Goal: Task Accomplishment & Management: Use online tool/utility

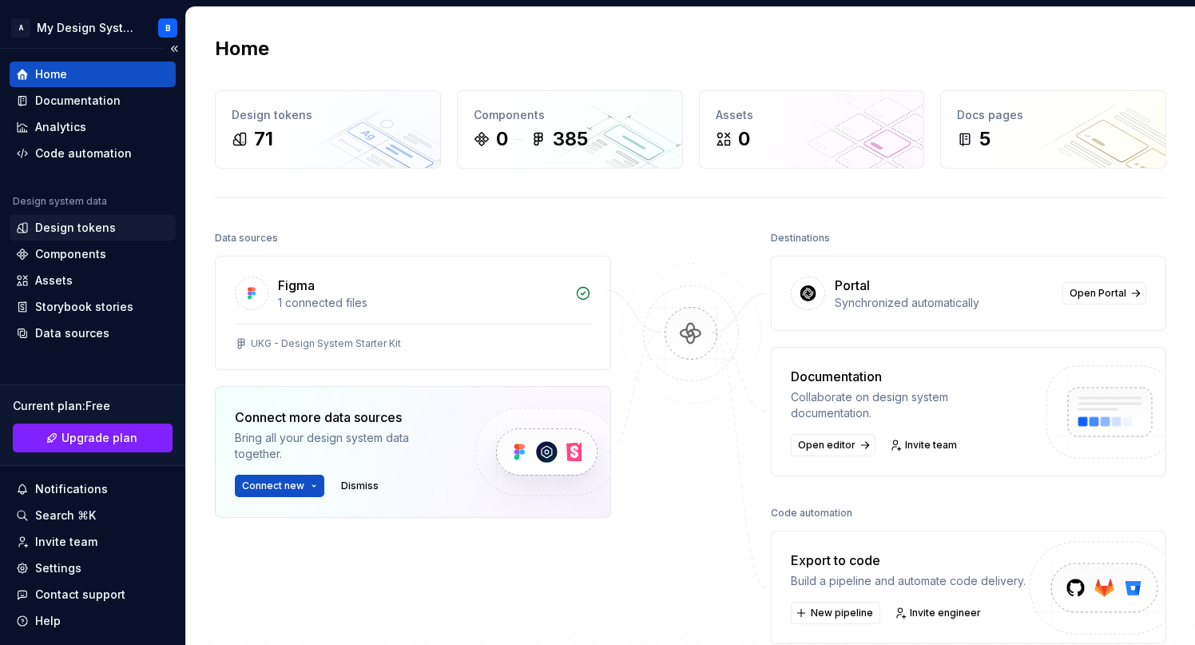
click at [60, 226] on div "Design tokens" at bounding box center [75, 228] width 81 height 16
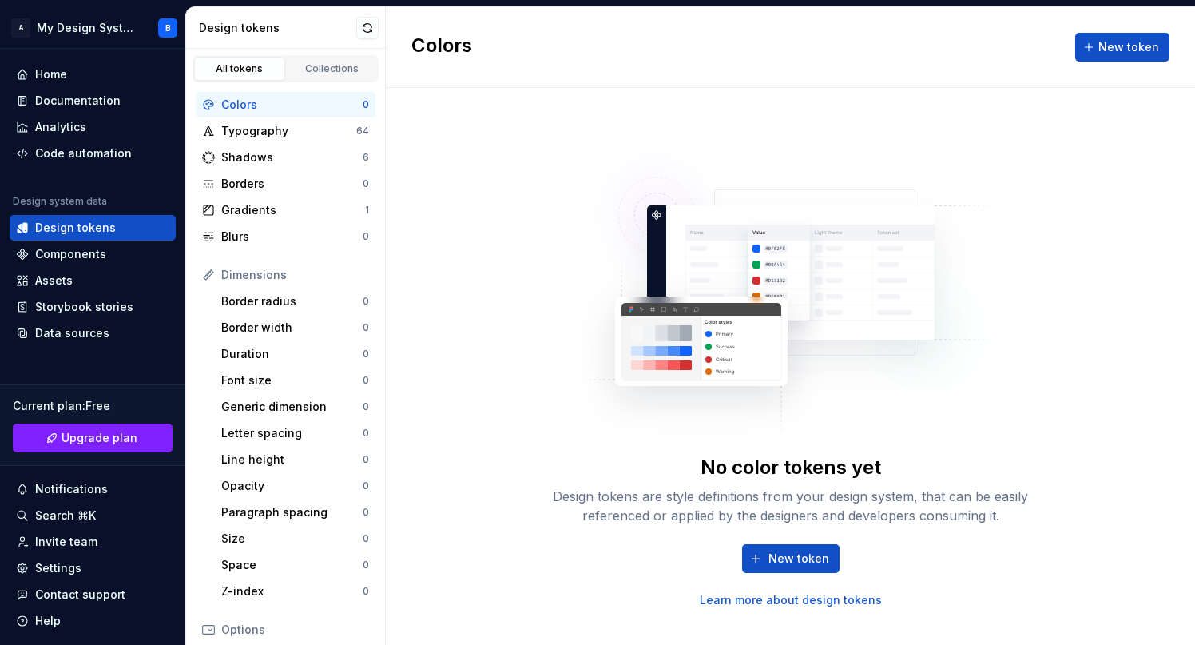
click at [245, 100] on div "Colors" at bounding box center [291, 105] width 141 height 16
click at [368, 24] on button "button" at bounding box center [367, 28] width 22 height 22
click at [246, 205] on div "Gradients" at bounding box center [293, 210] width 144 height 16
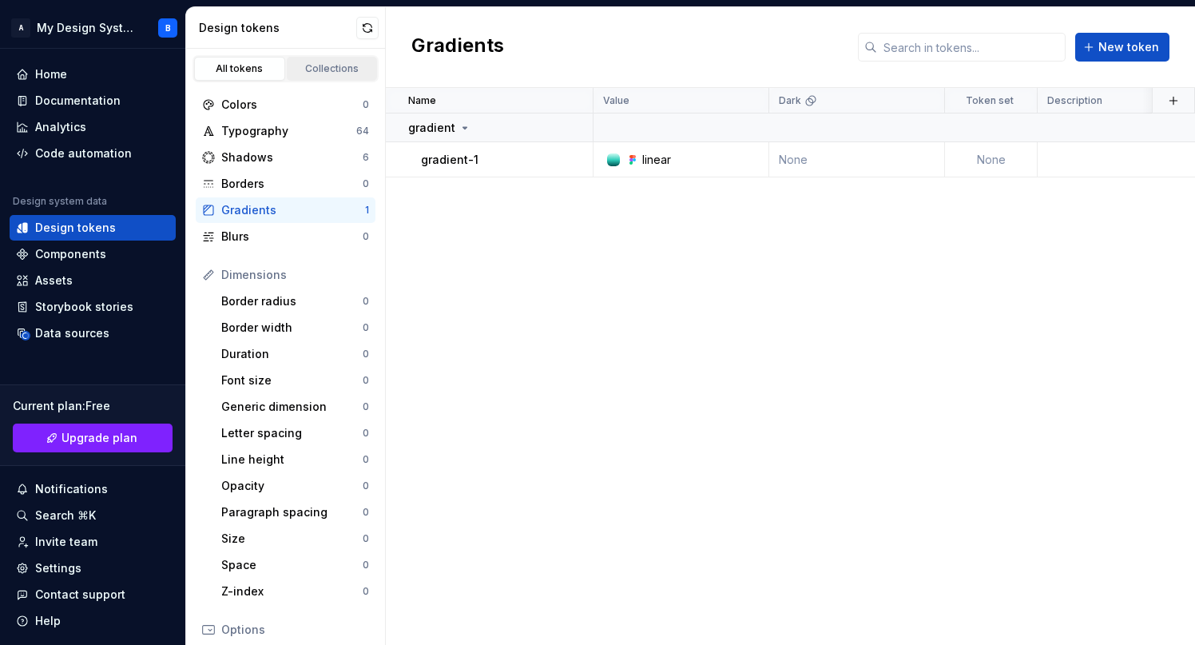
click at [325, 58] on link "Collections" at bounding box center [332, 69] width 91 height 24
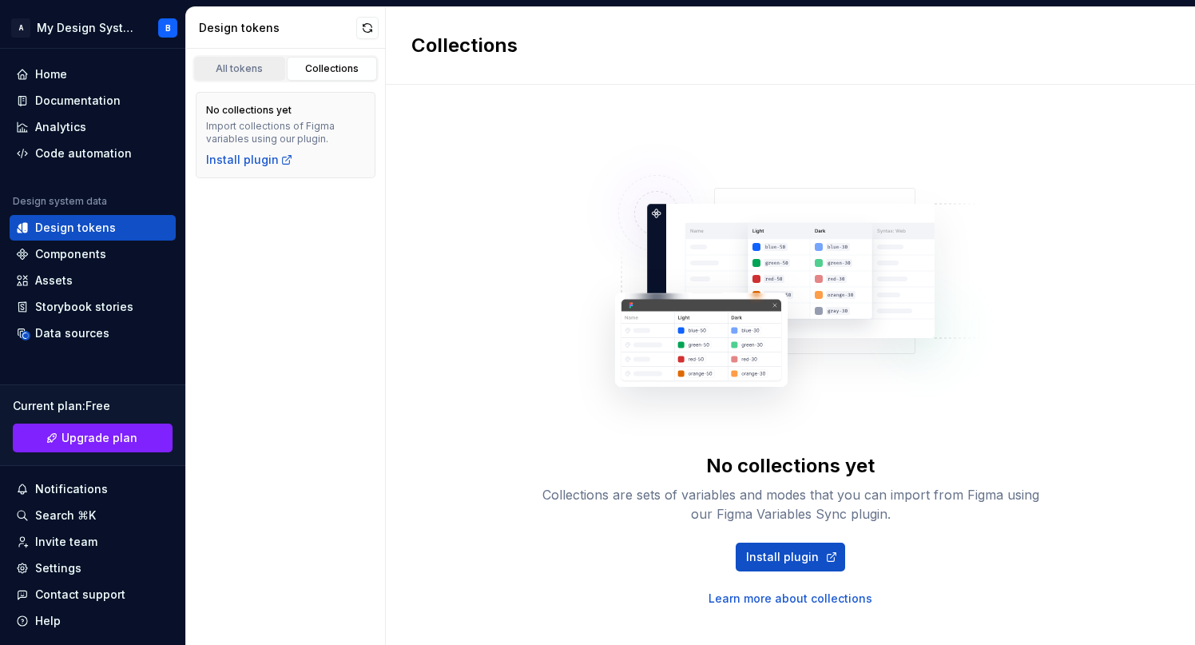
click at [230, 65] on div "All tokens" at bounding box center [240, 68] width 80 height 13
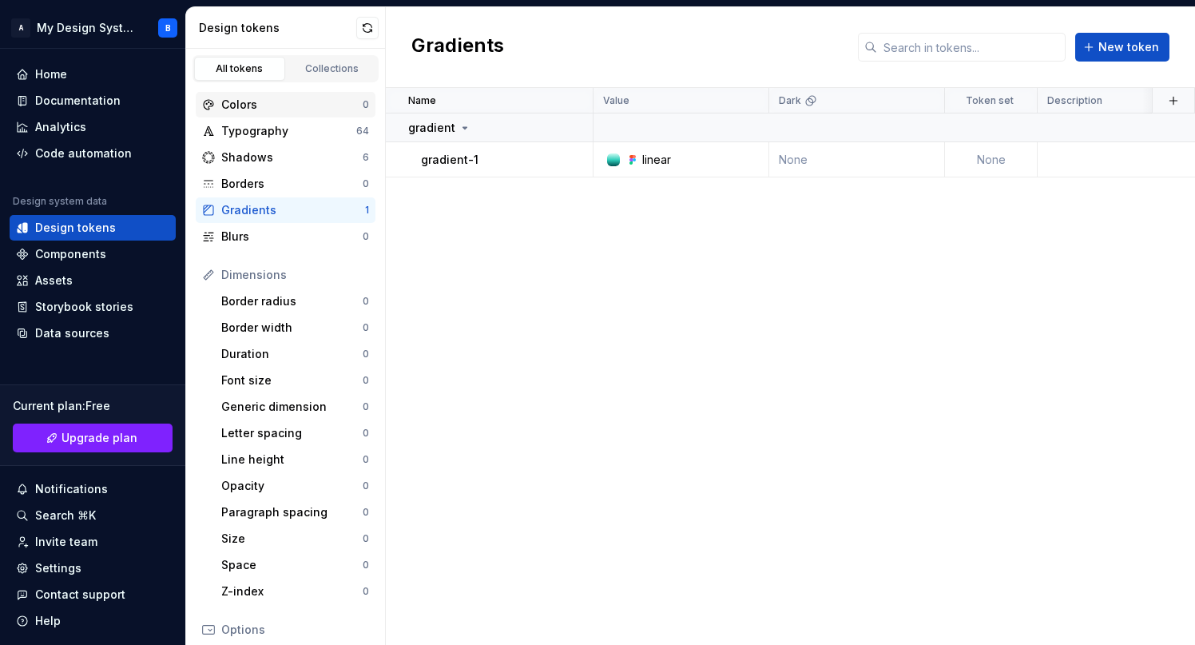
click at [267, 97] on div "Colors" at bounding box center [291, 105] width 141 height 16
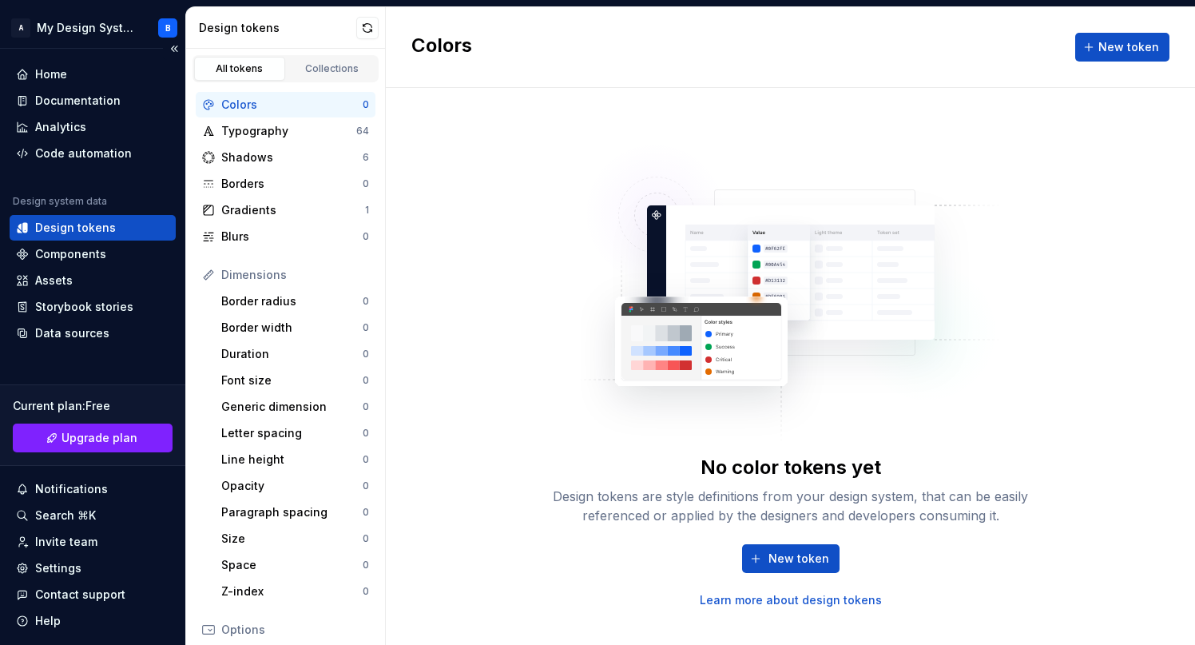
click at [77, 236] on div "Design tokens" at bounding box center [93, 228] width 166 height 26
click at [58, 129] on div "Analytics" at bounding box center [60, 127] width 51 height 16
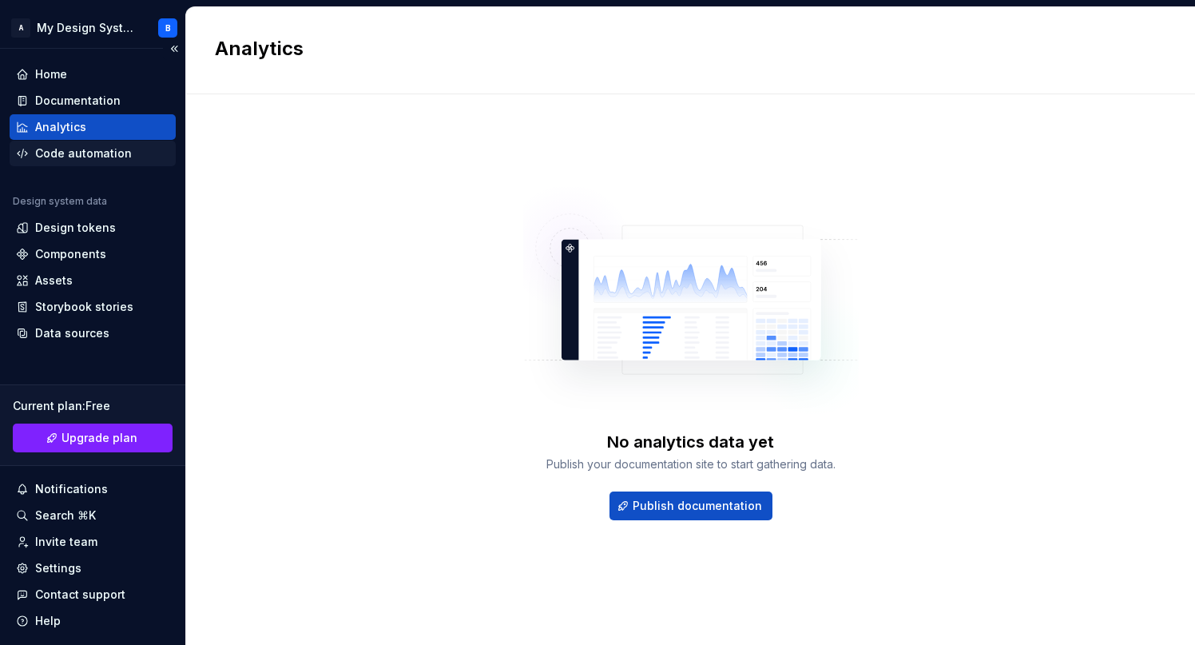
click at [65, 157] on div "Code automation" at bounding box center [83, 153] width 97 height 16
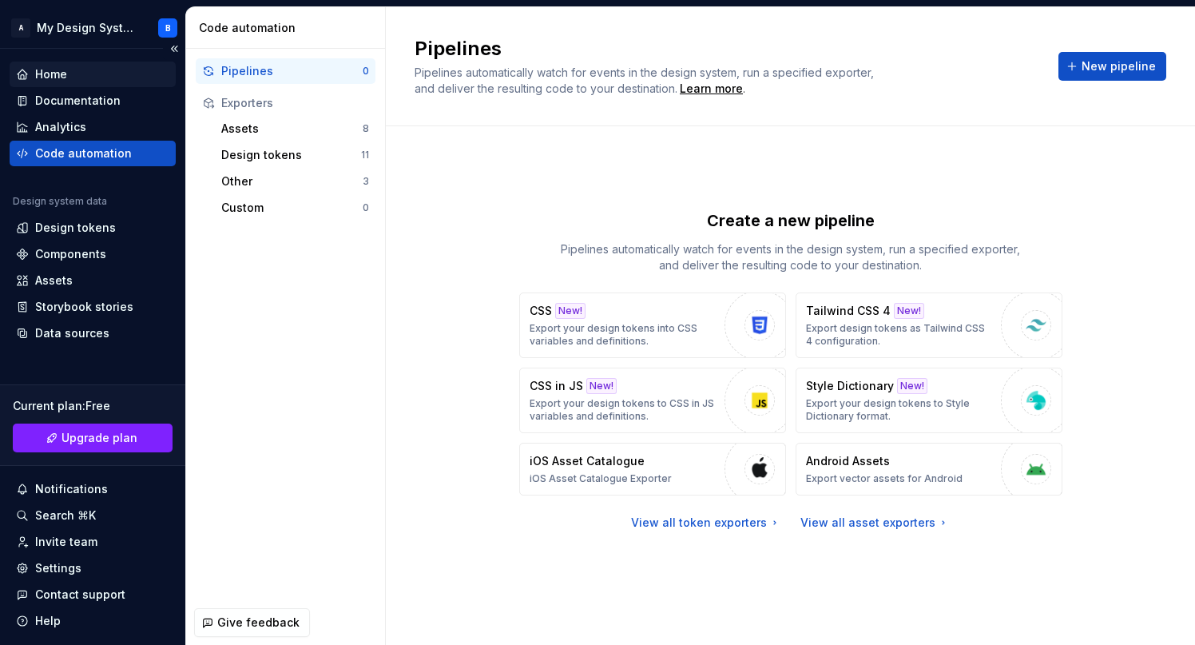
click at [42, 70] on div "Home" at bounding box center [51, 74] width 32 height 16
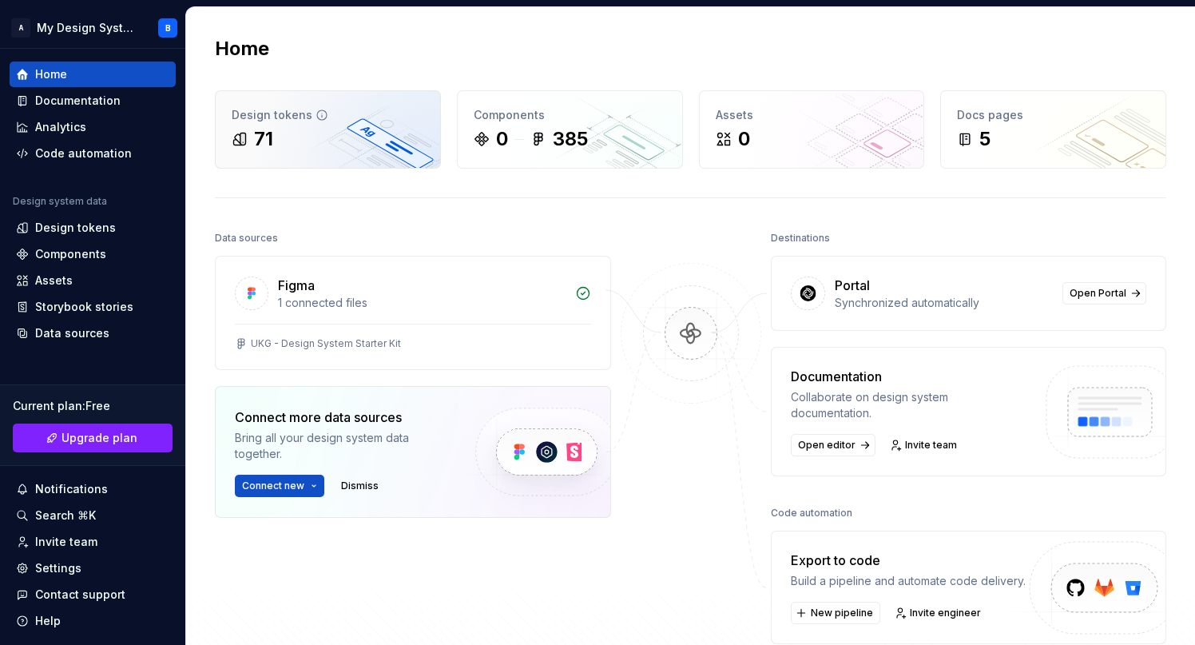
click at [304, 129] on div "71" at bounding box center [328, 139] width 192 height 26
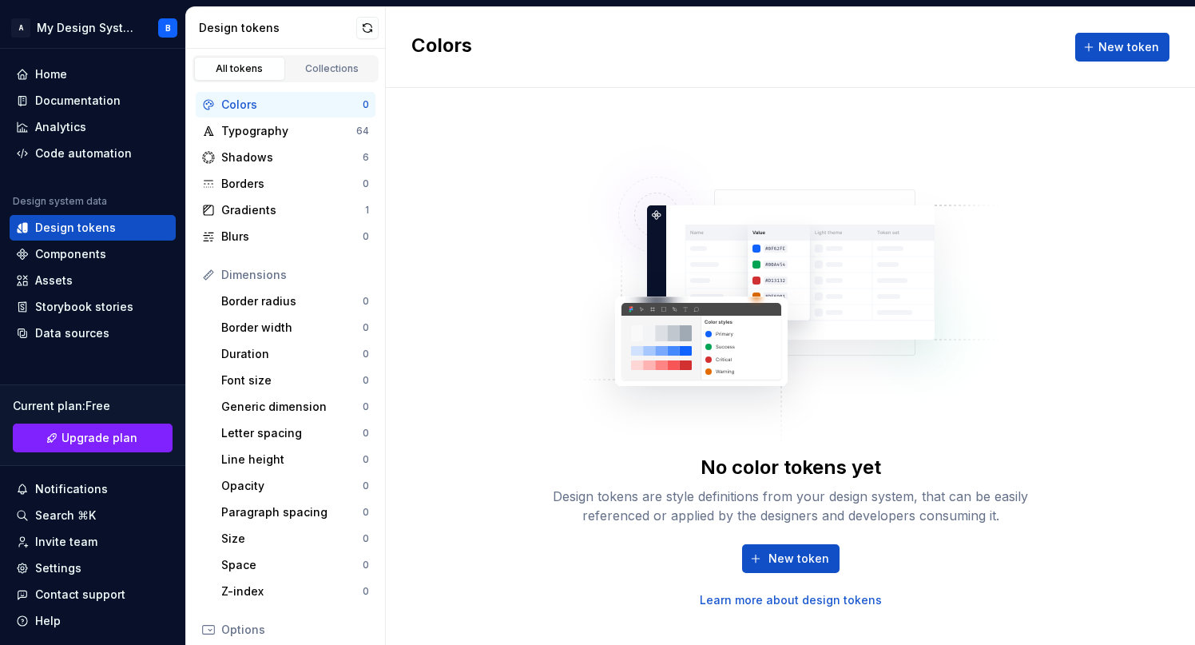
click at [304, 129] on div "Typography" at bounding box center [288, 131] width 135 height 16
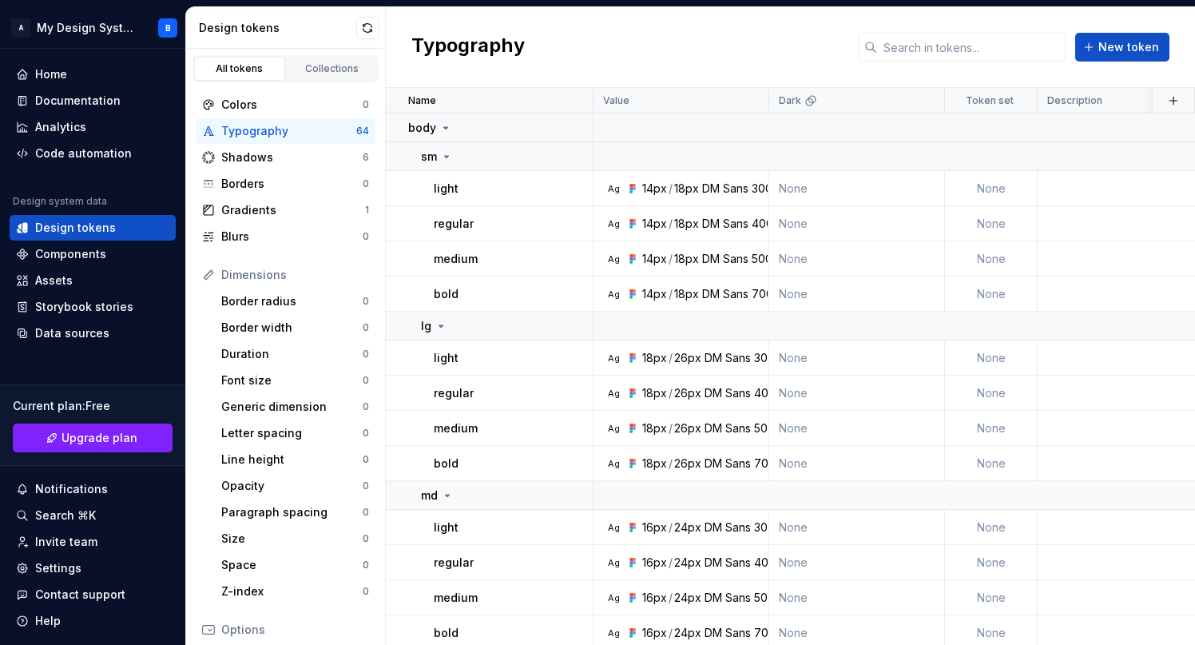
click at [232, 59] on link "All tokens" at bounding box center [239, 69] width 91 height 24
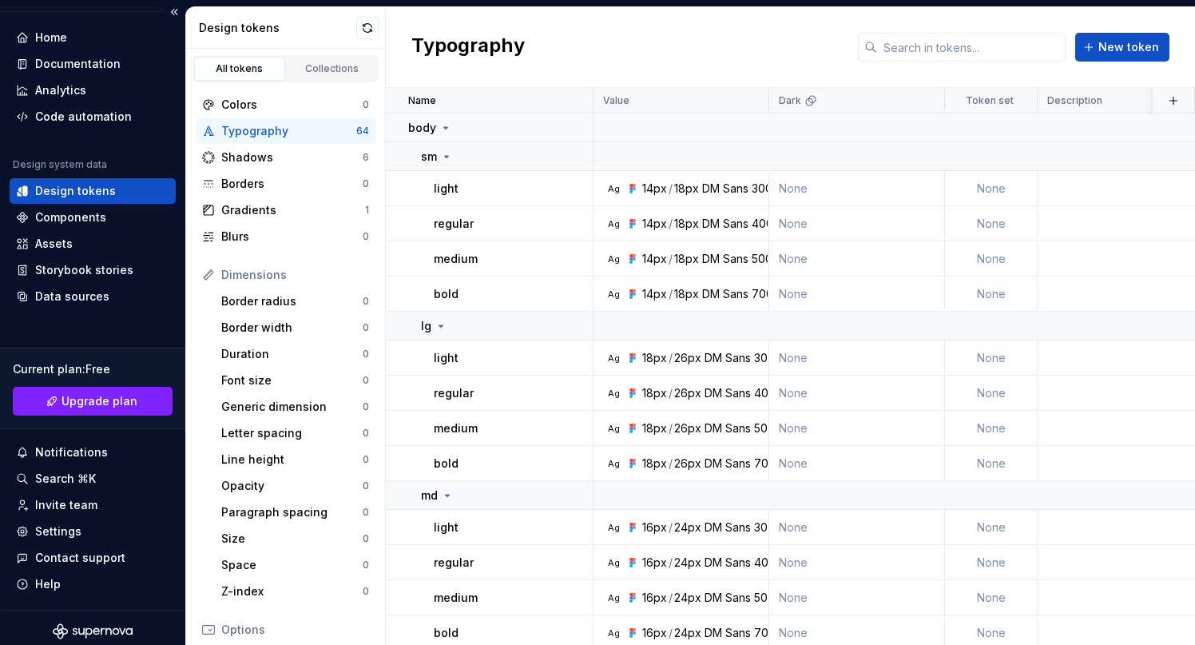
scroll to position [44, 0]
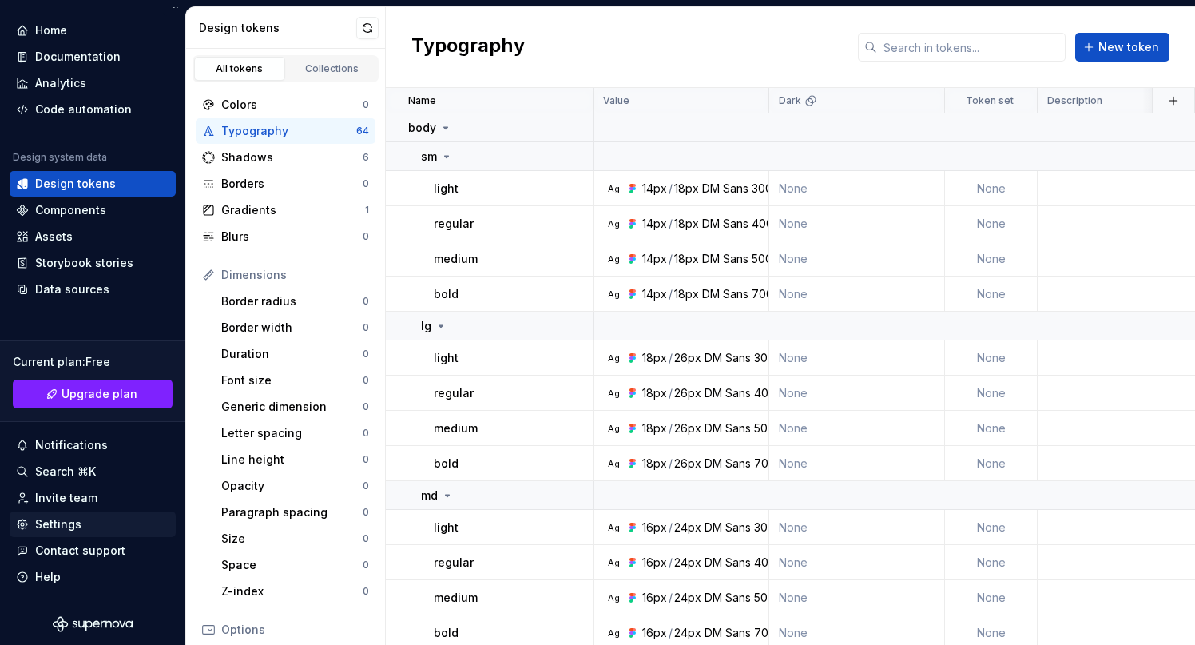
click at [70, 518] on div "Settings" at bounding box center [58, 524] width 46 height 16
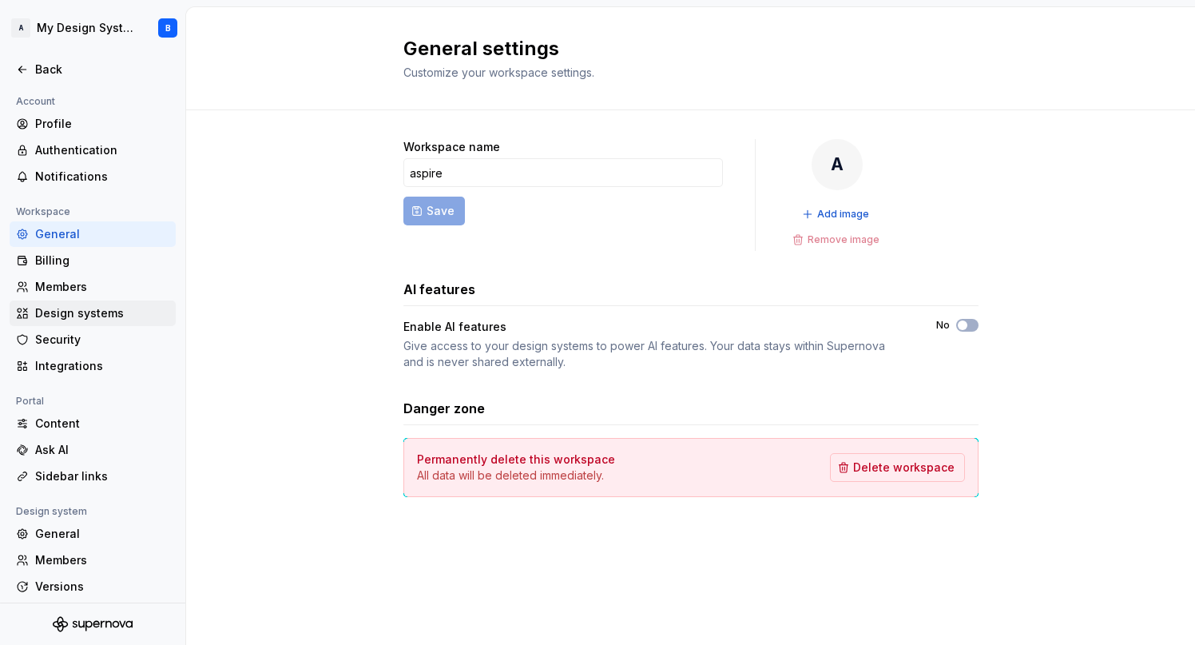
click at [65, 312] on div "Design systems" at bounding box center [102, 313] width 134 height 16
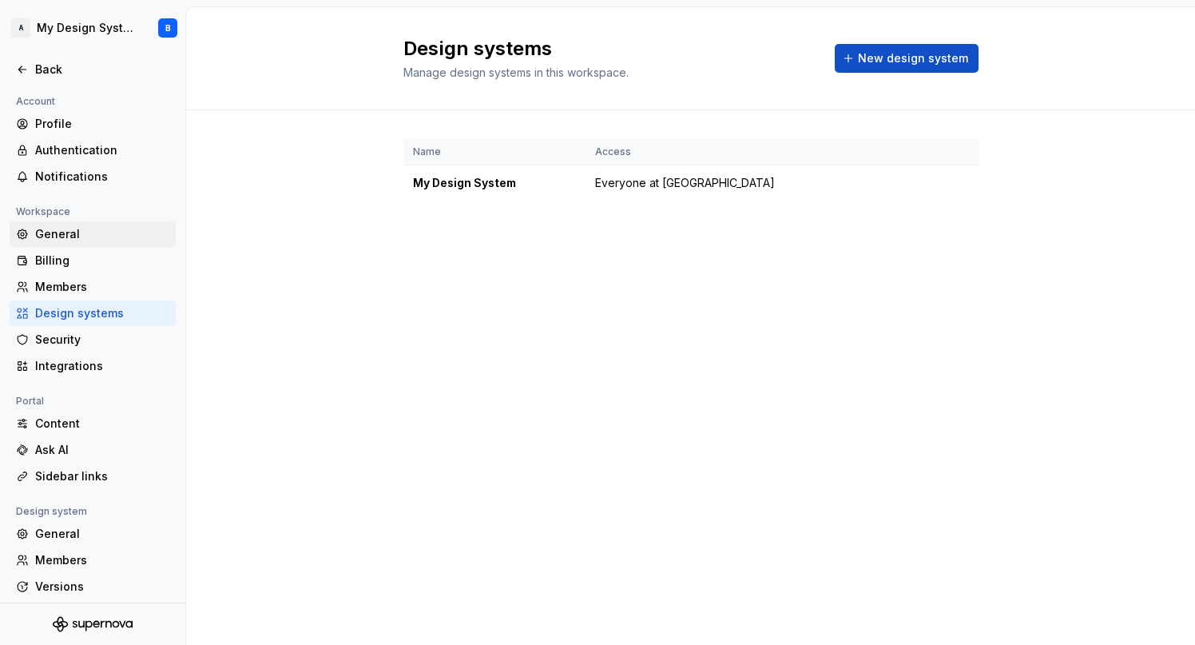
click at [59, 230] on div "General" at bounding box center [102, 234] width 134 height 16
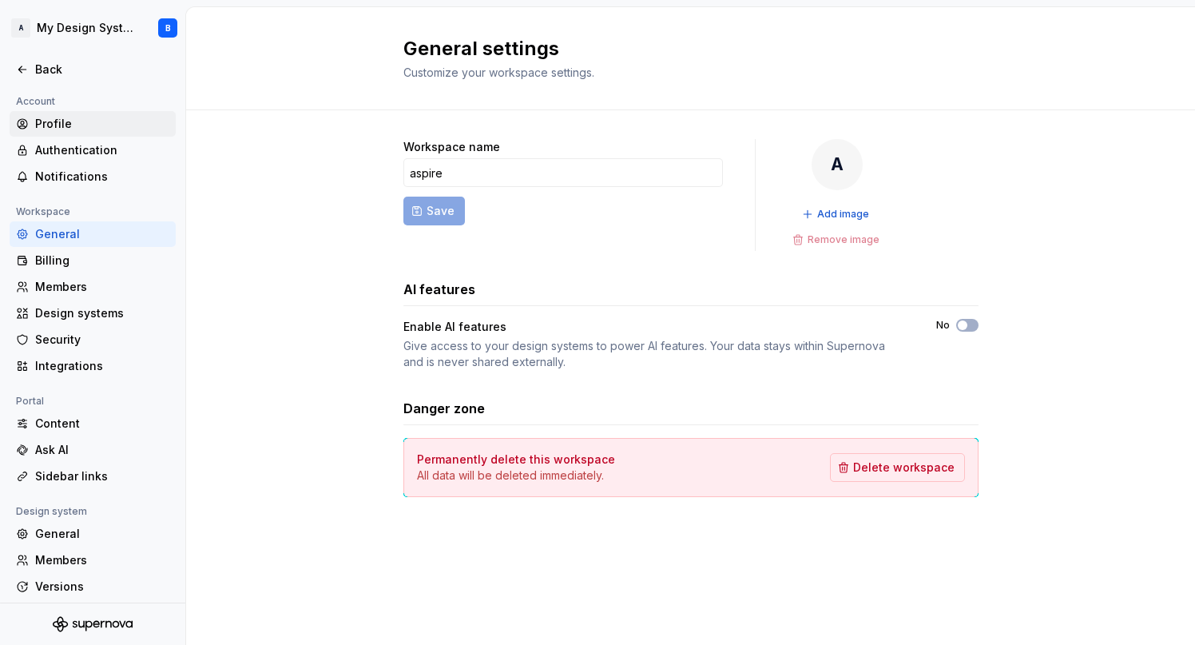
click at [54, 121] on div "Profile" at bounding box center [102, 124] width 134 height 16
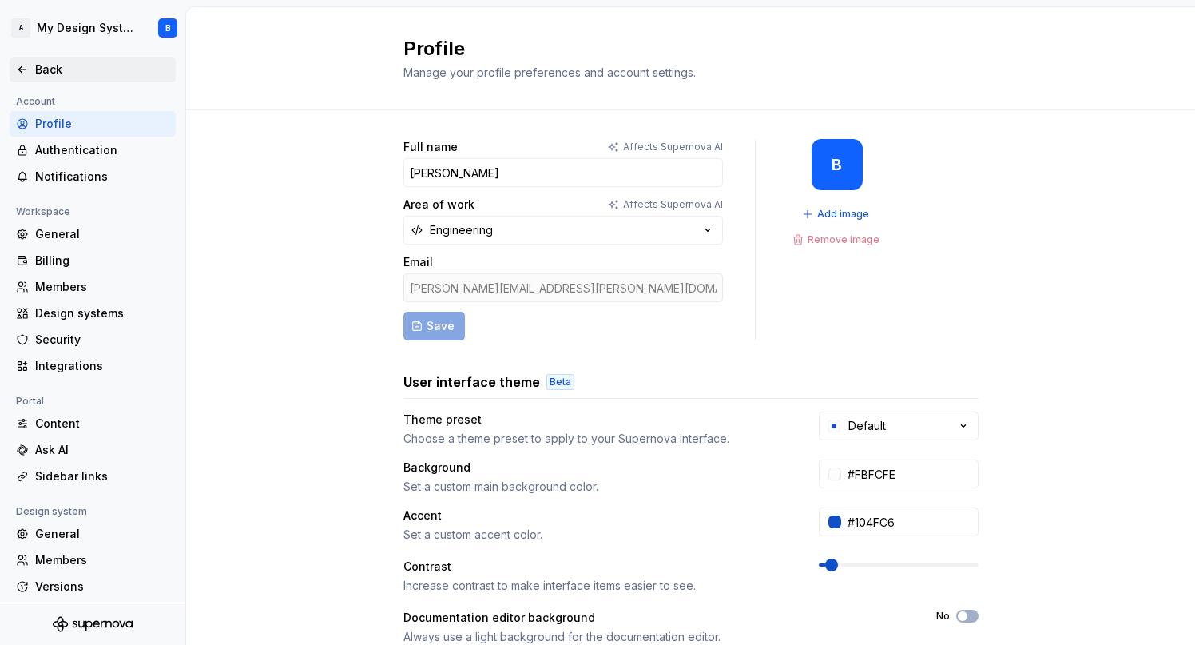
click at [43, 63] on div "Back" at bounding box center [102, 69] width 134 height 16
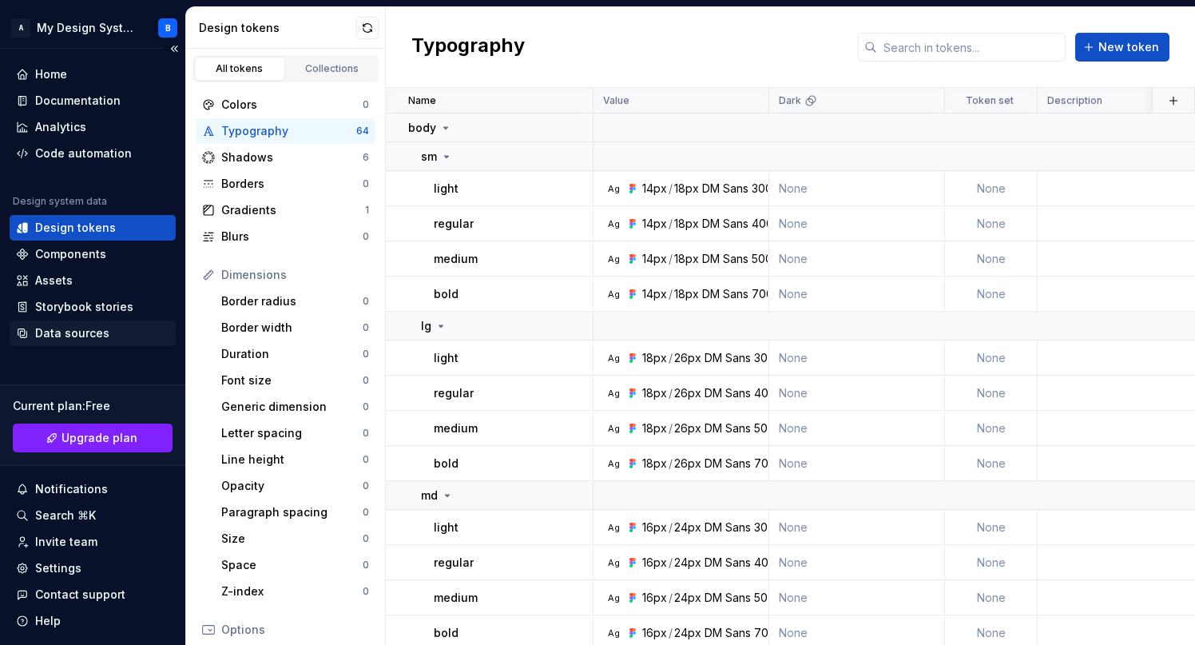
click at [56, 329] on div "Data sources" at bounding box center [72, 333] width 74 height 16
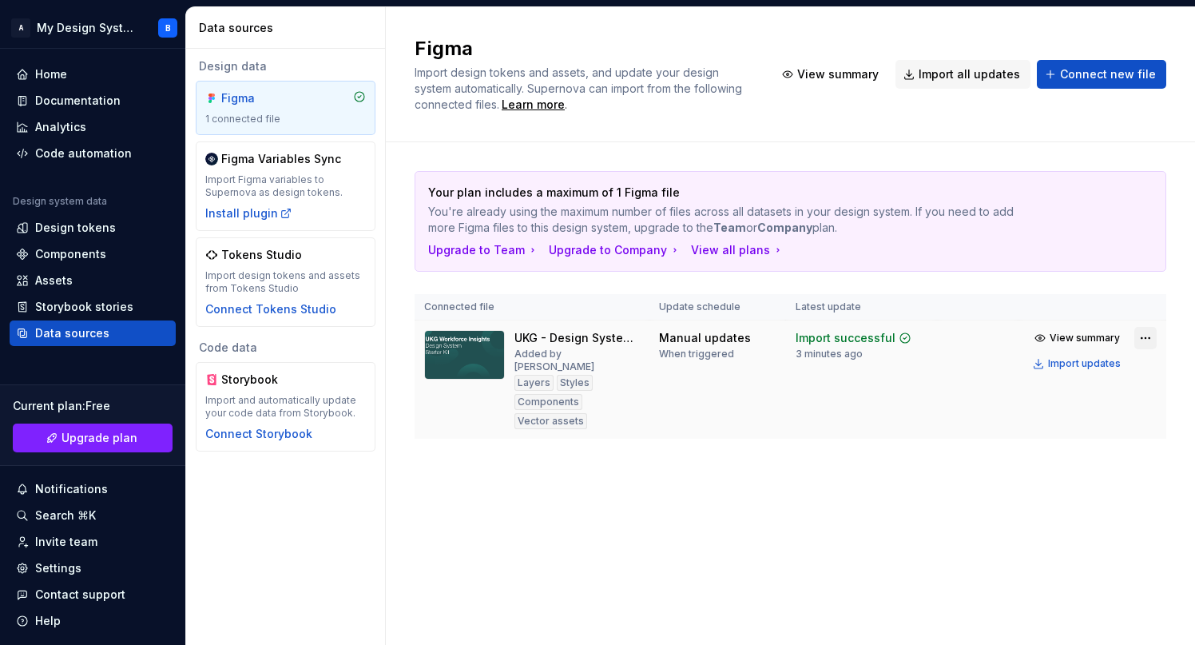
click at [1146, 334] on html "A My Design System B Home Documentation Analytics Code automation Design system…" at bounding box center [597, 322] width 1195 height 645
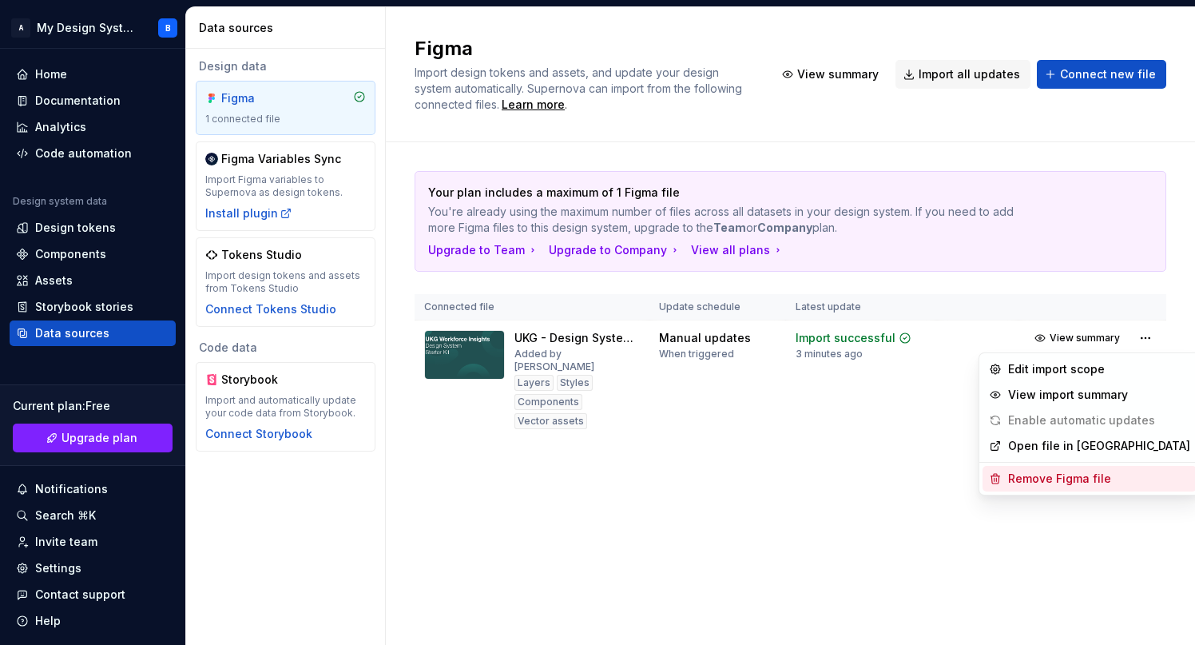
click at [1085, 473] on div "Remove Figma file" at bounding box center [1099, 478] width 182 height 16
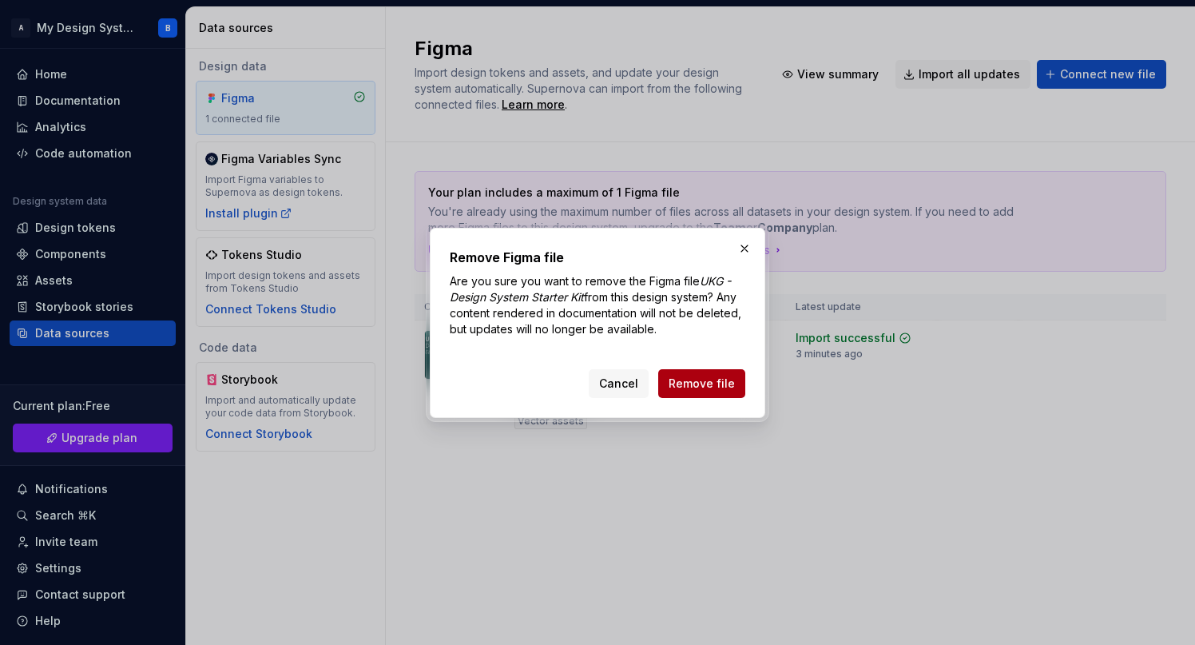
click at [699, 379] on span "Remove file" at bounding box center [702, 383] width 66 height 16
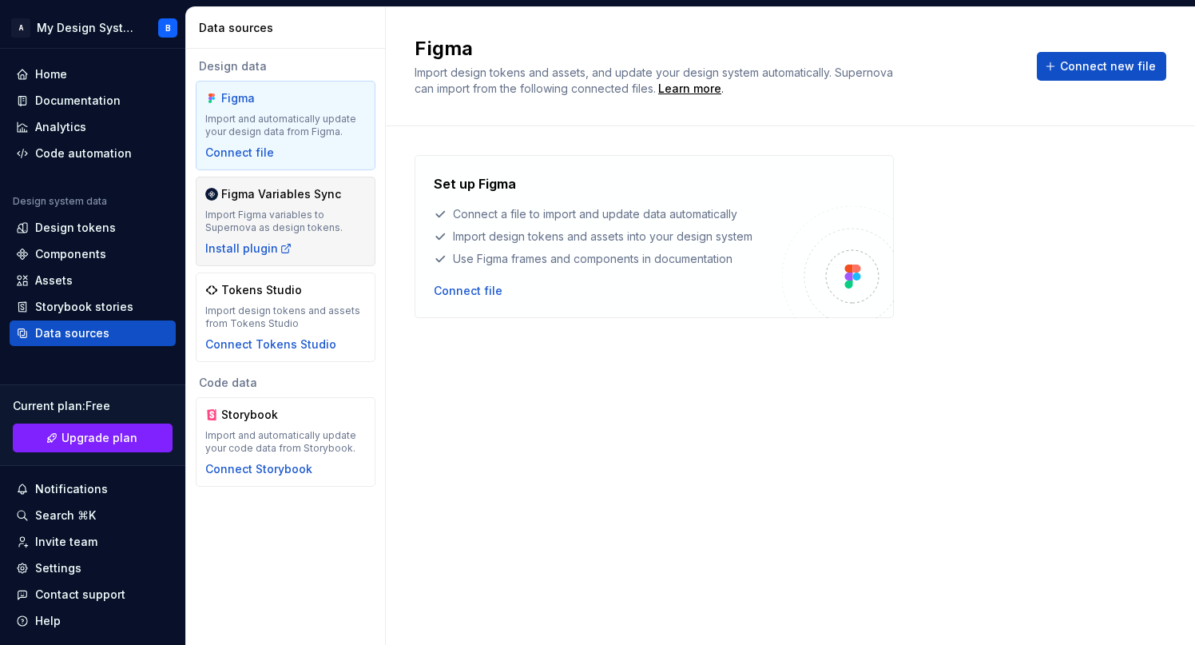
click at [325, 222] on div "Import Figma variables to Supernova as design tokens." at bounding box center [285, 221] width 161 height 26
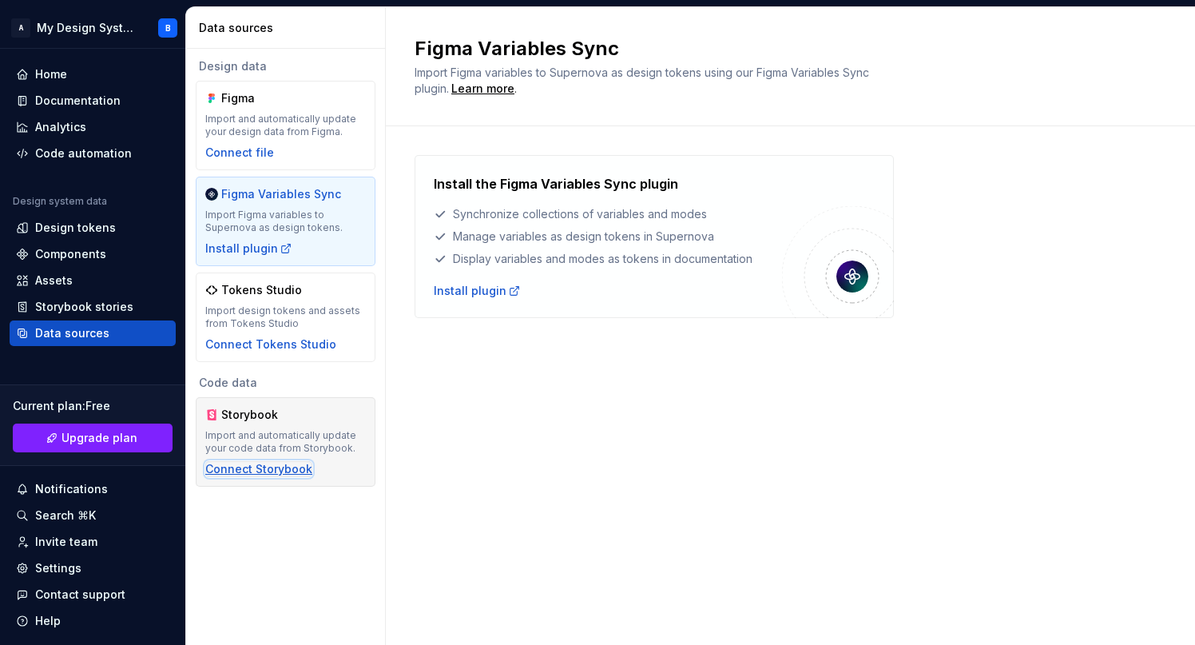
click at [275, 464] on div "Connect Storybook" at bounding box center [258, 469] width 107 height 16
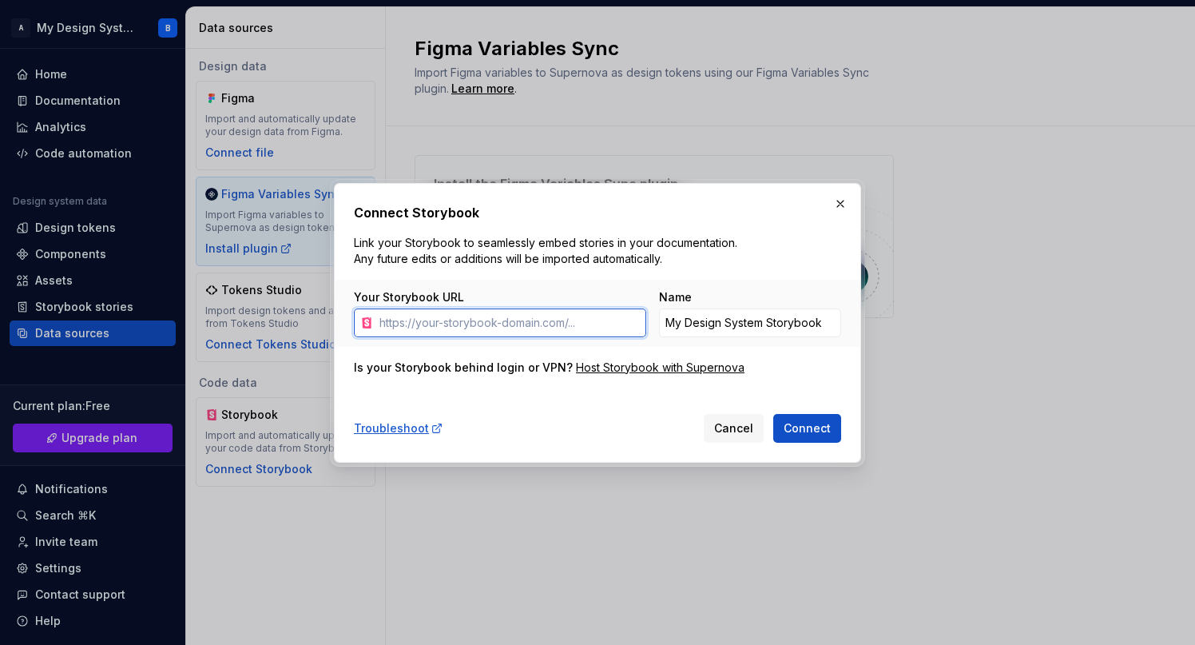
paste input "[URL][DOMAIN_NAME]"
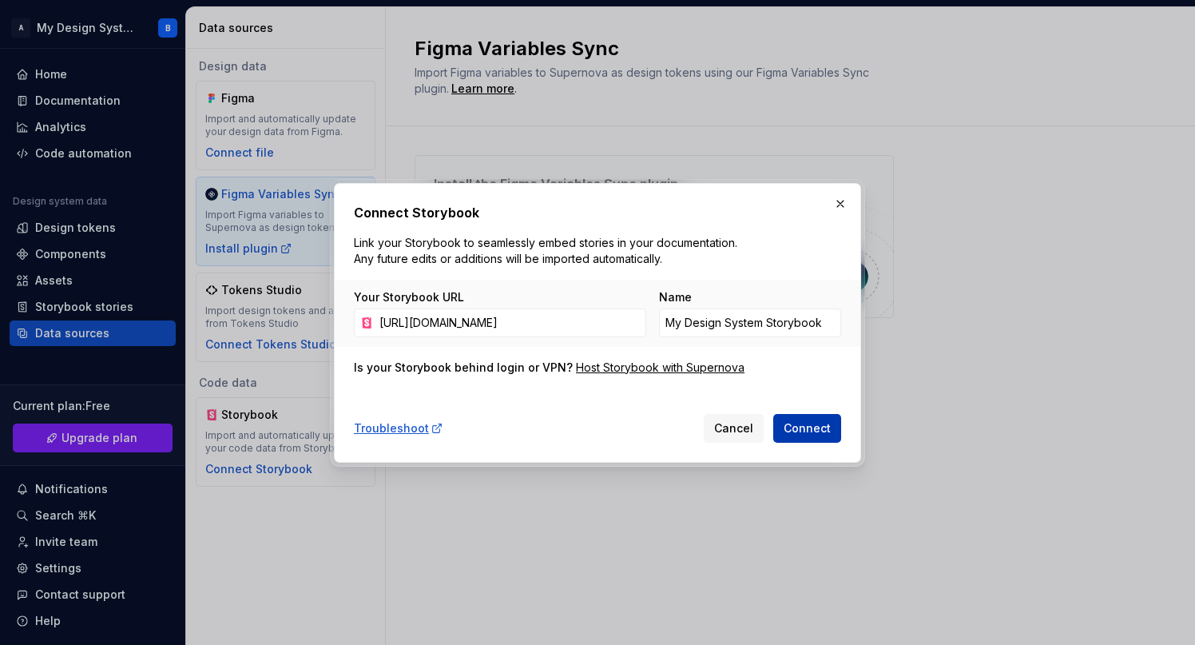
click at [804, 424] on span "Connect" at bounding box center [807, 428] width 47 height 16
click at [692, 366] on div "Host Storybook with Supernova" at bounding box center [660, 367] width 169 height 16
click at [603, 325] on input "[URL][DOMAIN_NAME]" at bounding box center [509, 322] width 273 height 29
paste input "VERCEL_AUTOMATION_BYPASS_SECRET"
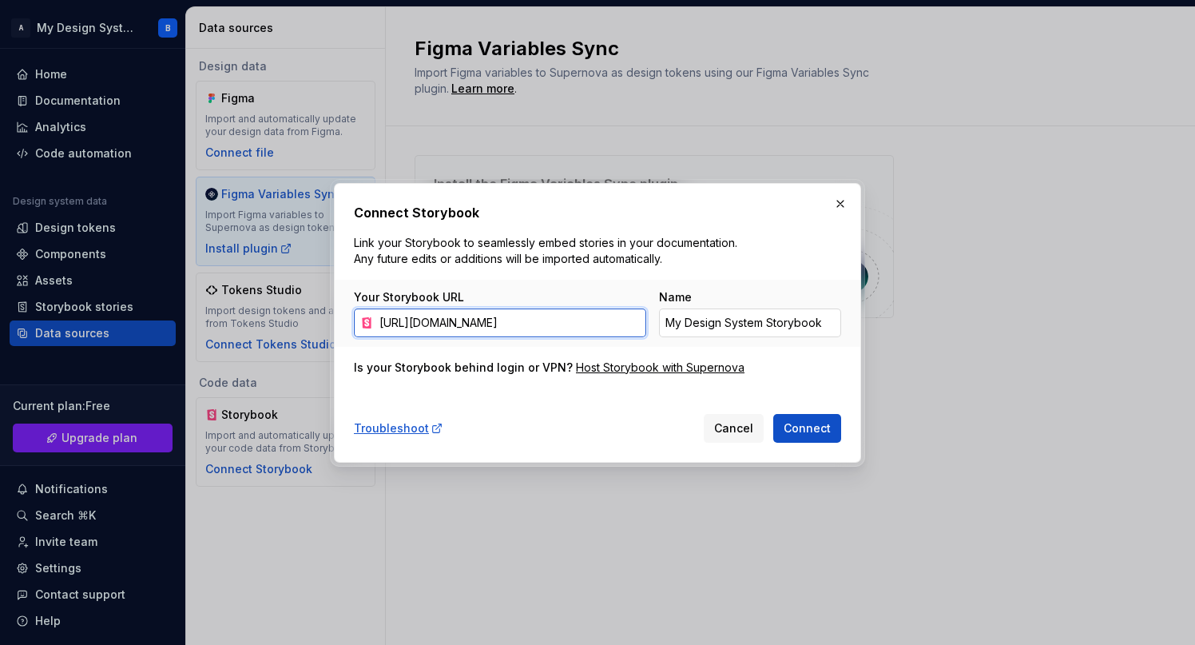
drag, startPoint x: 637, startPoint y: 323, endPoint x: 669, endPoint y: 334, distance: 33.6
click at [669, 334] on div "Your Storybook URL [URL][DOMAIN_NAME] Name My Design System Storybook" at bounding box center [597, 313] width 487 height 48
click at [640, 323] on input "[URL][DOMAIN_NAME]" at bounding box center [509, 322] width 273 height 29
paste input "2OjhLhJafNs8anAf8P6YKgT1QpokfbOX"
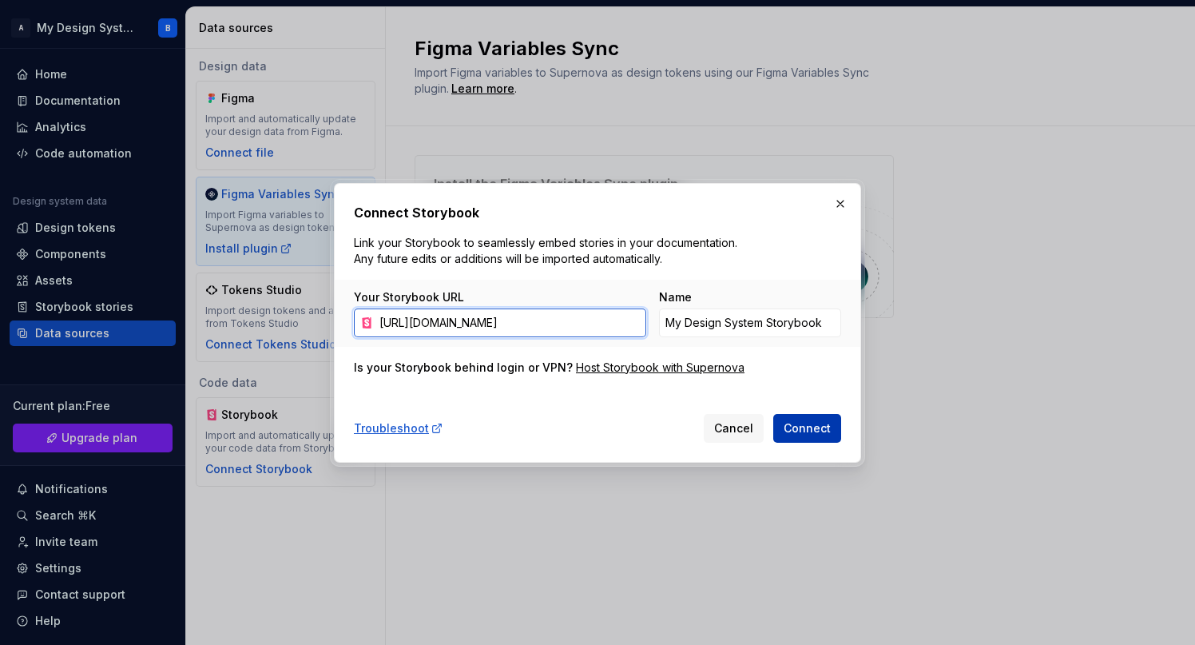
type input "[URL][DOMAIN_NAME]"
click at [815, 436] on button "Connect" at bounding box center [807, 428] width 68 height 29
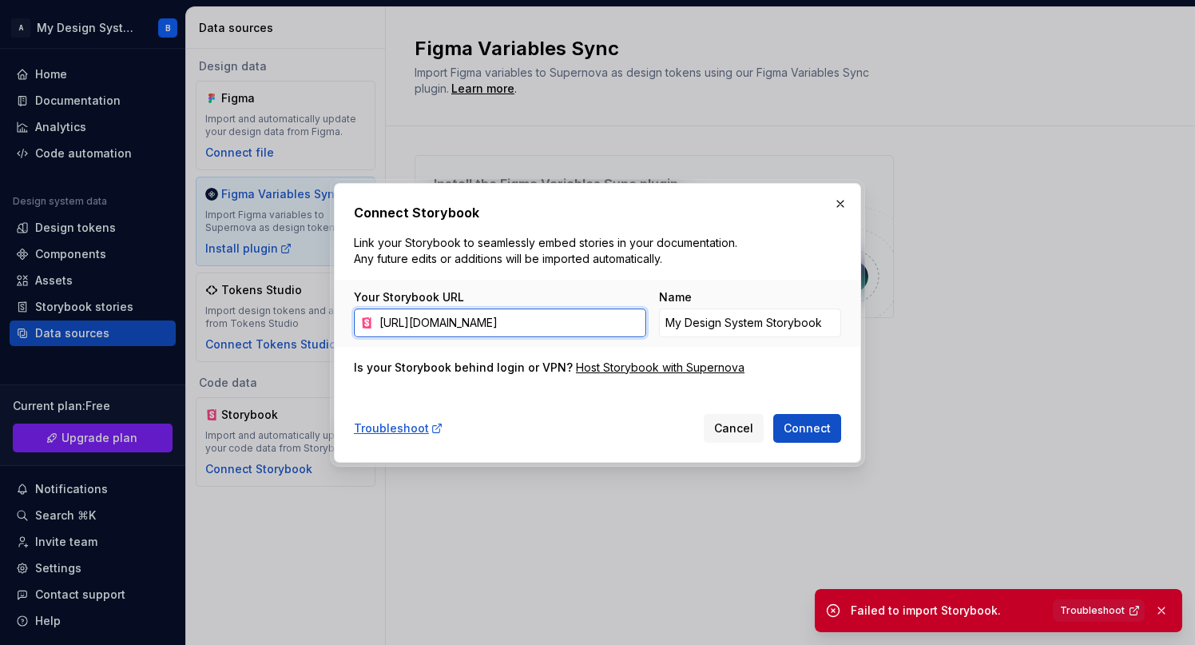
scroll to position [0, 394]
drag, startPoint x: 526, startPoint y: 323, endPoint x: 653, endPoint y: 323, distance: 127.0
click at [653, 323] on div "Your Storybook URL [URL][DOMAIN_NAME] Name My Design System Storybook" at bounding box center [597, 313] width 487 height 48
click at [452, 331] on input "[URL][DOMAIN_NAME]" at bounding box center [509, 322] width 273 height 29
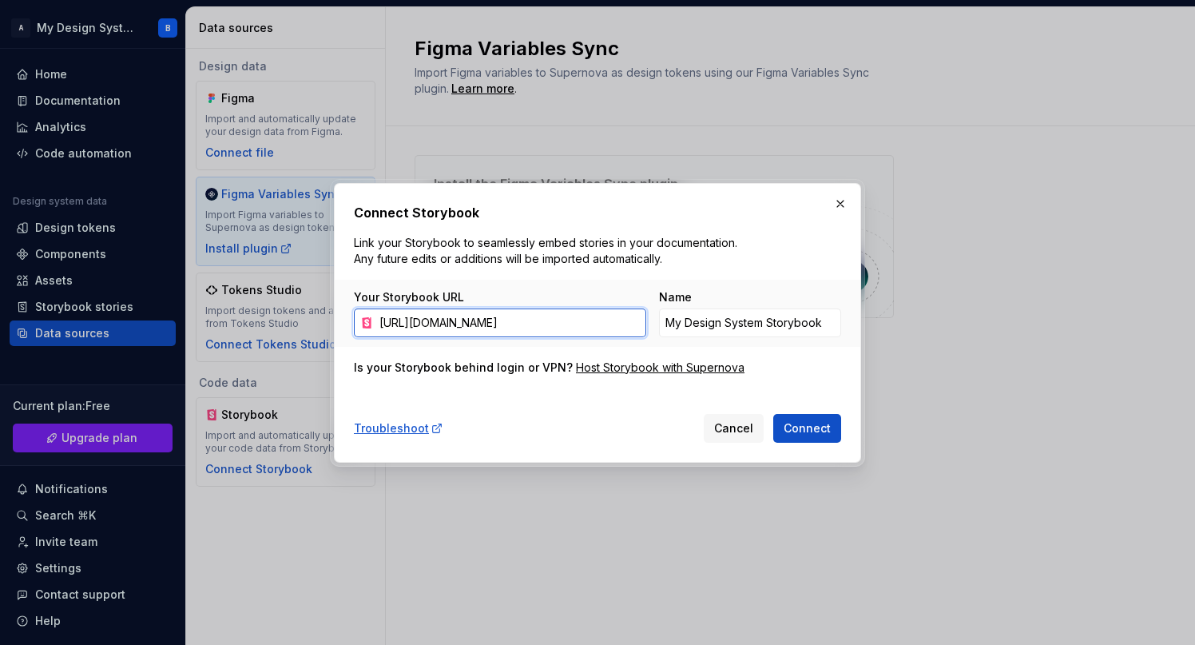
scroll to position [0, 0]
drag, startPoint x: 446, startPoint y: 327, endPoint x: 318, endPoint y: 320, distance: 128.7
click at [318, 320] on div "Connect Storybook Link your Storybook to seamlessly embed stories in your docum…" at bounding box center [597, 322] width 1195 height 645
click at [575, 315] on input "[URL][DOMAIN_NAME]" at bounding box center [509, 322] width 273 height 29
drag, startPoint x: 593, startPoint y: 321, endPoint x: 610, endPoint y: 337, distance: 23.2
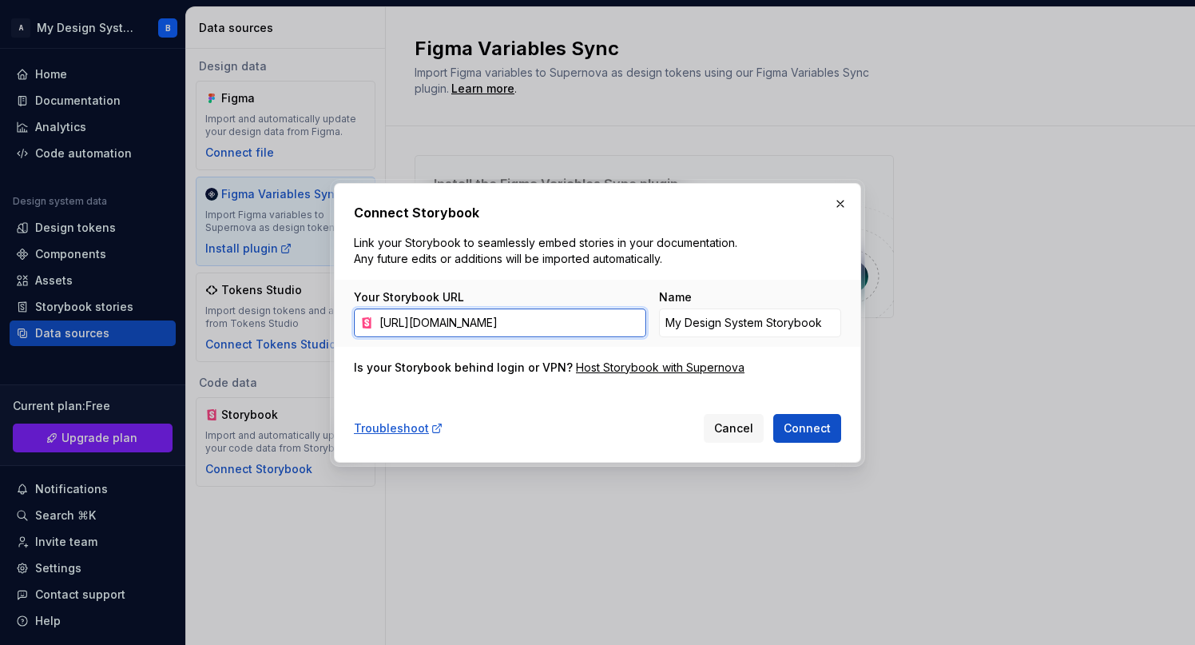
click at [593, 321] on input "[URL][DOMAIN_NAME]" at bounding box center [509, 322] width 273 height 29
drag, startPoint x: 592, startPoint y: 325, endPoint x: 266, endPoint y: 311, distance: 326.2
click at [266, 311] on div "Connect Storybook Link your Storybook to seamlessly embed stories in your docum…" at bounding box center [597, 322] width 1195 height 645
click at [844, 200] on button "button" at bounding box center [840, 203] width 22 height 22
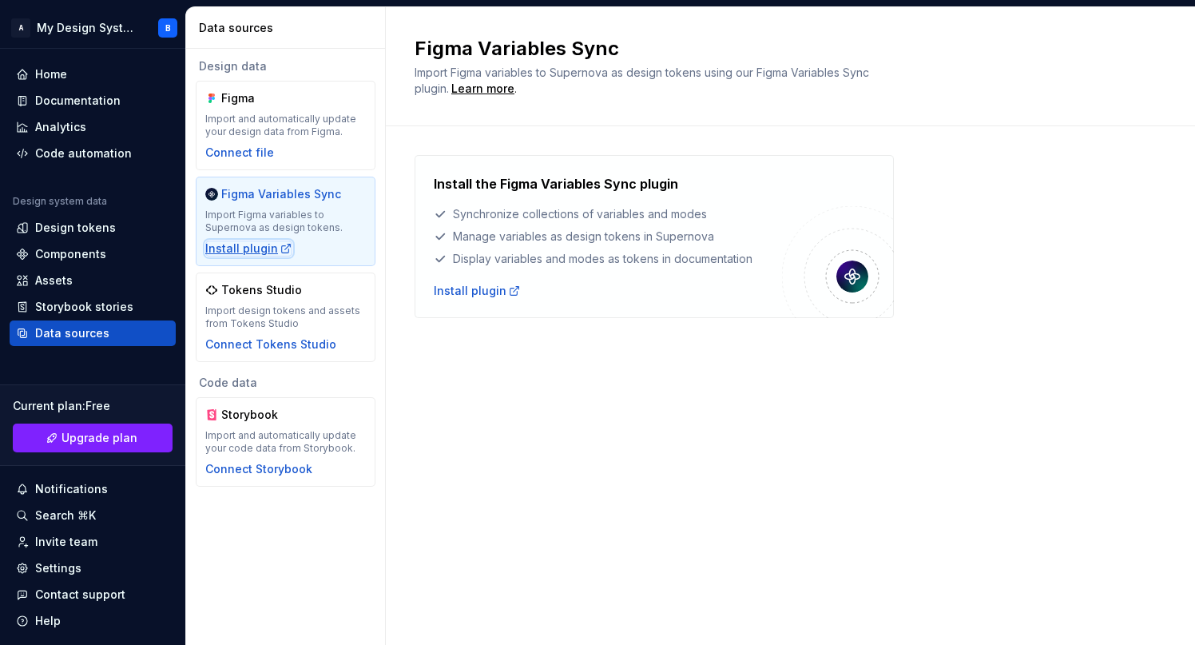
click at [256, 246] on div "Install plugin" at bounding box center [248, 248] width 87 height 16
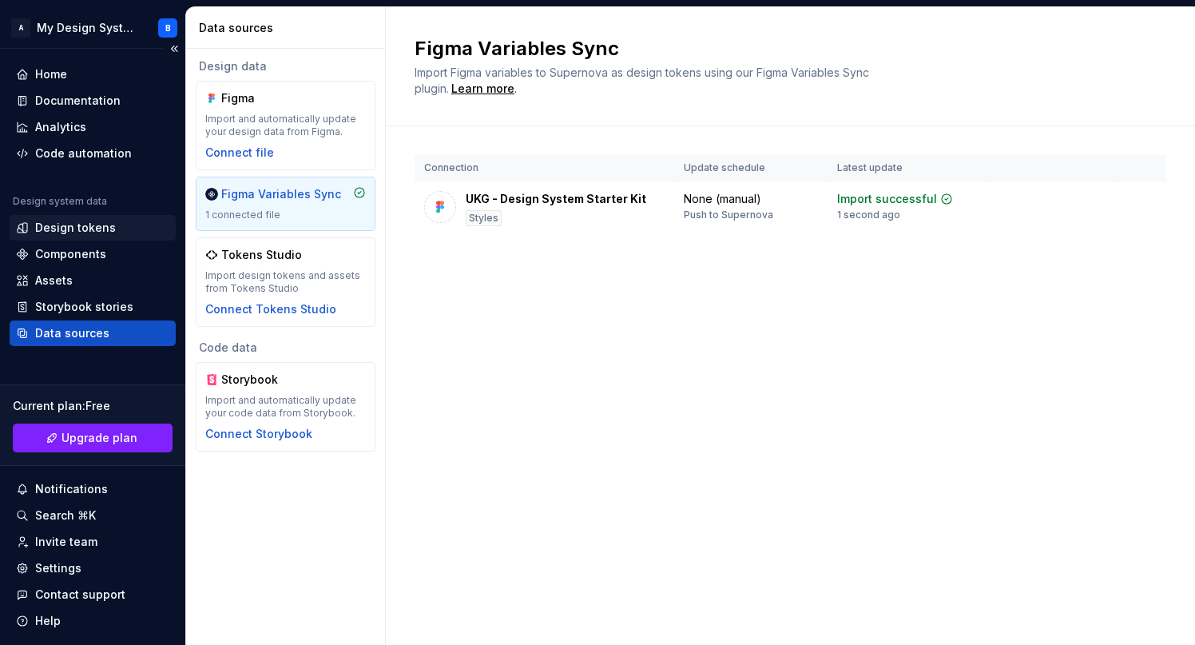
click at [65, 220] on div "Design tokens" at bounding box center [75, 228] width 81 height 16
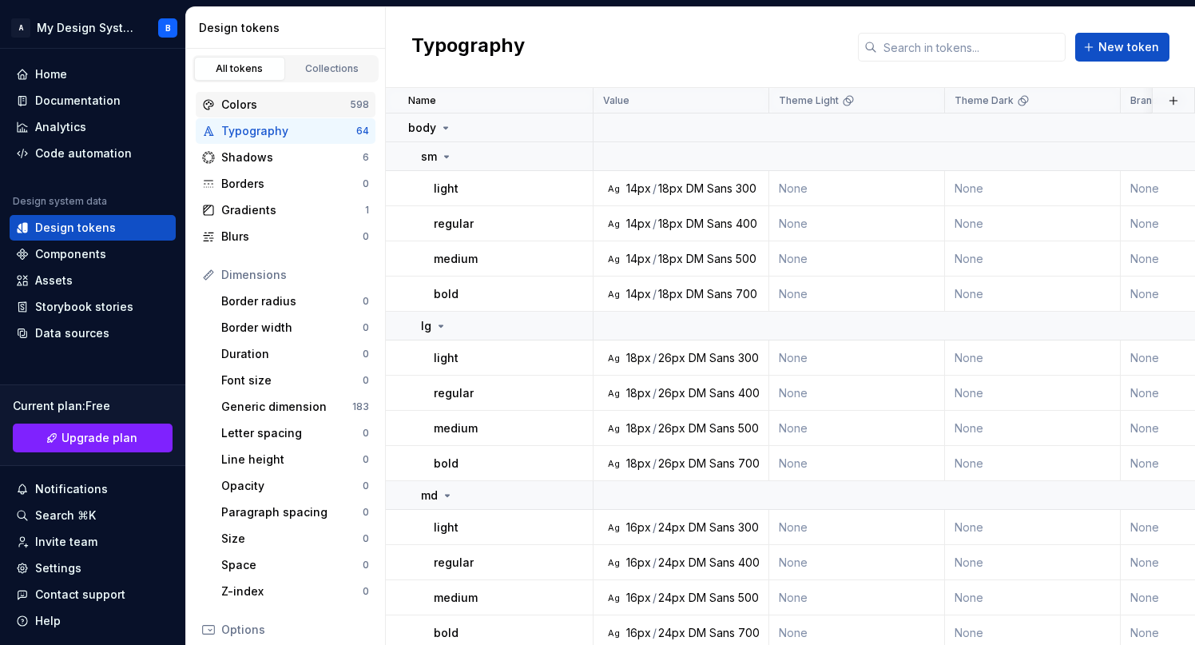
click at [260, 101] on div "Colors" at bounding box center [285, 105] width 129 height 16
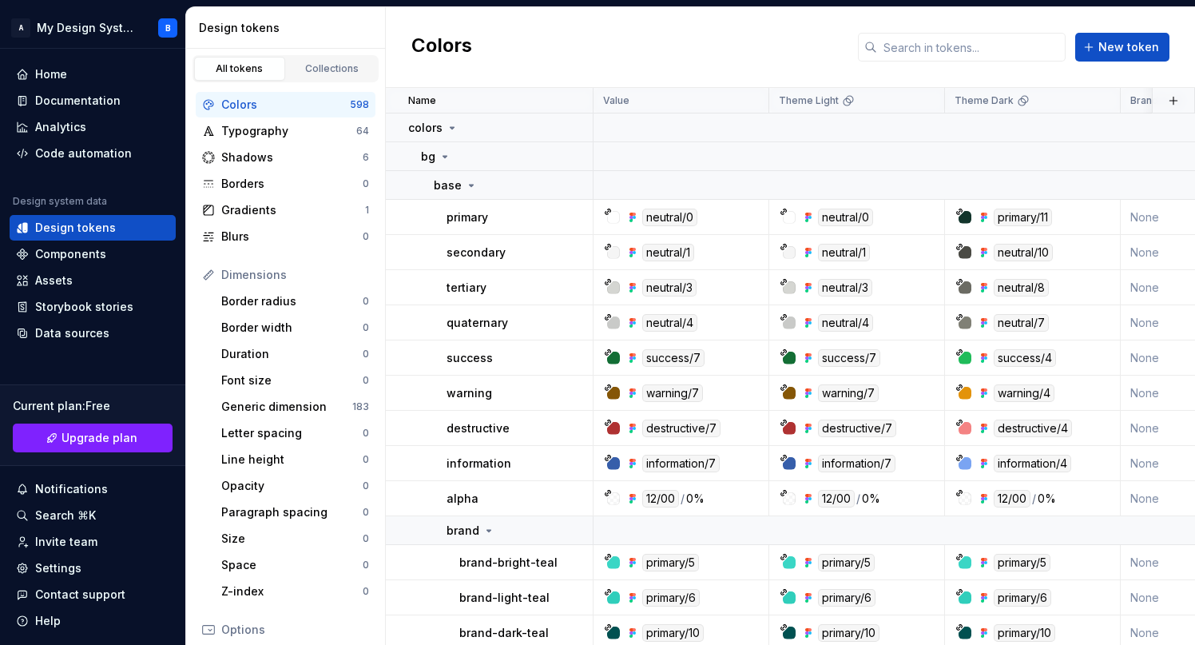
click at [303, 27] on div "Design tokens" at bounding box center [289, 28] width 180 height 16
click at [77, 439] on span "Upgrade plan" at bounding box center [99, 438] width 76 height 16
click at [246, 129] on div "Typography" at bounding box center [288, 131] width 135 height 16
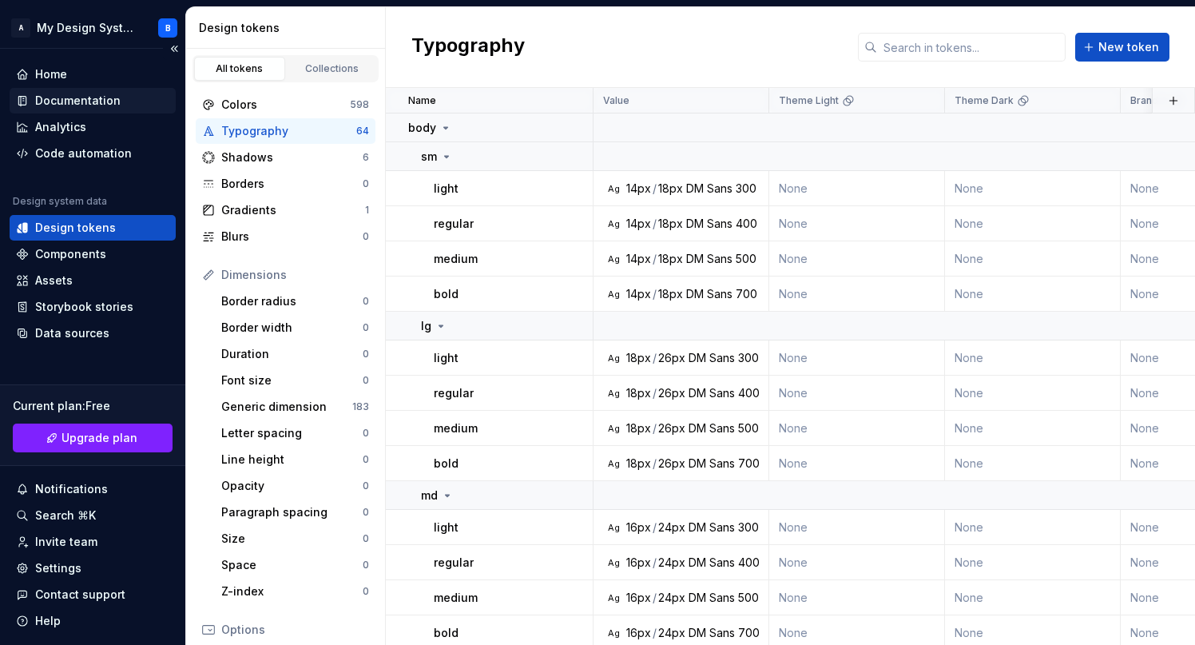
click at [54, 102] on div "Documentation" at bounding box center [77, 101] width 85 height 16
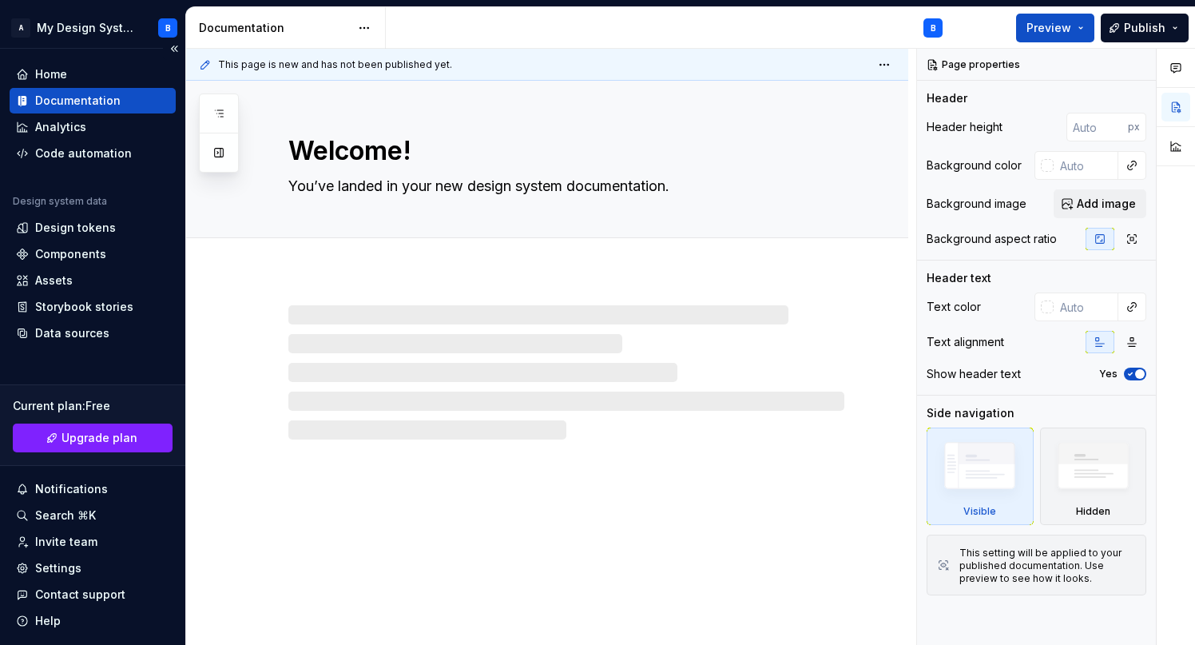
type textarea "*"
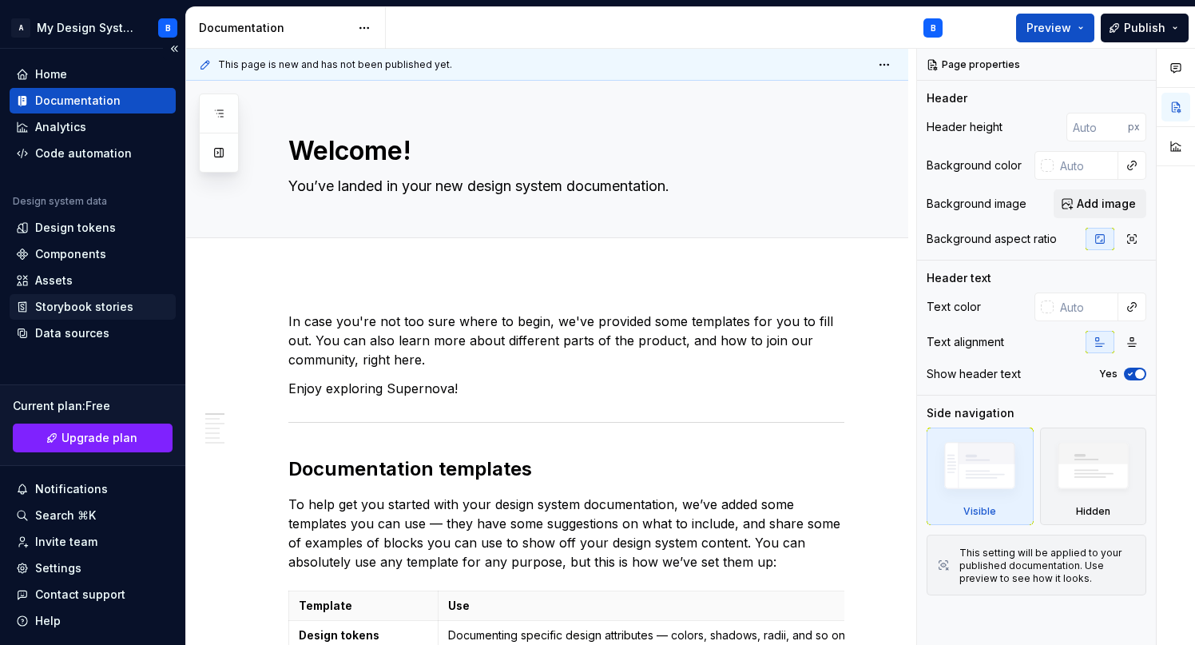
click at [88, 299] on div "Storybook stories" at bounding box center [84, 307] width 98 height 16
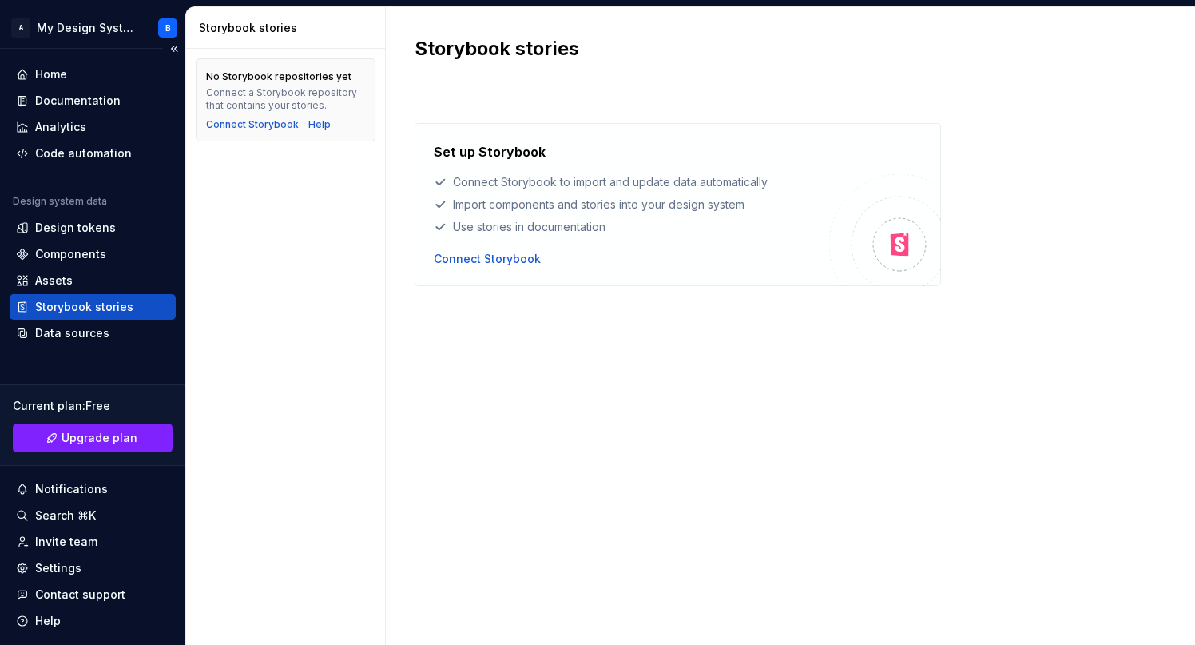
click at [89, 309] on div "Storybook stories" at bounding box center [84, 307] width 98 height 16
click at [479, 251] on div "Connect Storybook" at bounding box center [487, 259] width 107 height 16
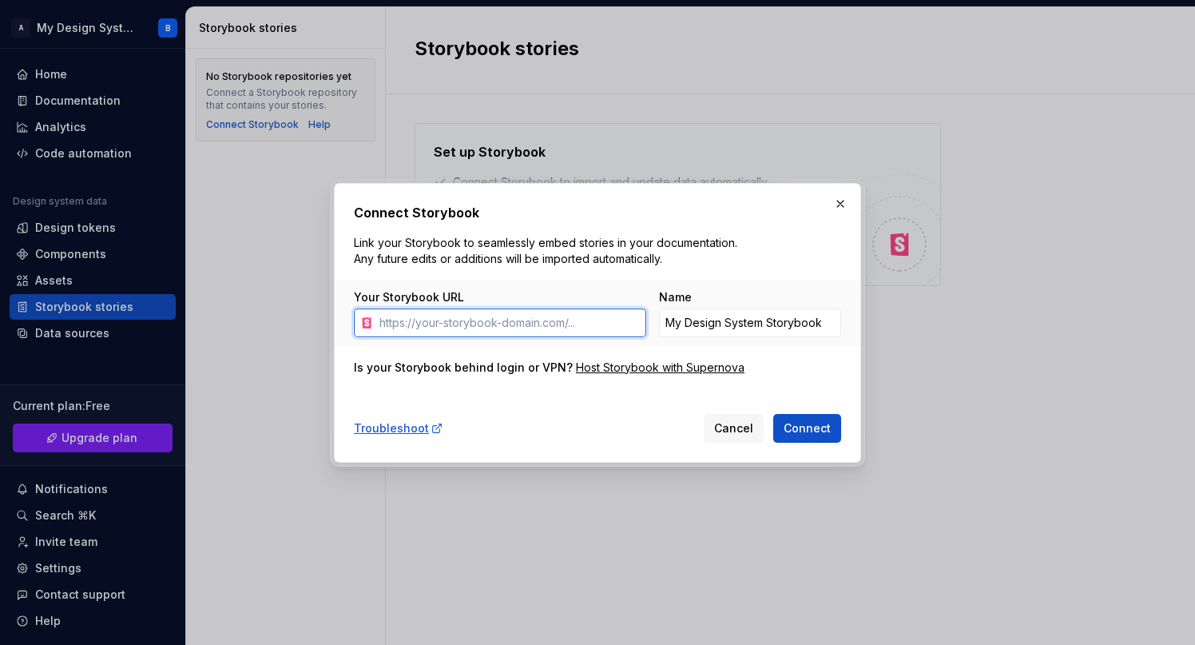
paste input "[URL][DOMAIN_NAME]"
type input "[URL][DOMAIN_NAME]"
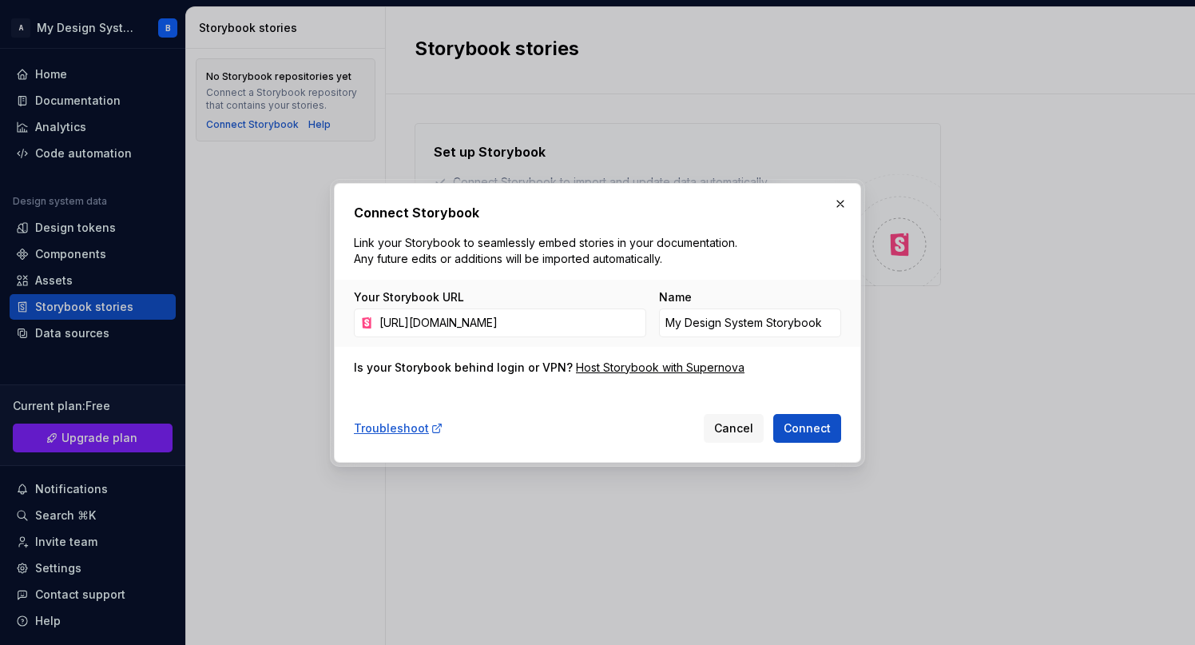
click at [520, 415] on div "Troubleshoot Cancel Connect" at bounding box center [597, 424] width 487 height 35
click at [823, 424] on span "Connect" at bounding box center [807, 428] width 47 height 16
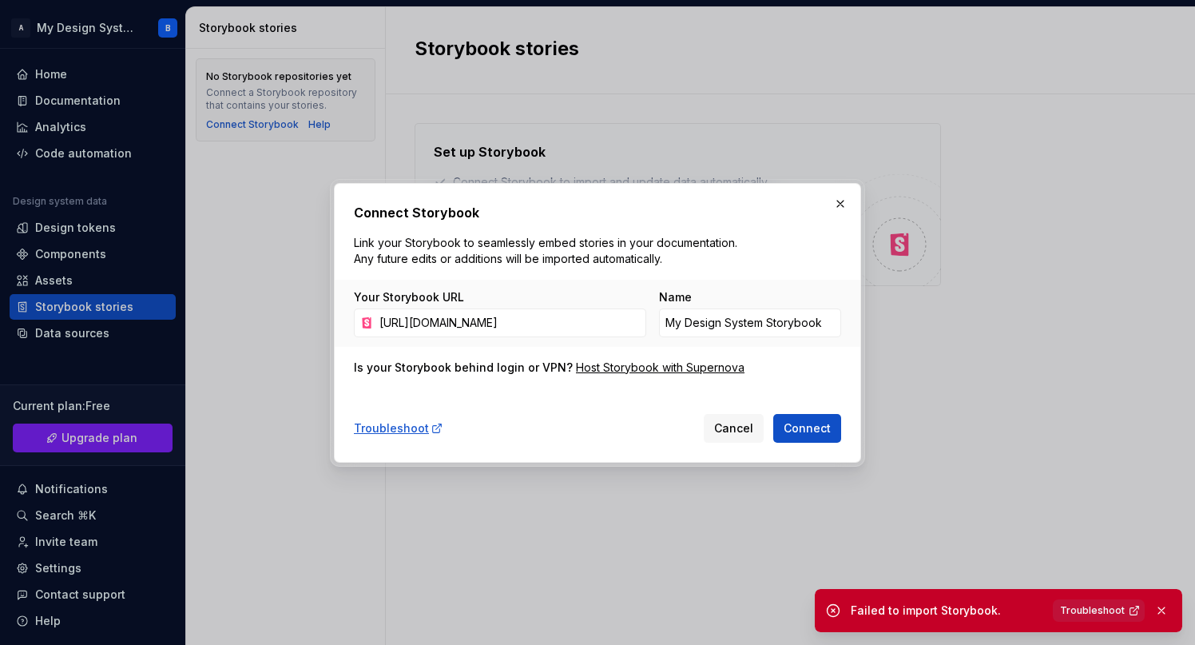
click at [1088, 614] on span "Troubleshoot" at bounding box center [1092, 610] width 65 height 13
click at [744, 420] on span "Cancel" at bounding box center [733, 428] width 39 height 16
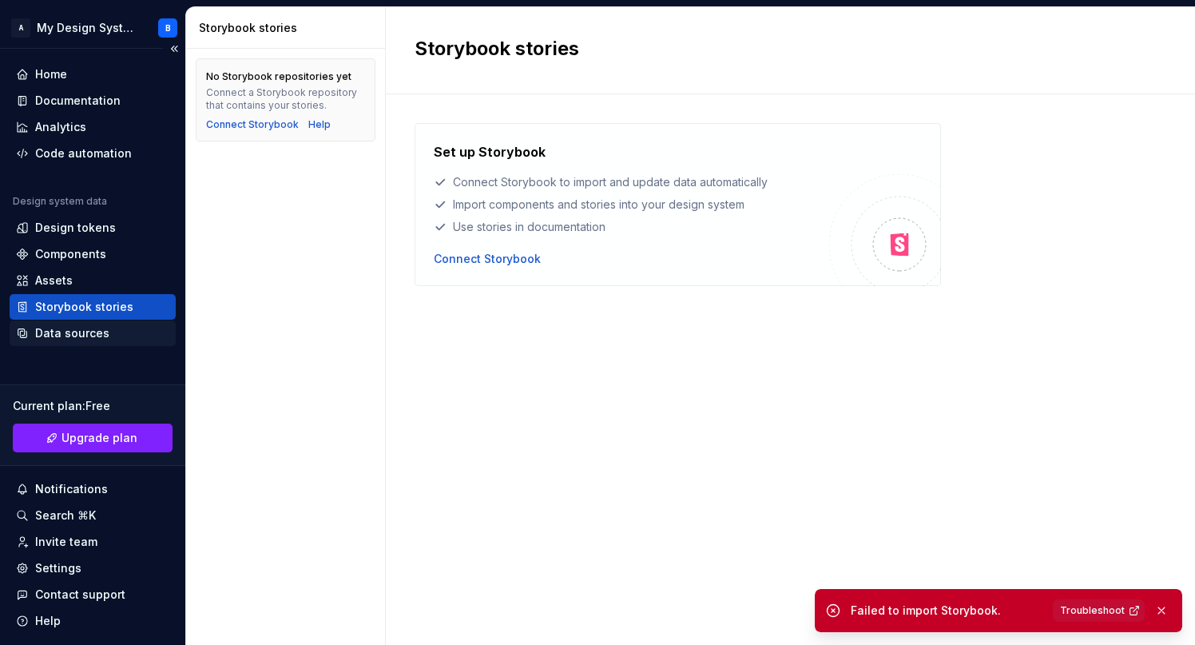
click at [73, 329] on div "Data sources" at bounding box center [72, 333] width 74 height 16
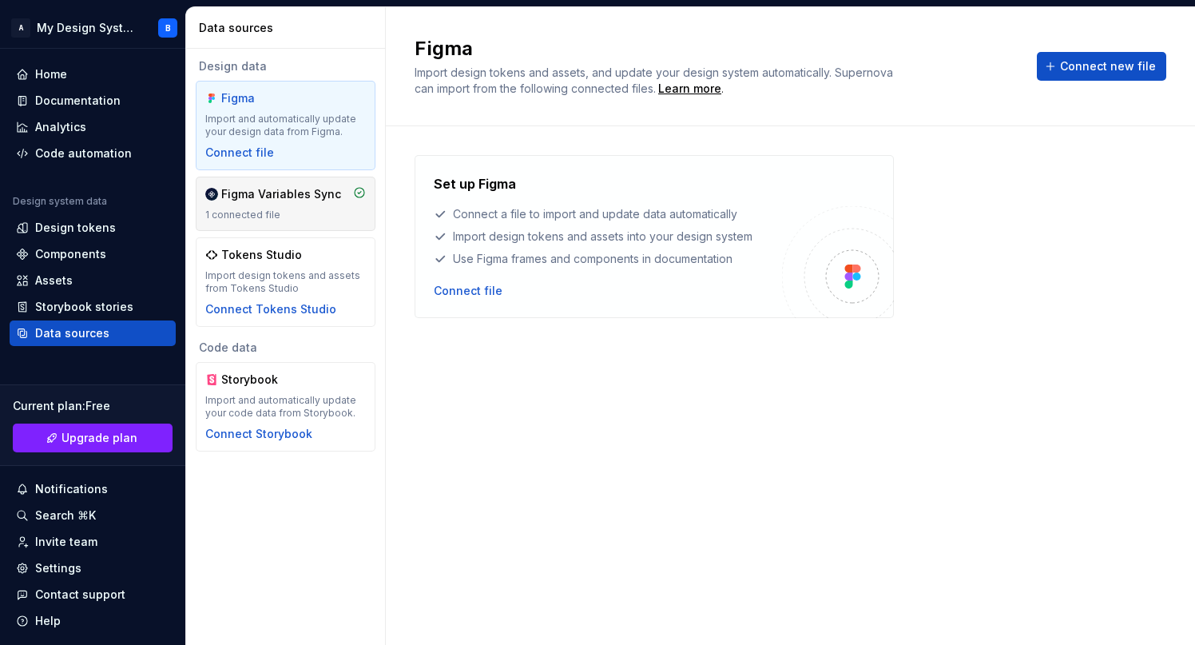
click at [274, 200] on div "Figma Variables Sync" at bounding box center [281, 194] width 120 height 16
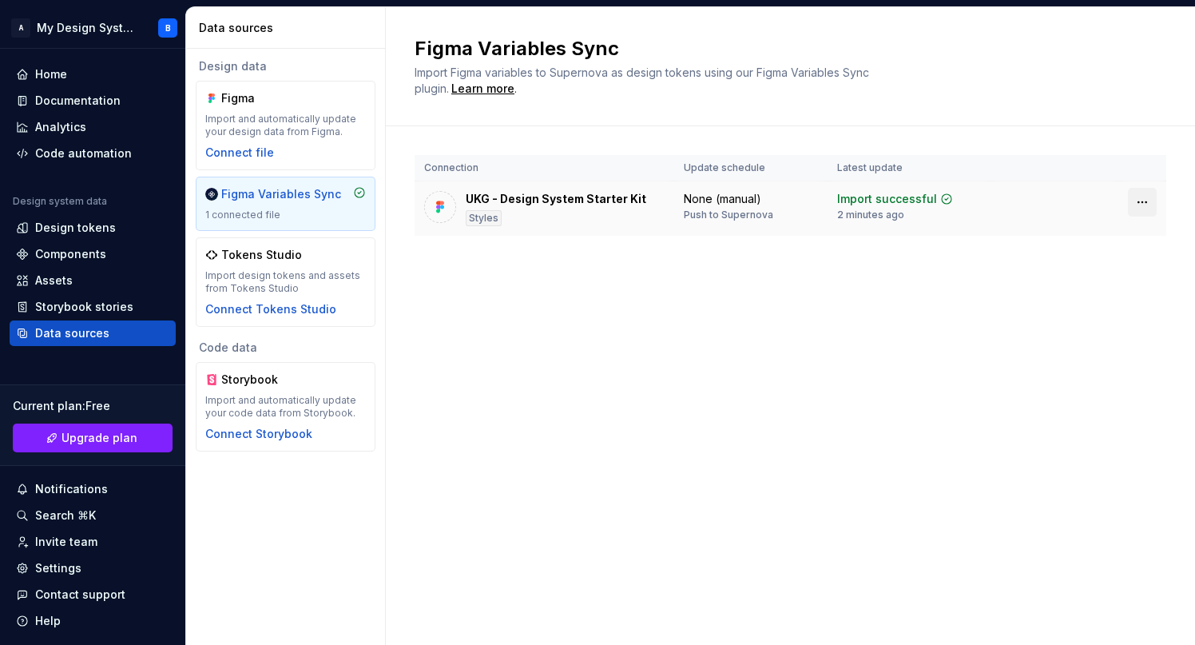
click at [1138, 200] on html "A My Design System B Home Documentation Analytics Code automation Design system…" at bounding box center [597, 322] width 1195 height 645
click at [645, 381] on html "A My Design System B Home Documentation Analytics Code automation Design system…" at bounding box center [597, 322] width 1195 height 645
click at [55, 224] on div "Design tokens" at bounding box center [75, 228] width 81 height 16
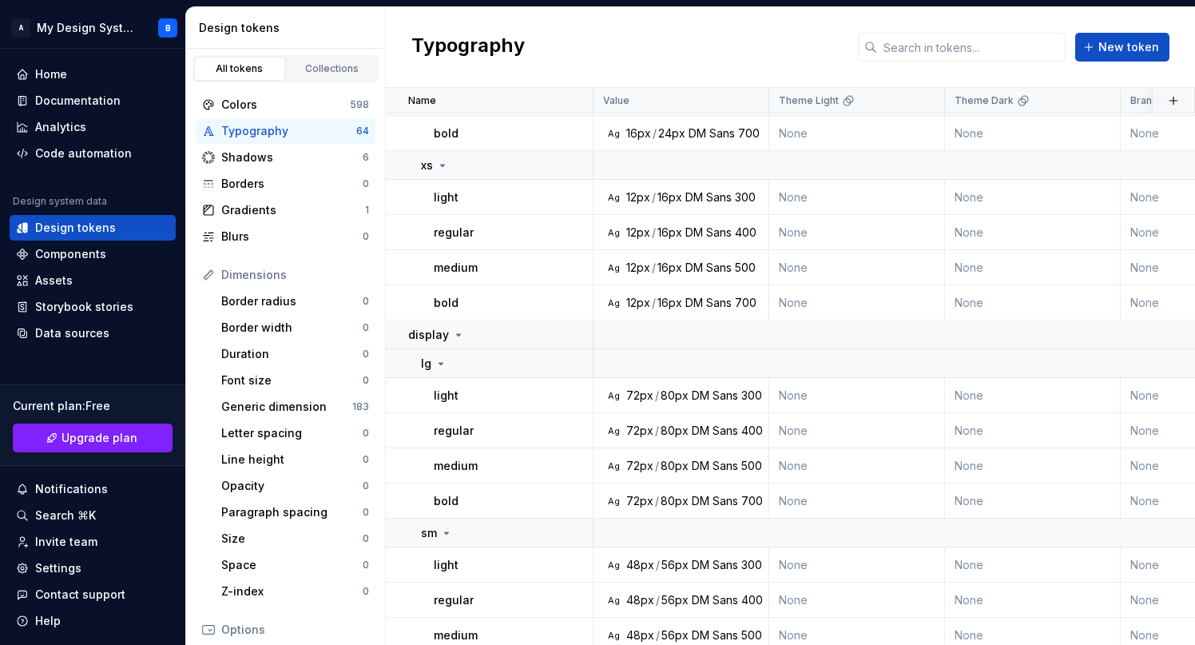
scroll to position [3, 0]
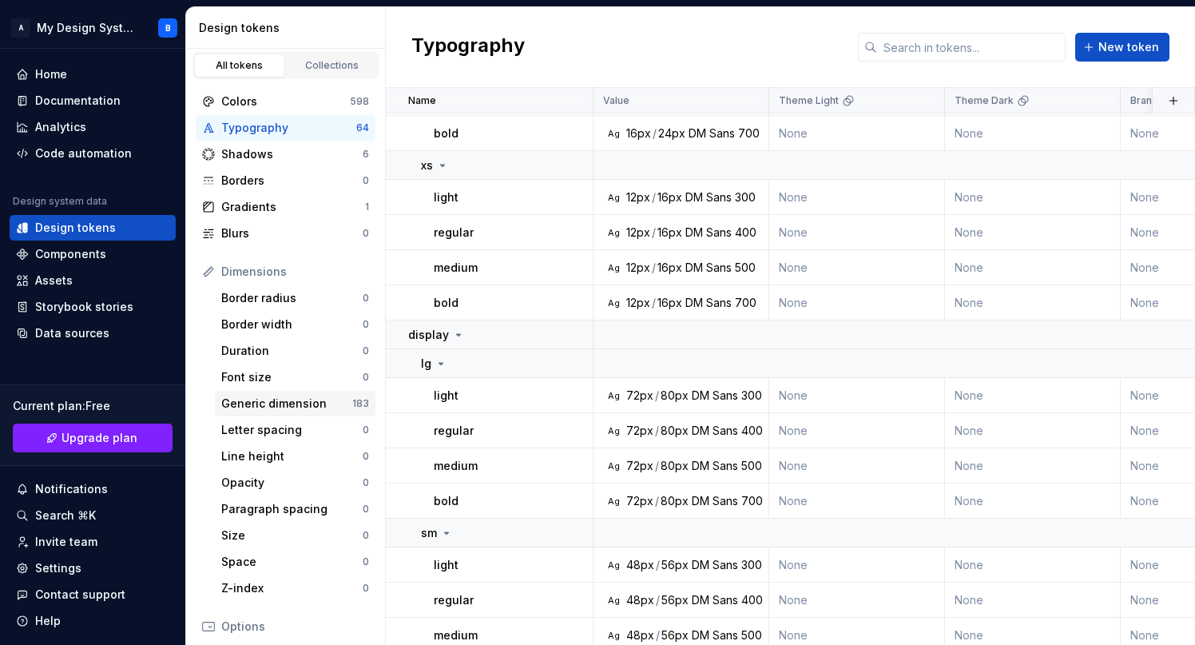
click at [251, 404] on div "Generic dimension" at bounding box center [286, 403] width 131 height 16
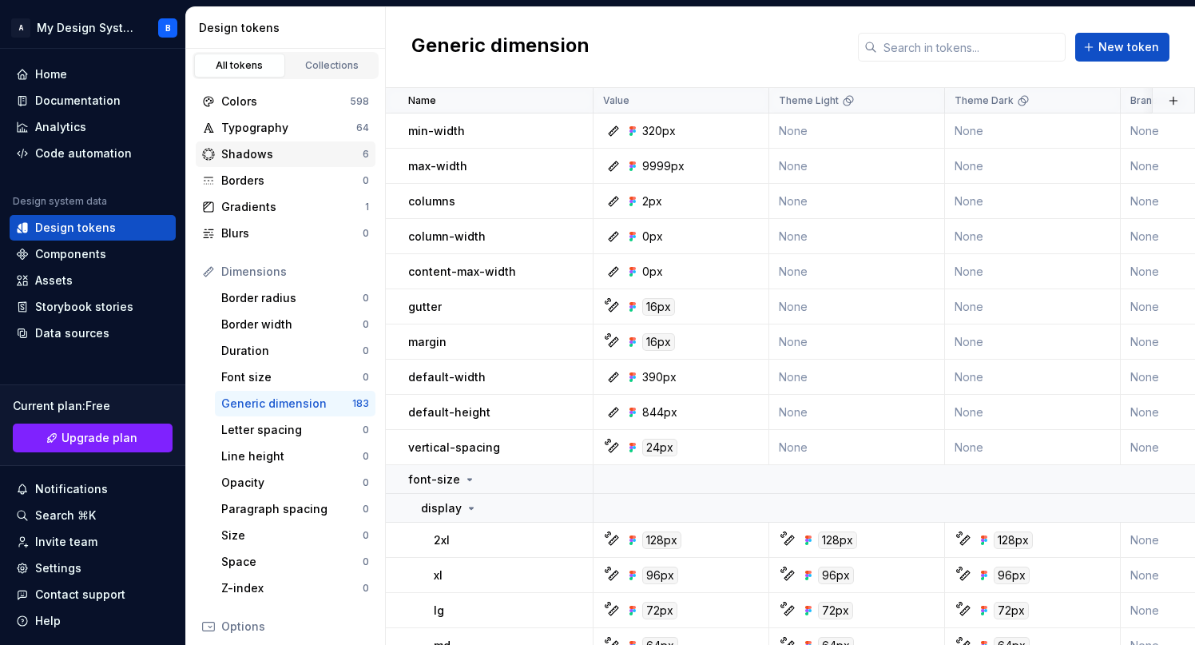
click at [280, 154] on div "Shadows" at bounding box center [291, 154] width 141 height 16
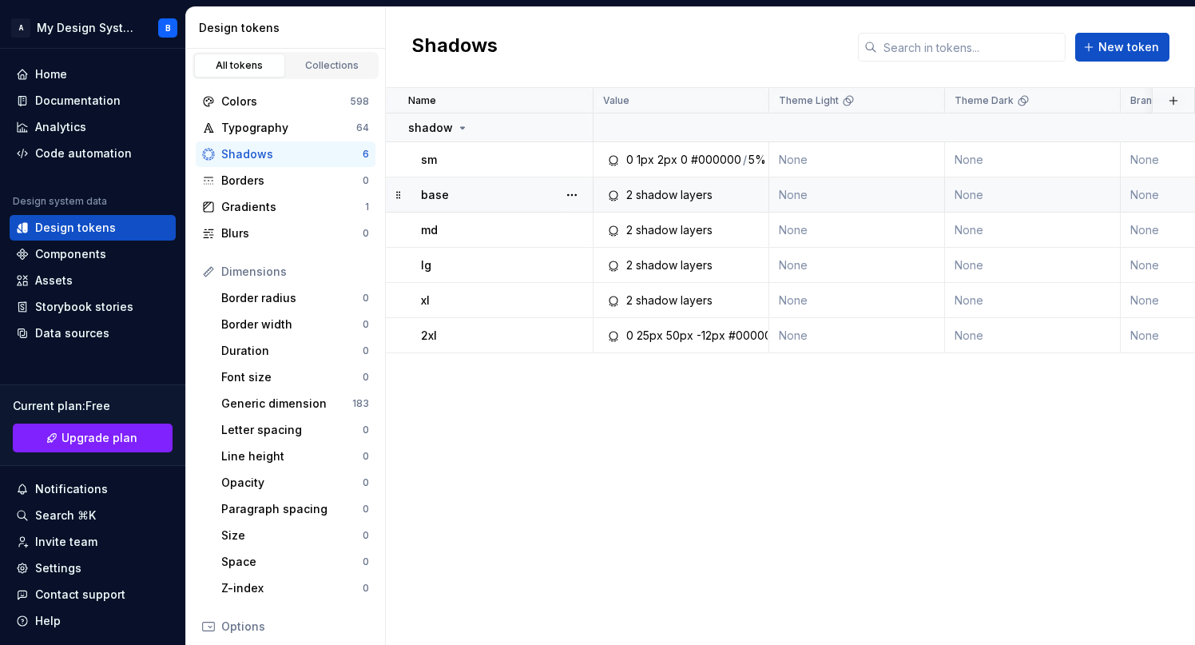
click at [672, 191] on div "2 shadow layers" at bounding box center [669, 195] width 86 height 16
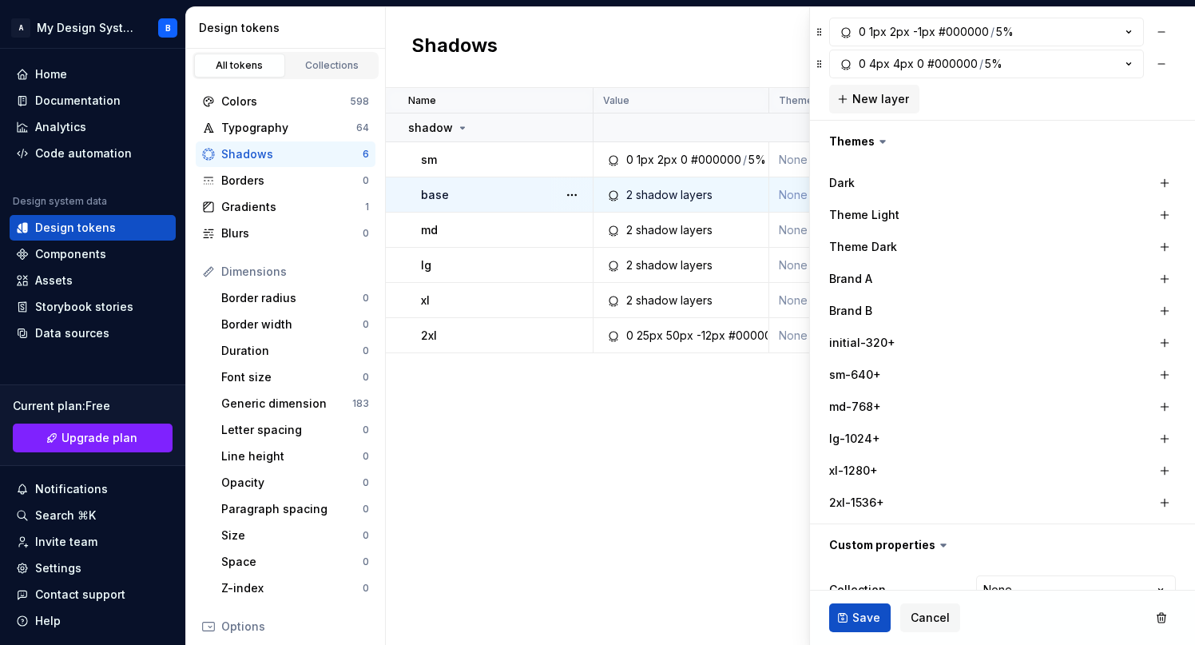
scroll to position [232, 0]
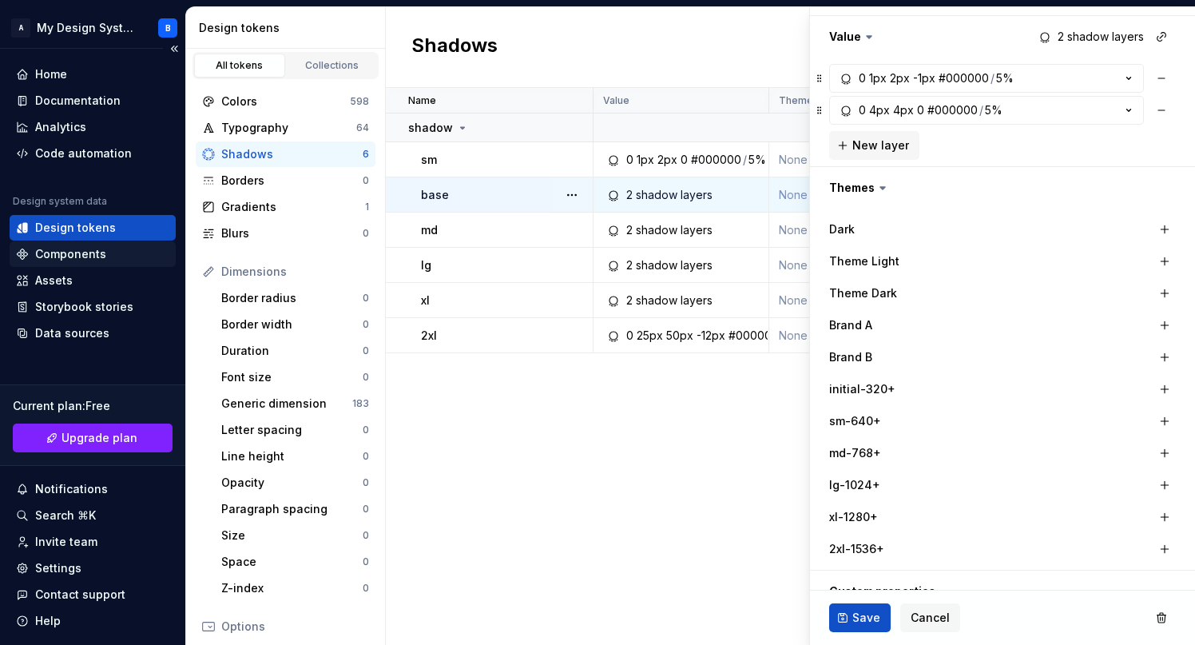
click at [42, 252] on div "Components" at bounding box center [70, 254] width 71 height 16
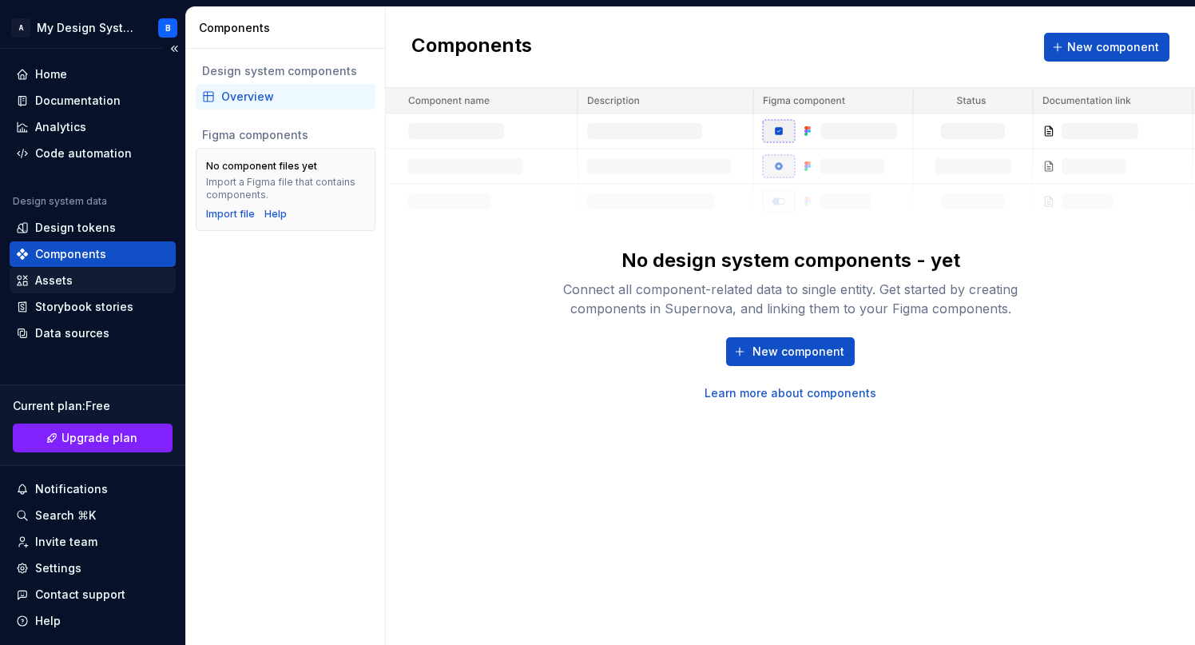
click at [49, 282] on div "Assets" at bounding box center [54, 280] width 38 height 16
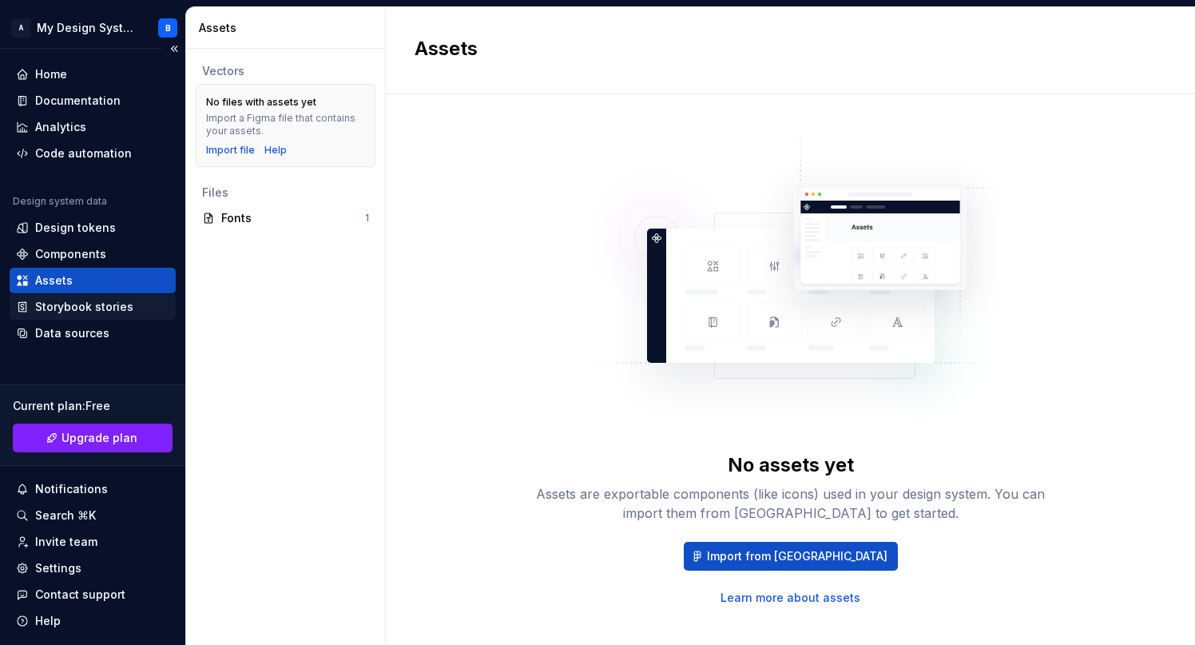
click at [49, 304] on div "Storybook stories" at bounding box center [84, 307] width 98 height 16
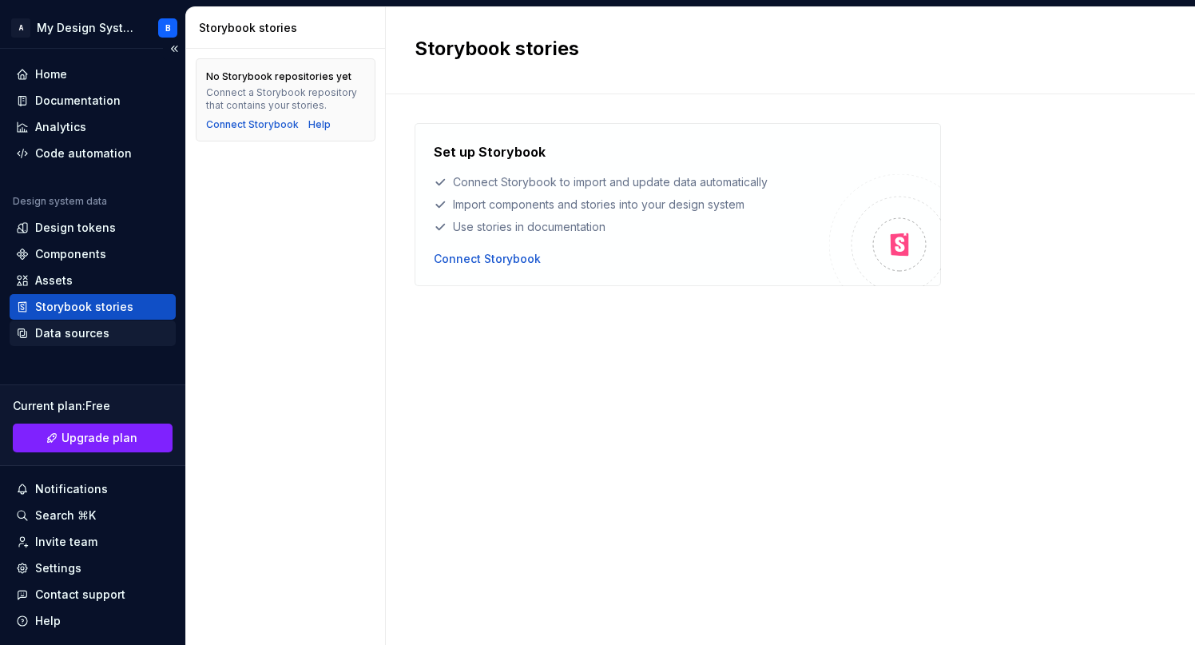
click at [45, 329] on div "Data sources" at bounding box center [72, 333] width 74 height 16
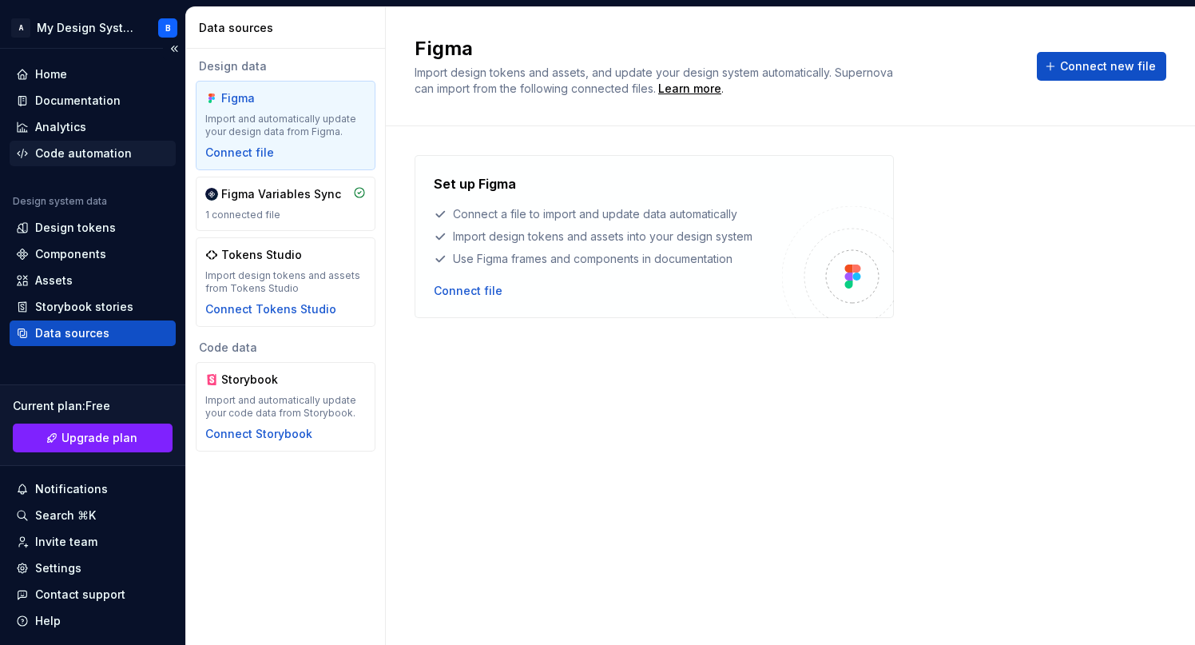
click at [63, 148] on div "Code automation" at bounding box center [83, 153] width 97 height 16
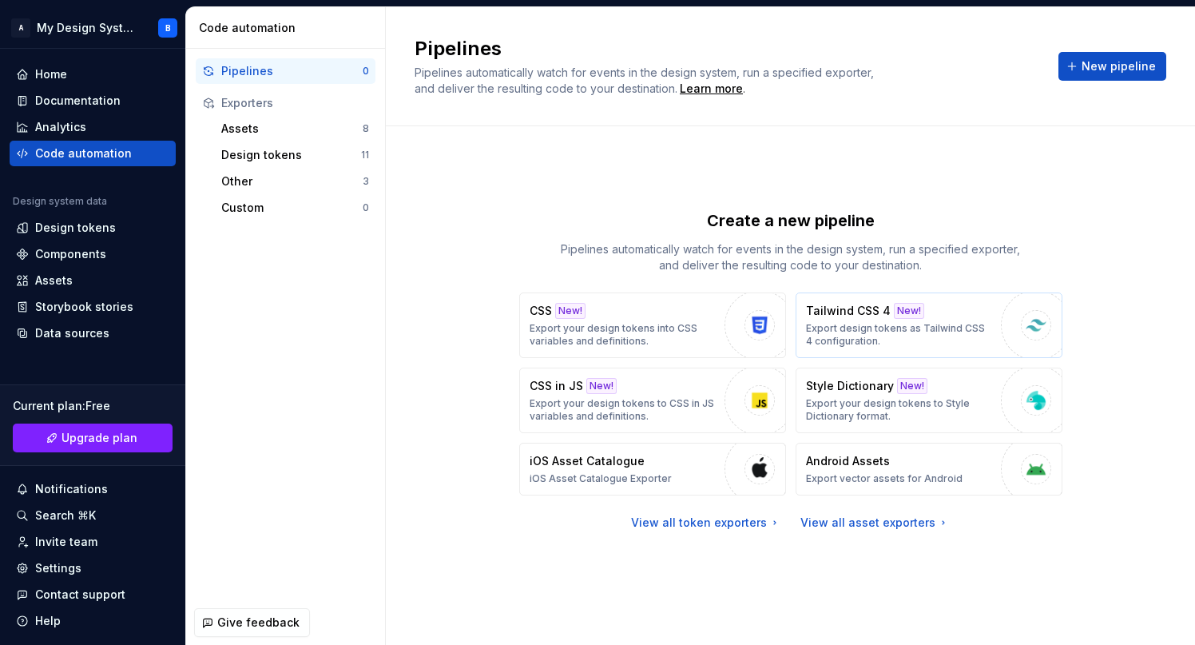
click at [963, 311] on div "Tailwind CSS 4 New! Export design tokens as Tailwind CSS 4 configuration." at bounding box center [899, 325] width 187 height 45
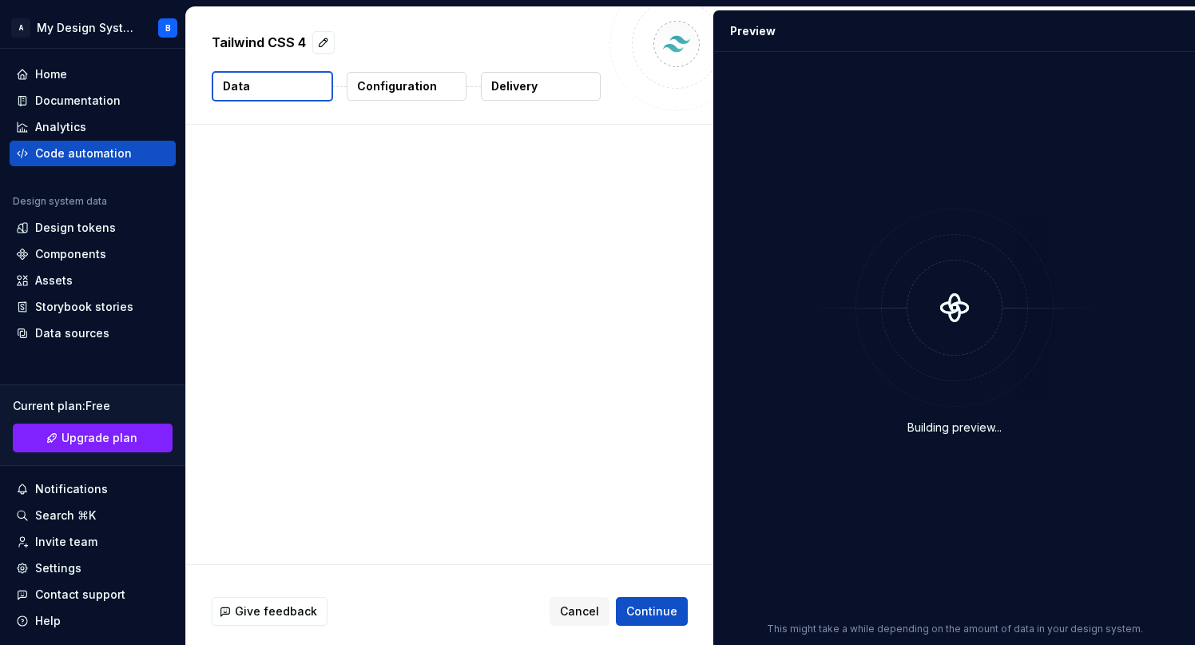
click at [963, 311] on icon at bounding box center [959, 307] width 17 height 10
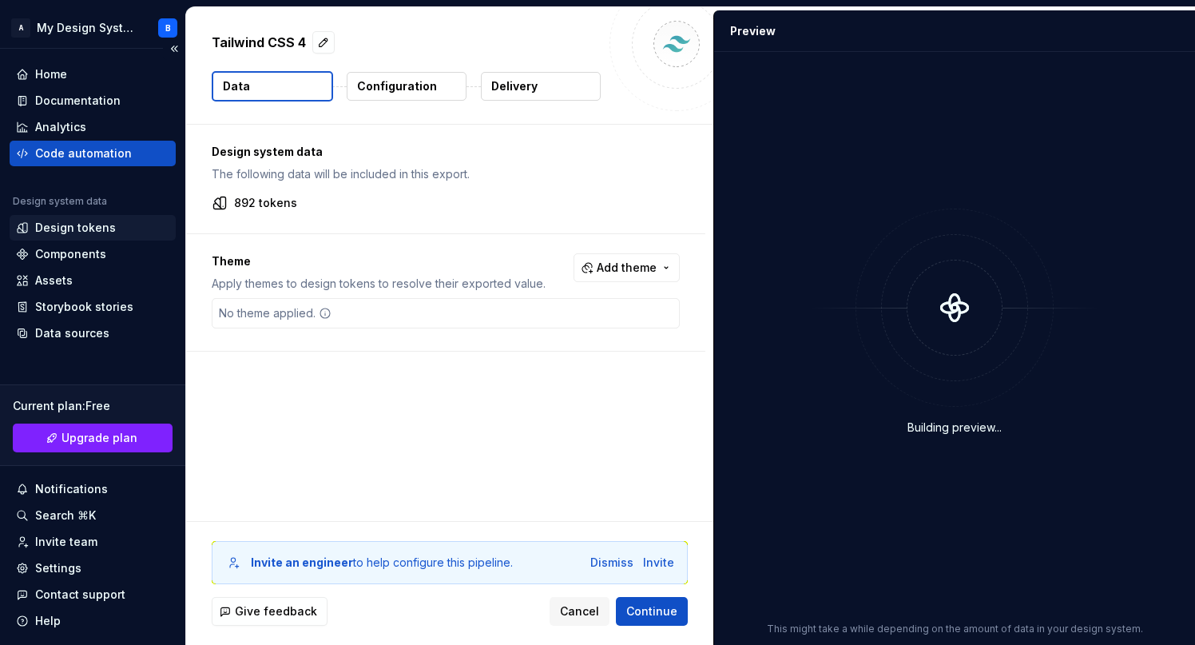
click at [47, 231] on div "Design tokens" at bounding box center [75, 228] width 81 height 16
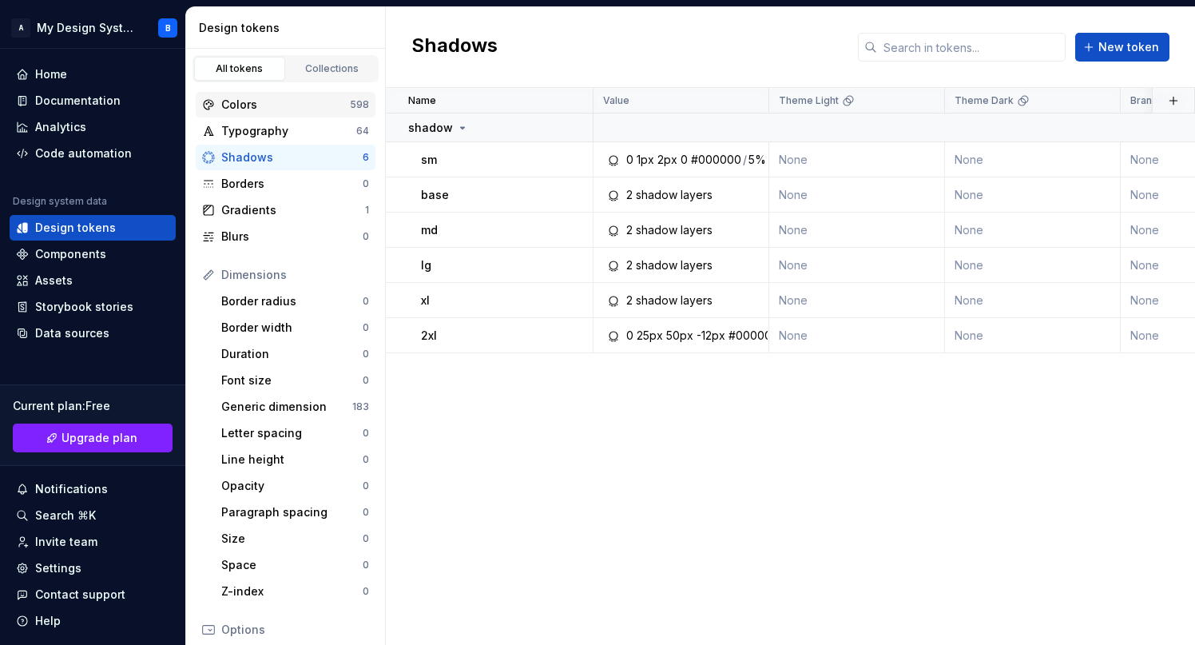
click at [271, 98] on div "Colors" at bounding box center [285, 105] width 129 height 16
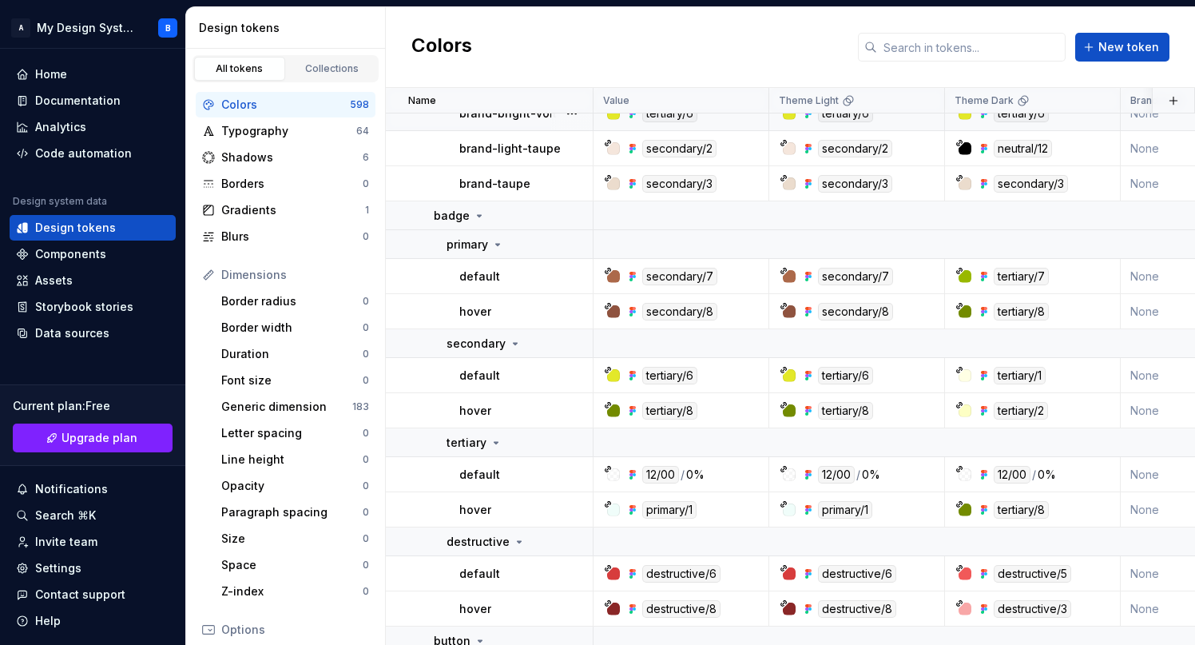
scroll to position [630, 0]
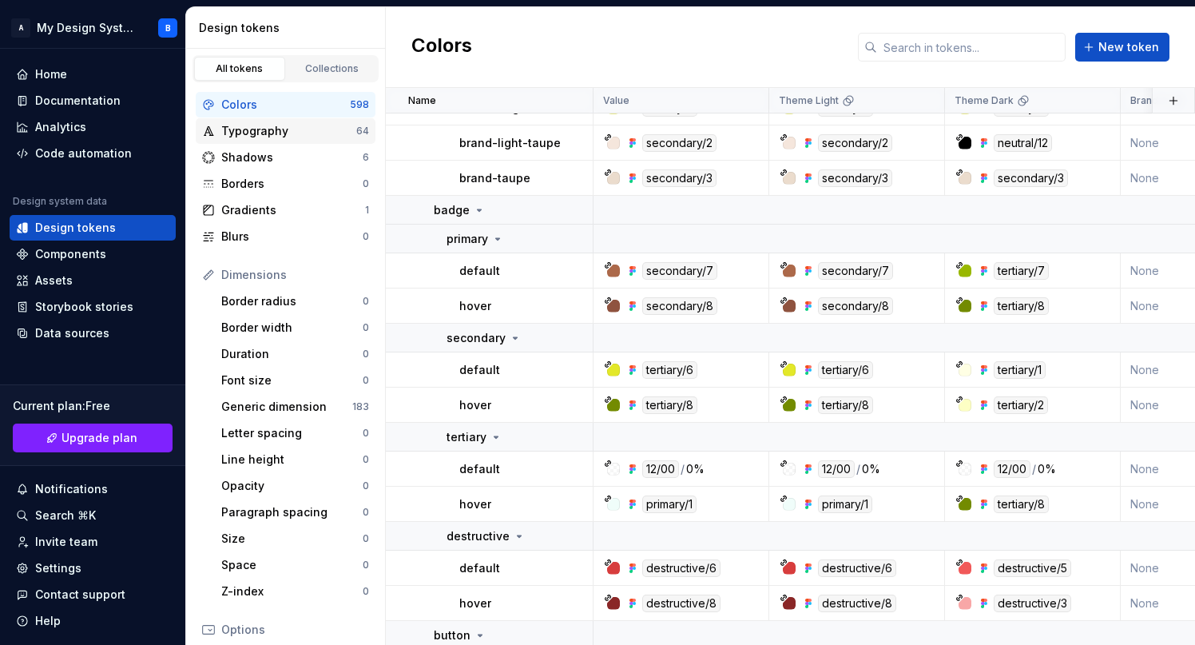
click at [245, 132] on div "Typography" at bounding box center [288, 131] width 135 height 16
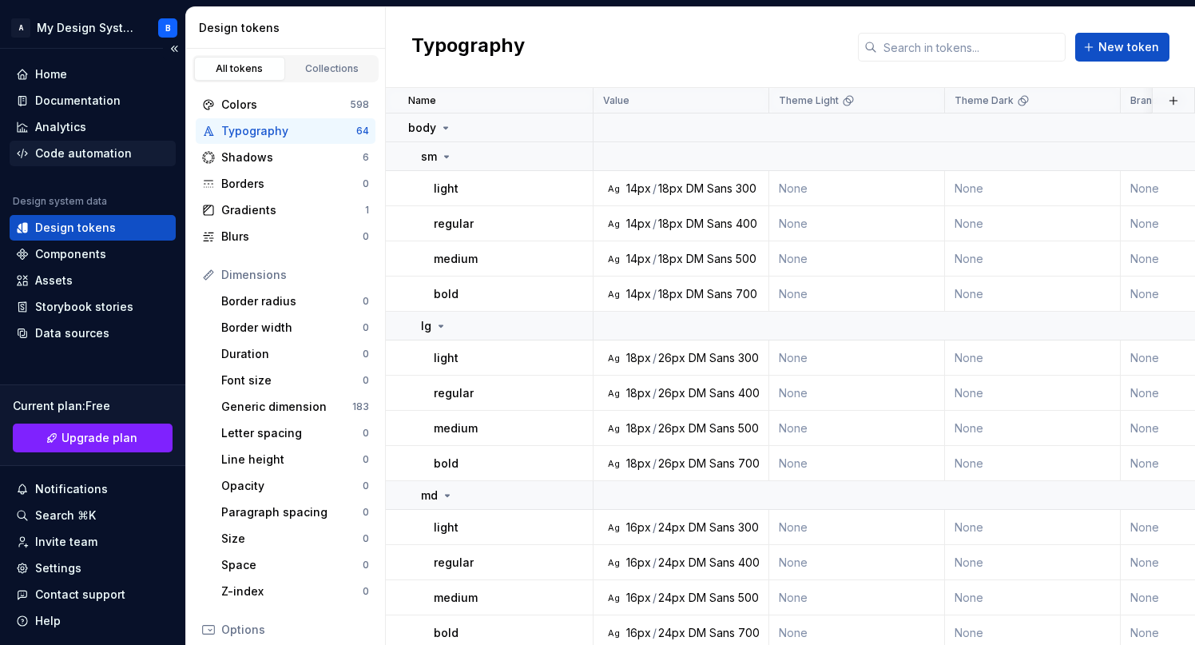
click at [49, 148] on div "Code automation" at bounding box center [83, 153] width 97 height 16
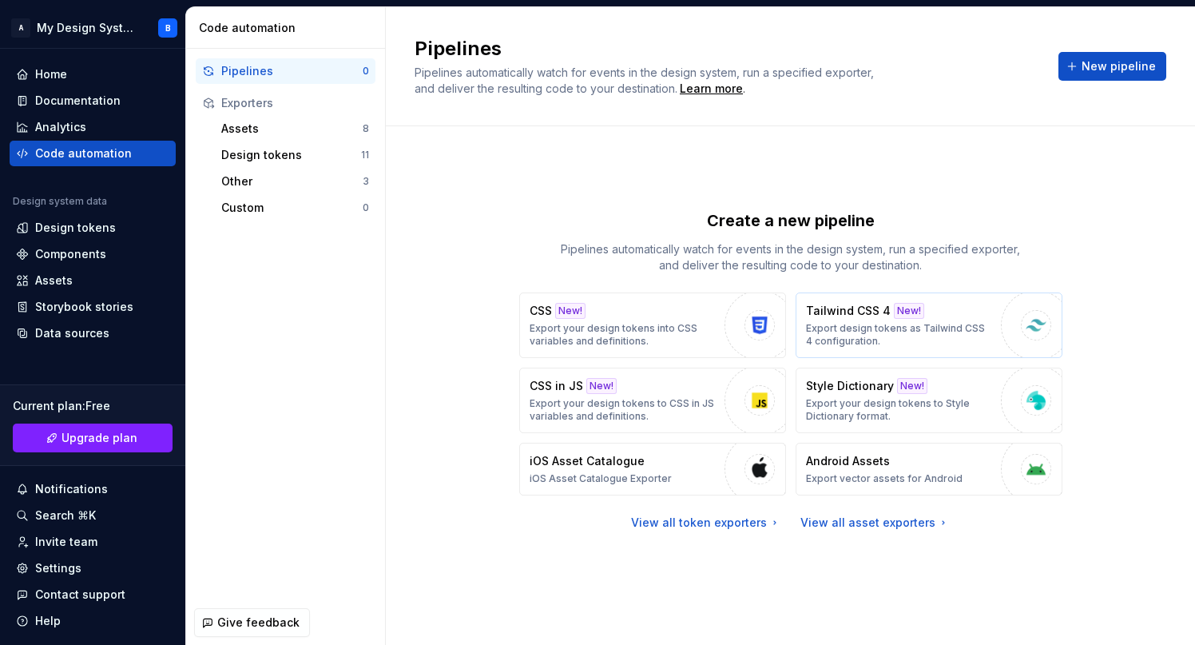
click at [894, 305] on div "New!" at bounding box center [909, 311] width 30 height 16
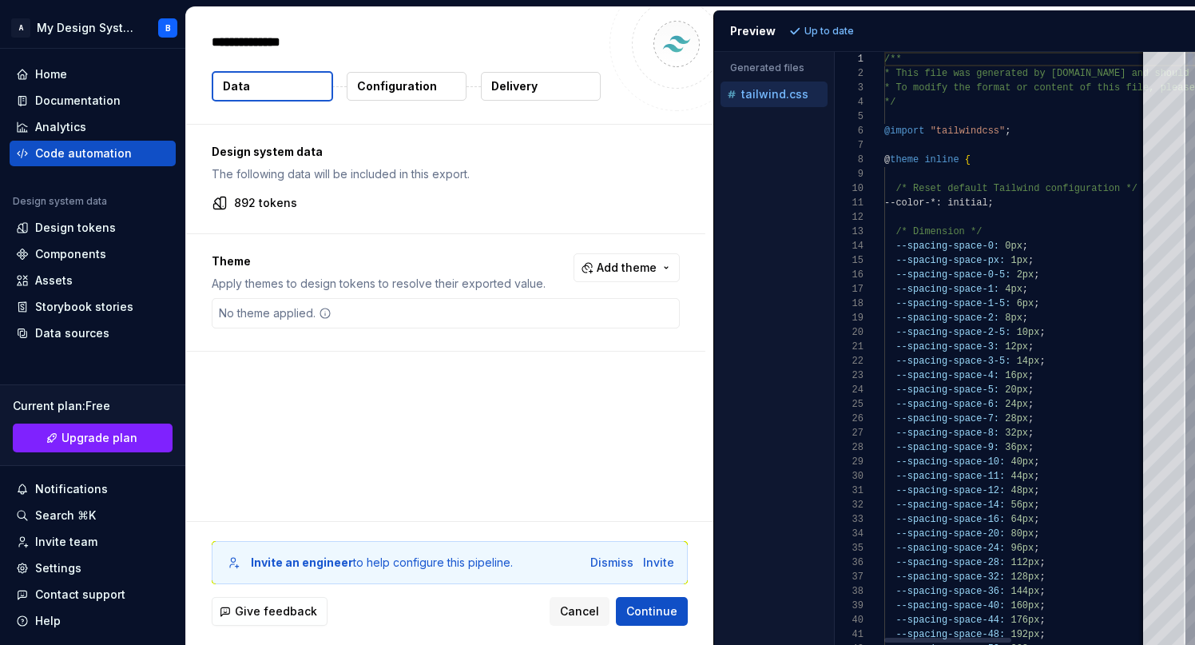
type textarea "*"
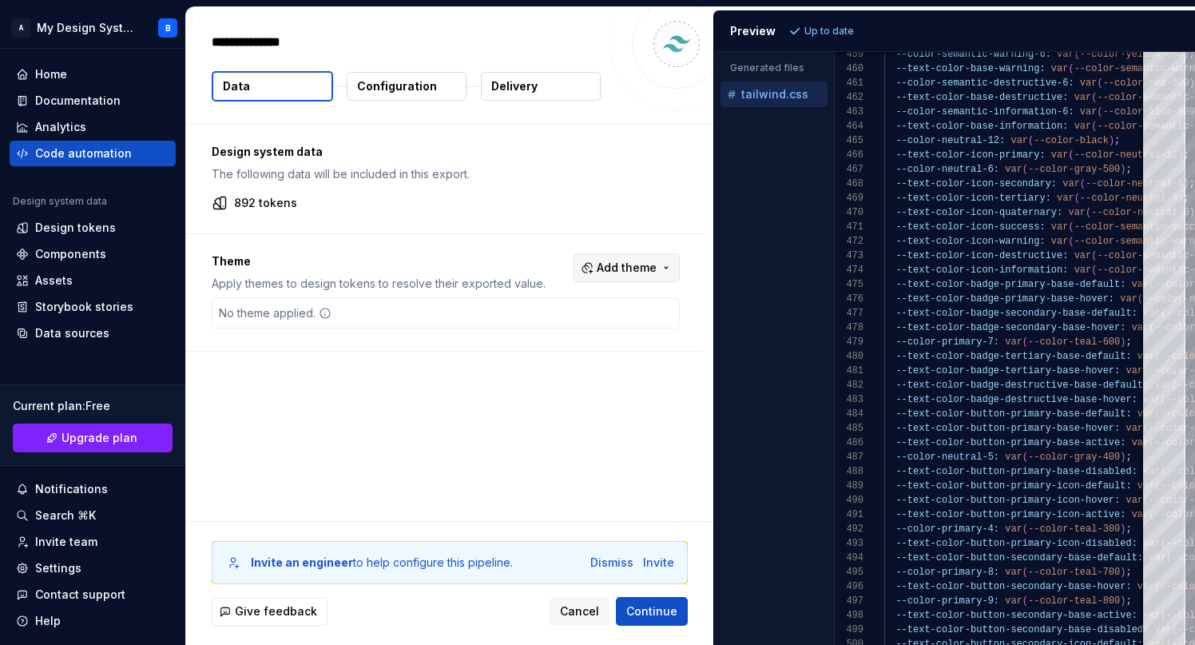
click at [606, 268] on span "Add theme" at bounding box center [627, 268] width 60 height 16
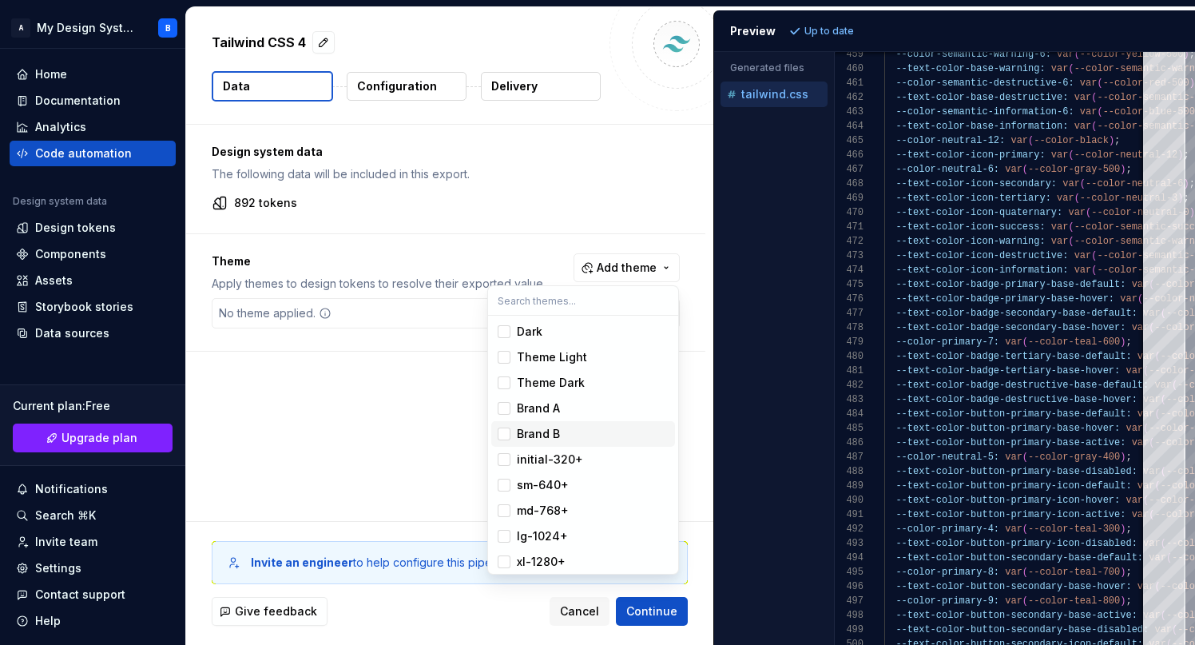
click at [411, 89] on html "A My Design System B Home Documentation Analytics Code automation Design system…" at bounding box center [597, 322] width 1195 height 645
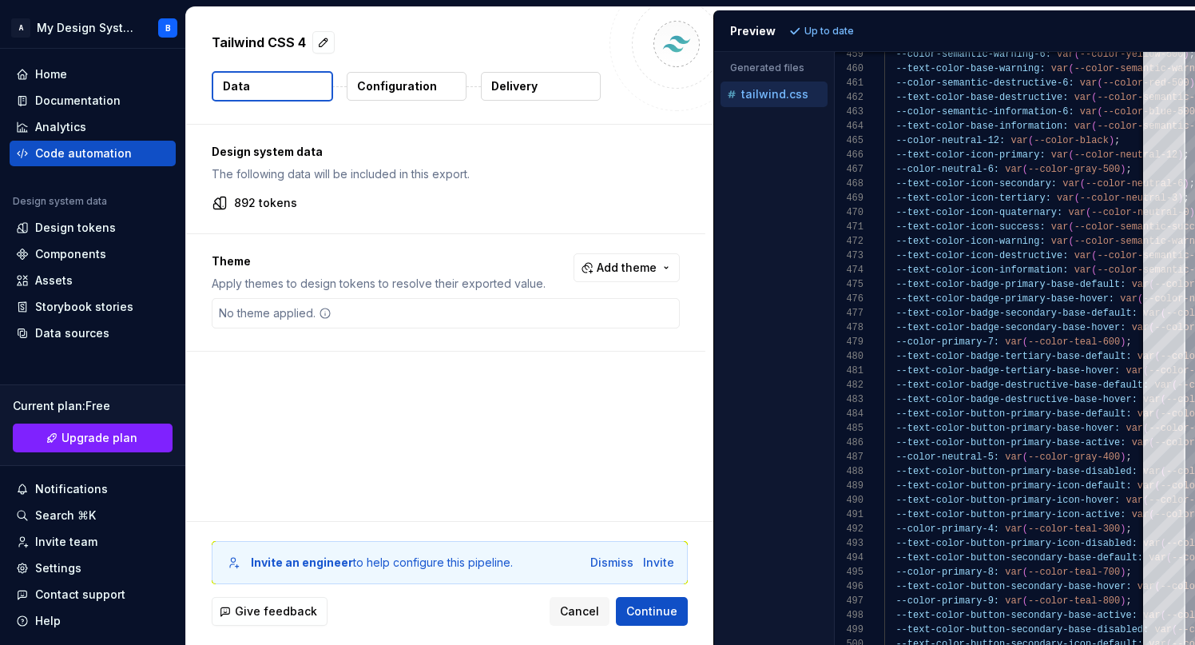
click at [411, 89] on p "Configuration" at bounding box center [397, 86] width 80 height 16
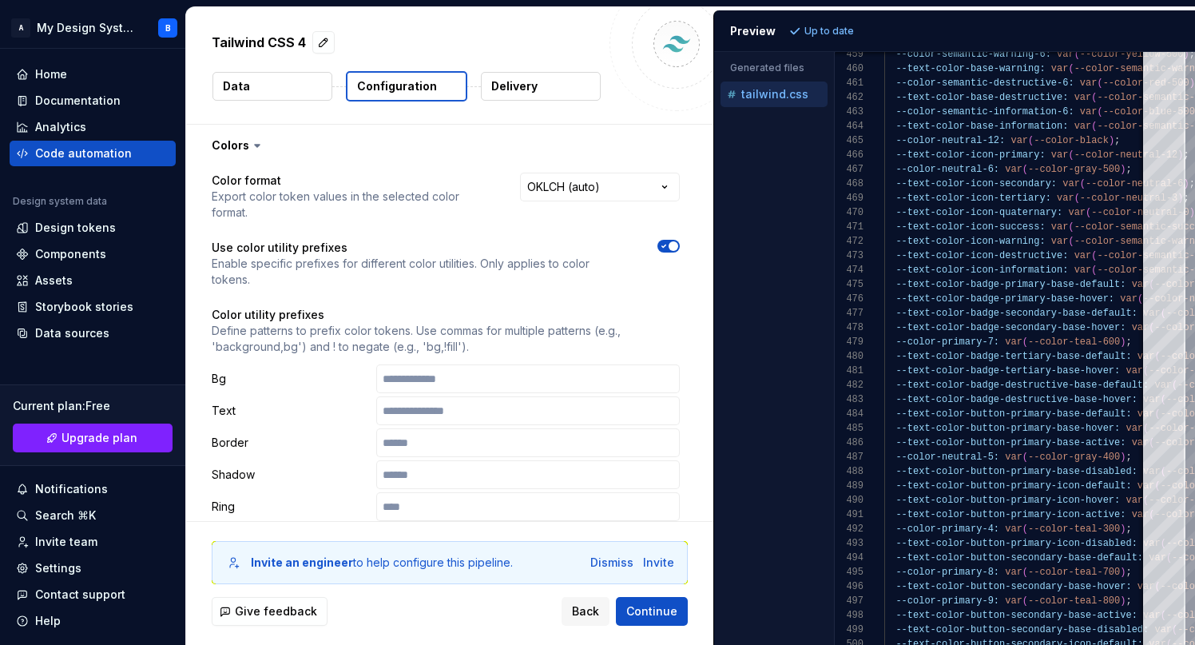
scroll to position [554, 0]
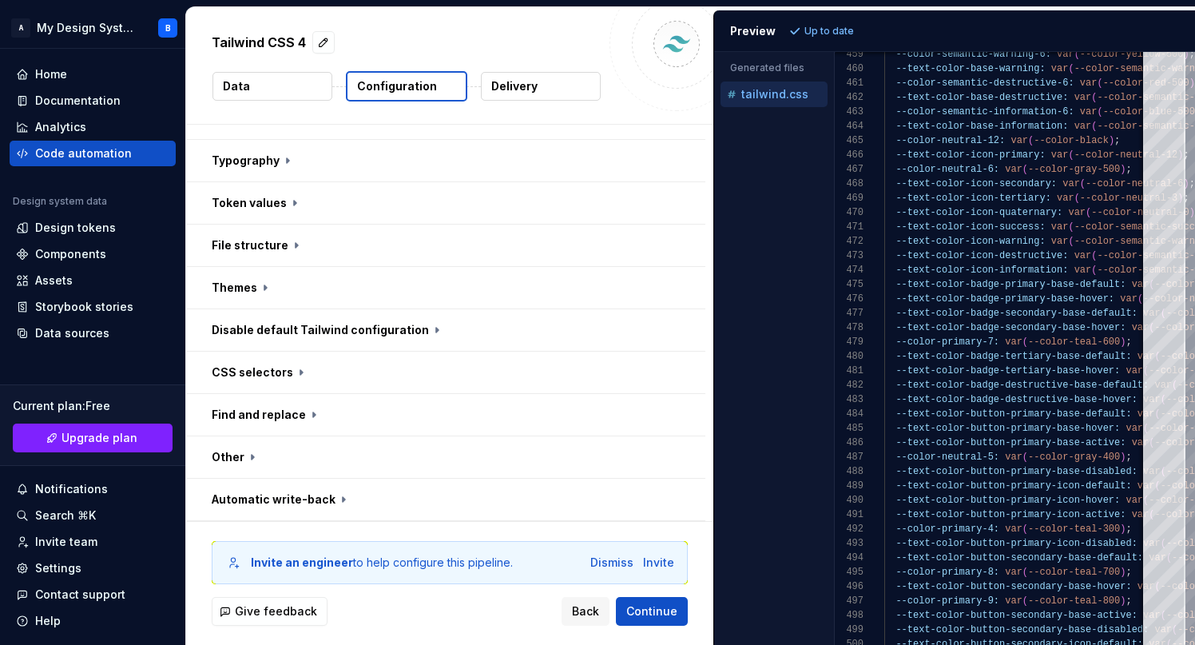
click at [502, 89] on p "Delivery" at bounding box center [514, 86] width 46 height 16
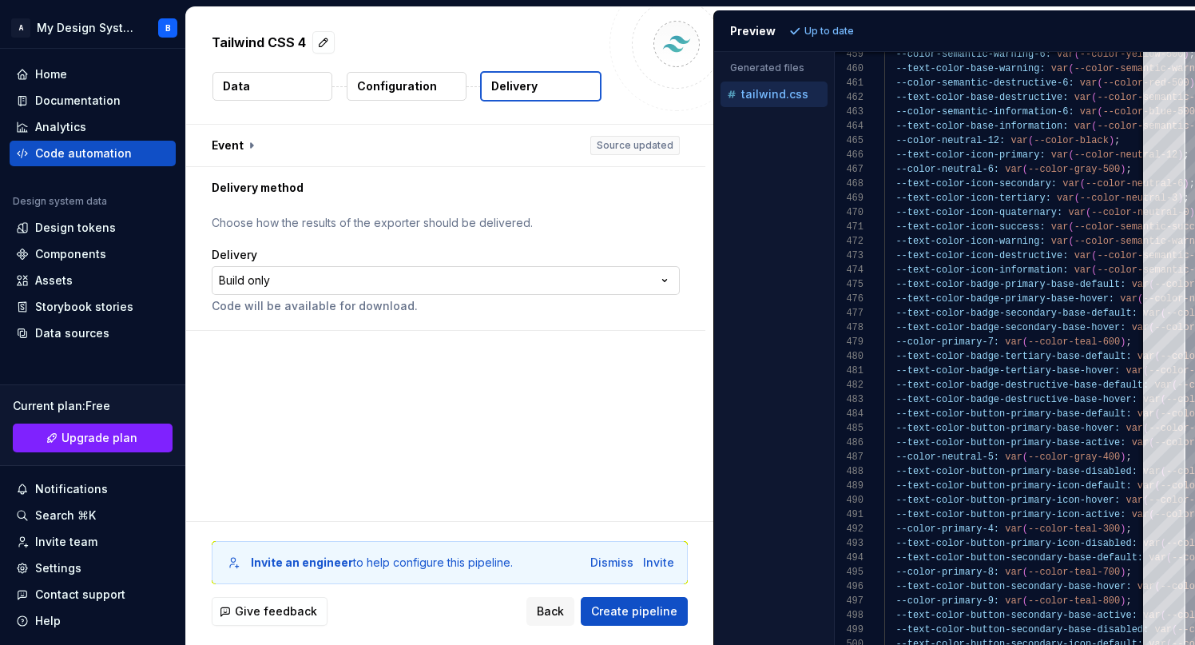
click at [282, 286] on html "**********" at bounding box center [597, 322] width 1195 height 645
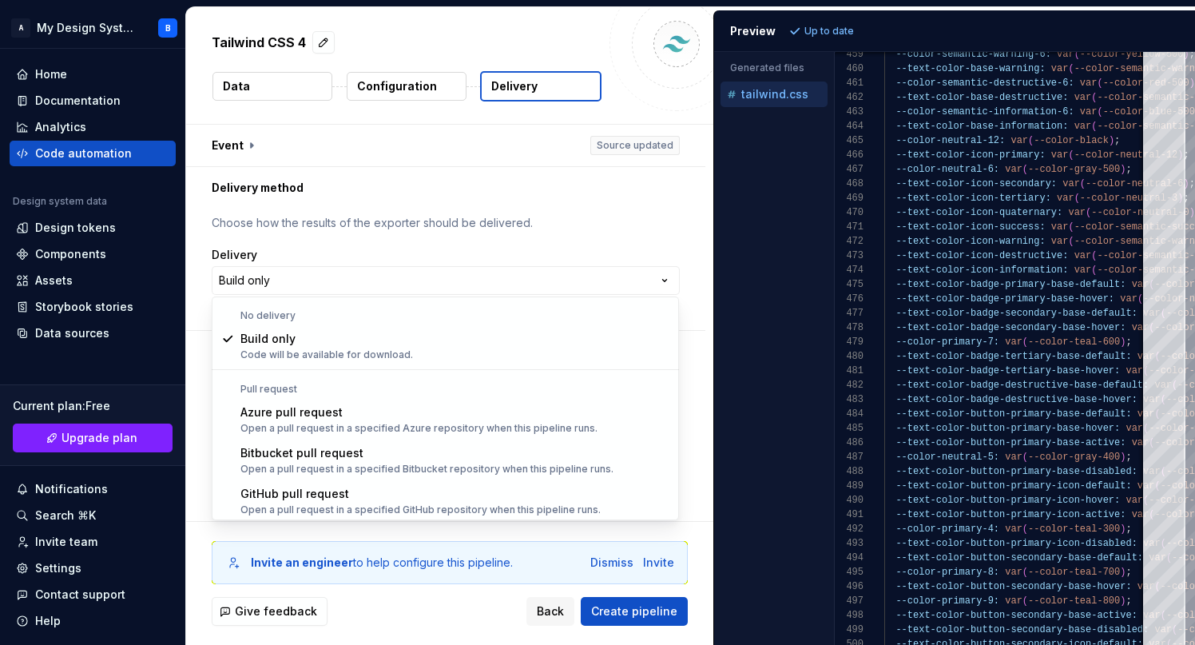
select select "******"
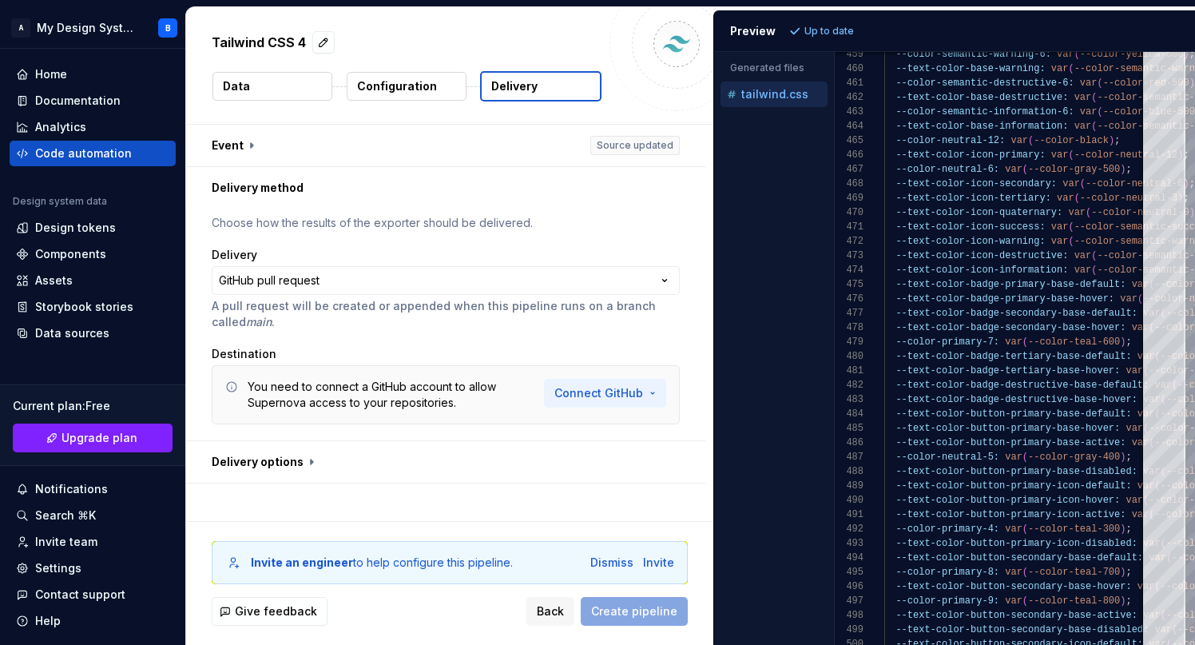
click at [595, 393] on html "**********" at bounding box center [597, 322] width 1195 height 645
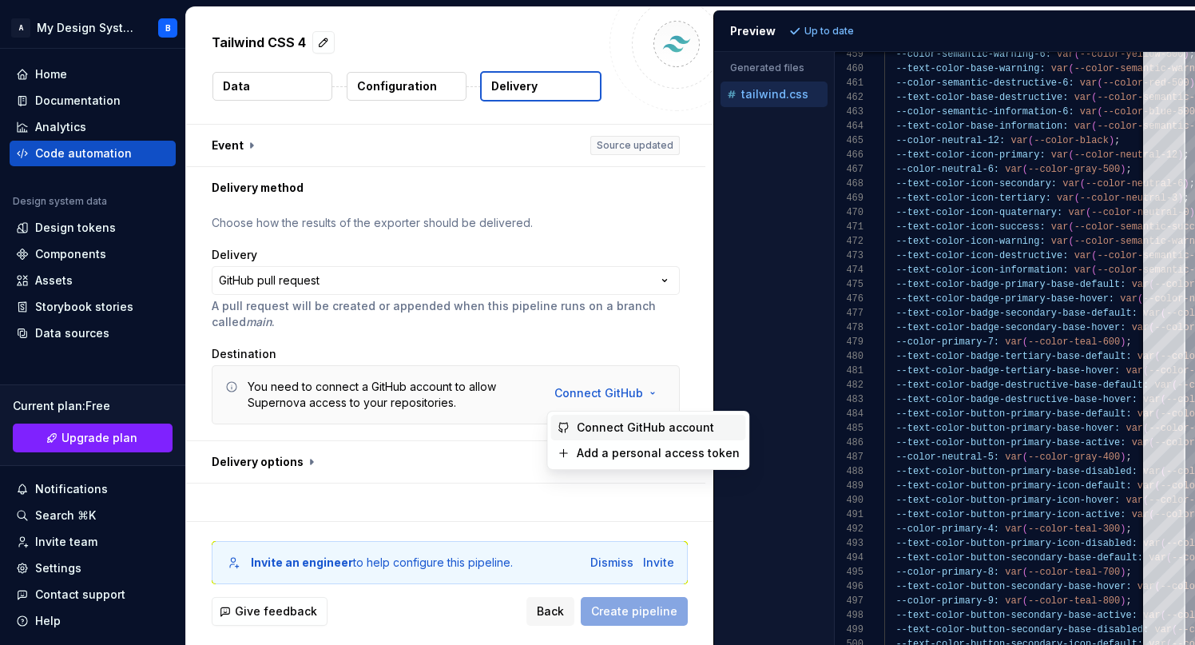
click at [605, 429] on span "Connect GitHub account" at bounding box center [658, 427] width 163 height 16
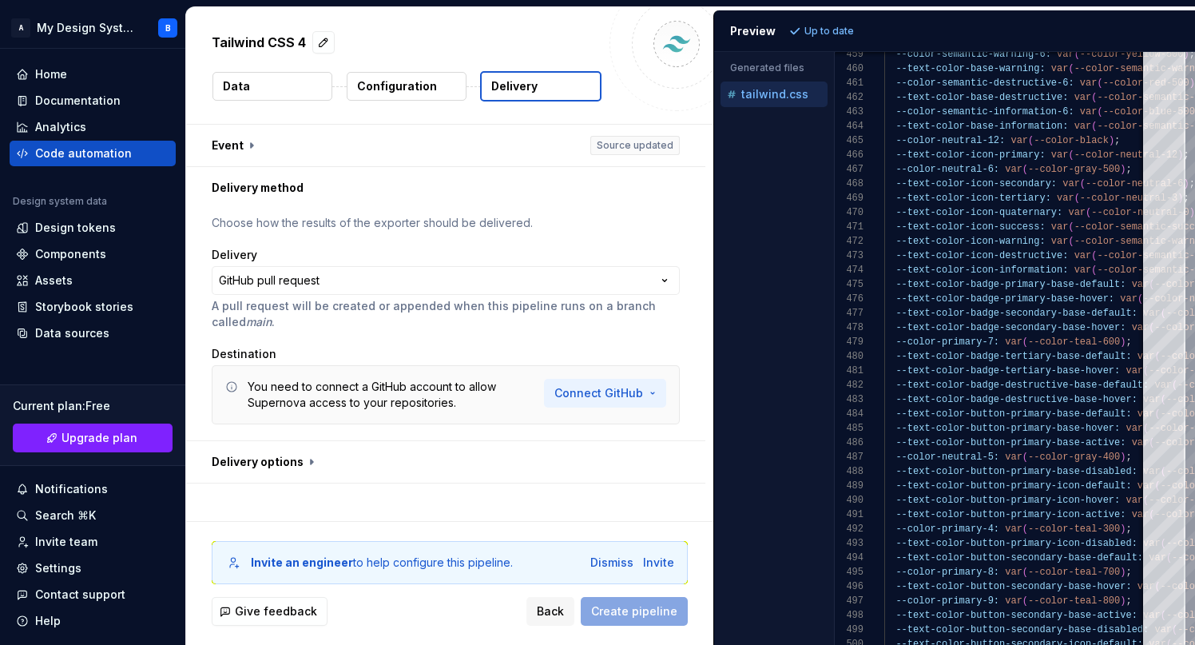
click at [597, 387] on html "**********" at bounding box center [597, 322] width 1195 height 645
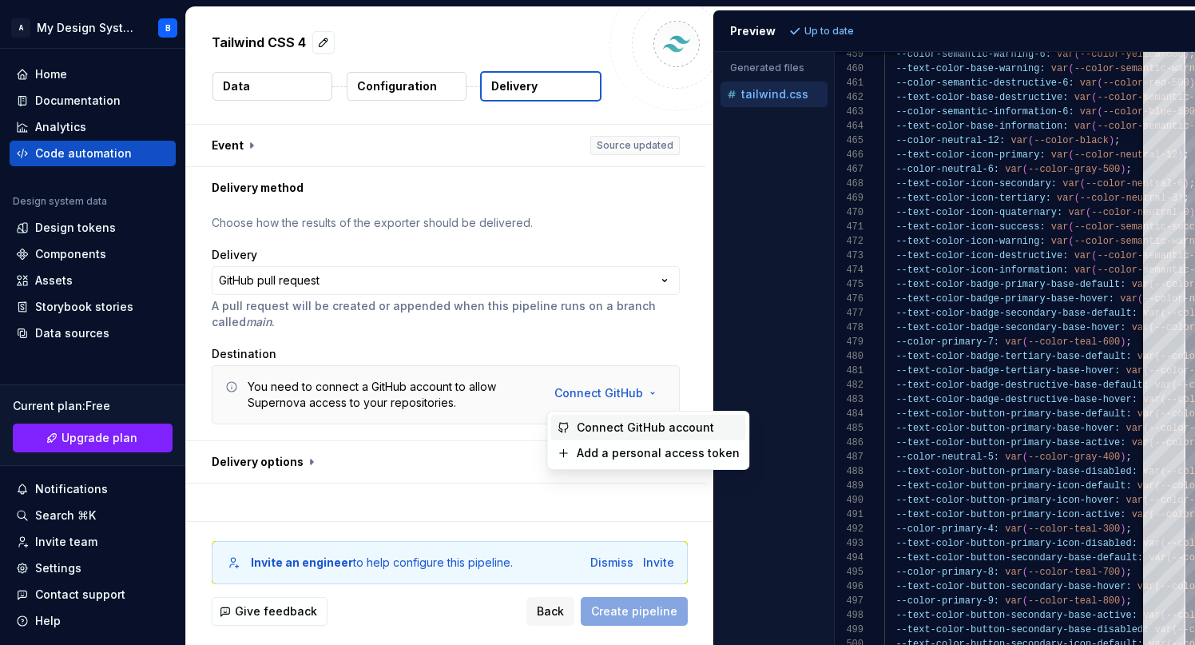
click at [605, 424] on span "Connect GitHub account" at bounding box center [658, 427] width 163 height 16
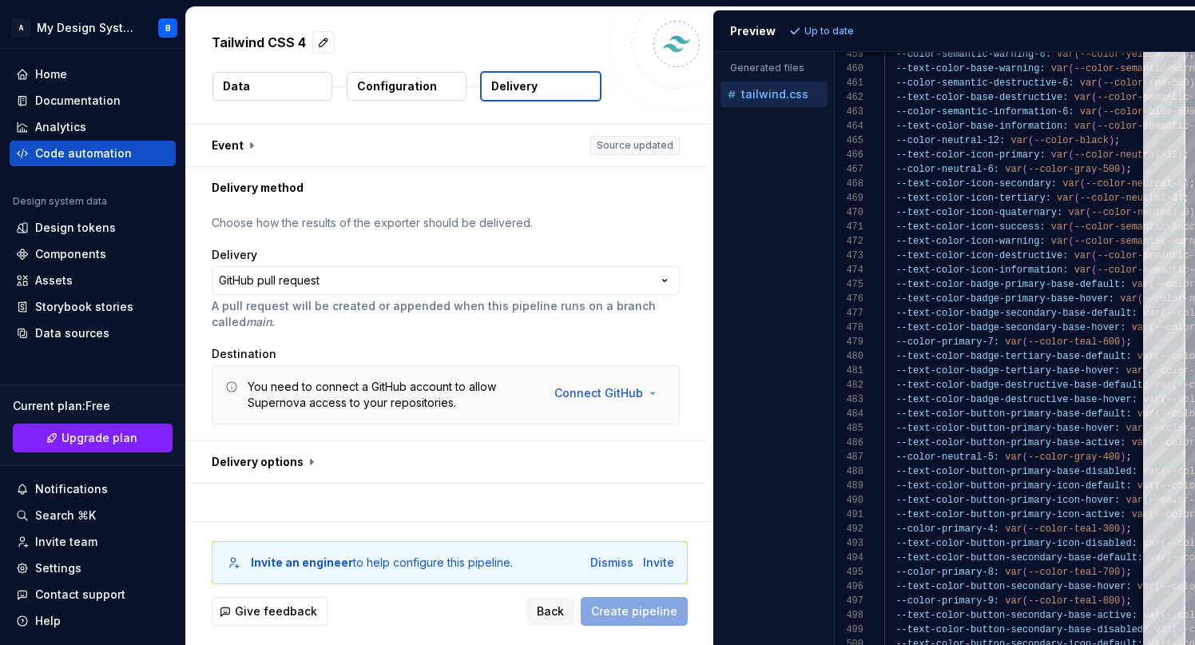
click at [443, 488] on div "**********" at bounding box center [449, 323] width 527 height 396
click at [331, 460] on button "button" at bounding box center [445, 462] width 519 height 42
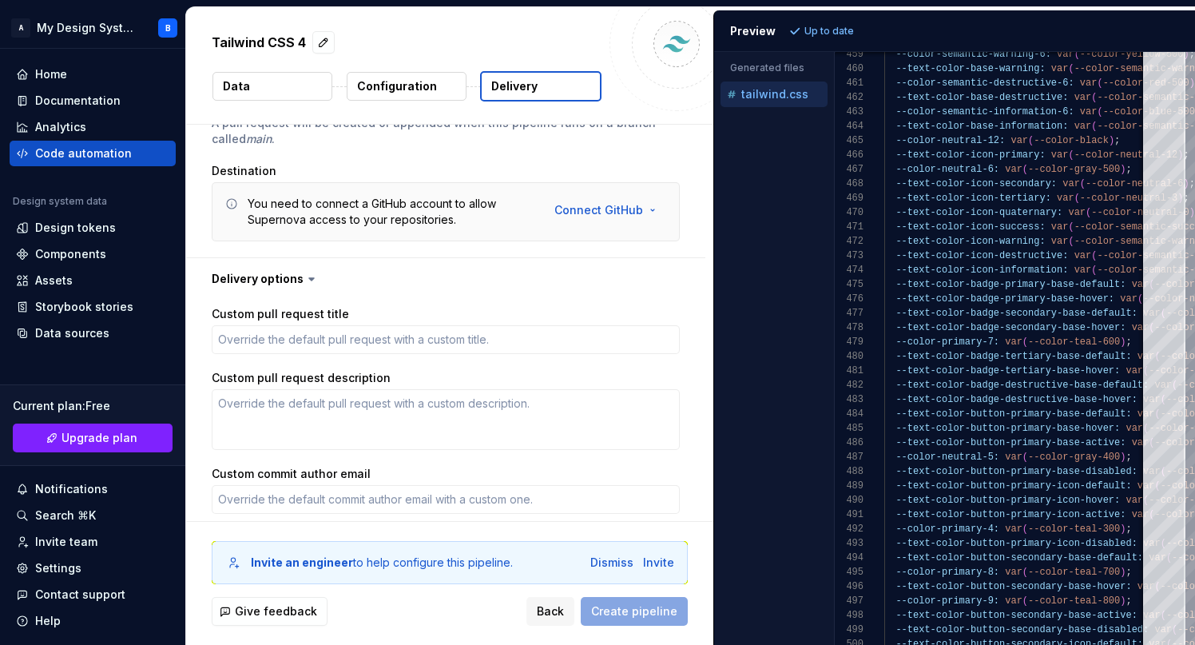
scroll to position [157, 0]
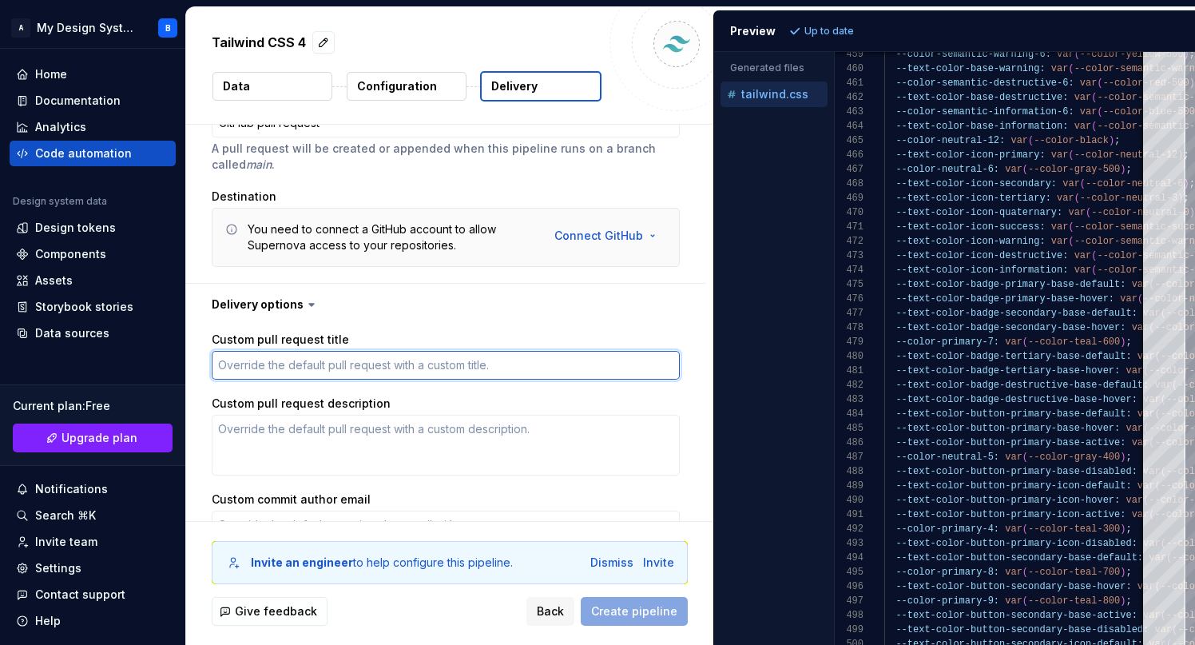
click at [355, 370] on textarea "Custom pull request title" at bounding box center [446, 365] width 468 height 29
type textarea "*"
type textarea "D"
type textarea "*"
type textarea "De"
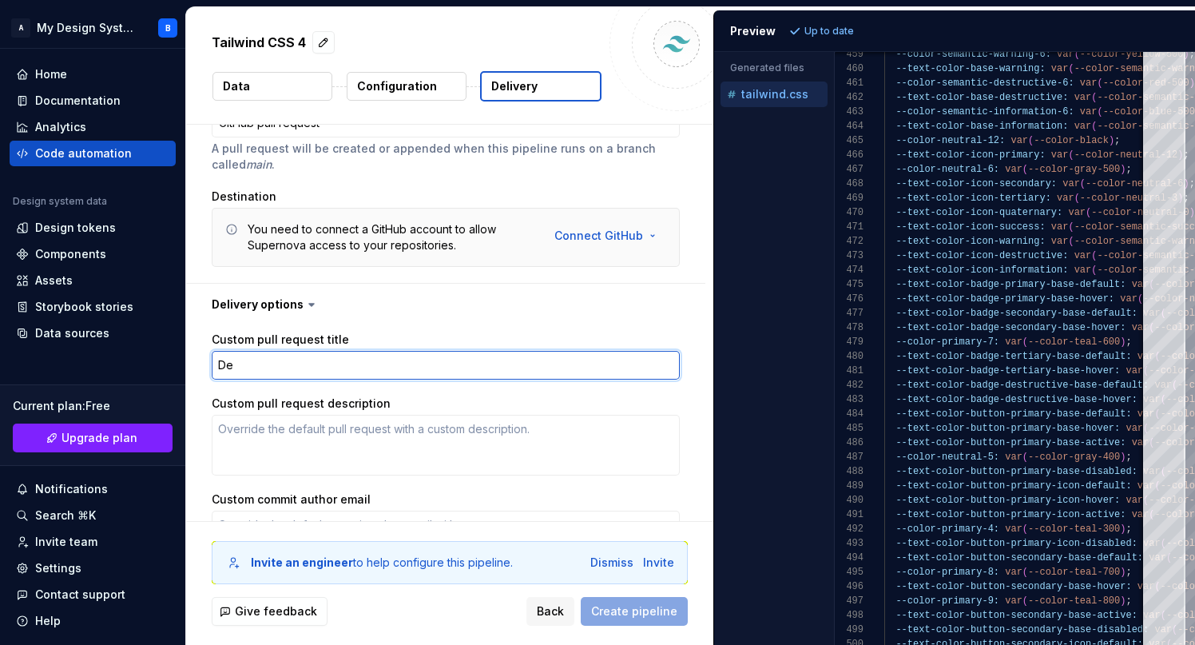
type textarea "*"
type textarea "Des"
type textarea "*"
type textarea "Desi"
type textarea "*"
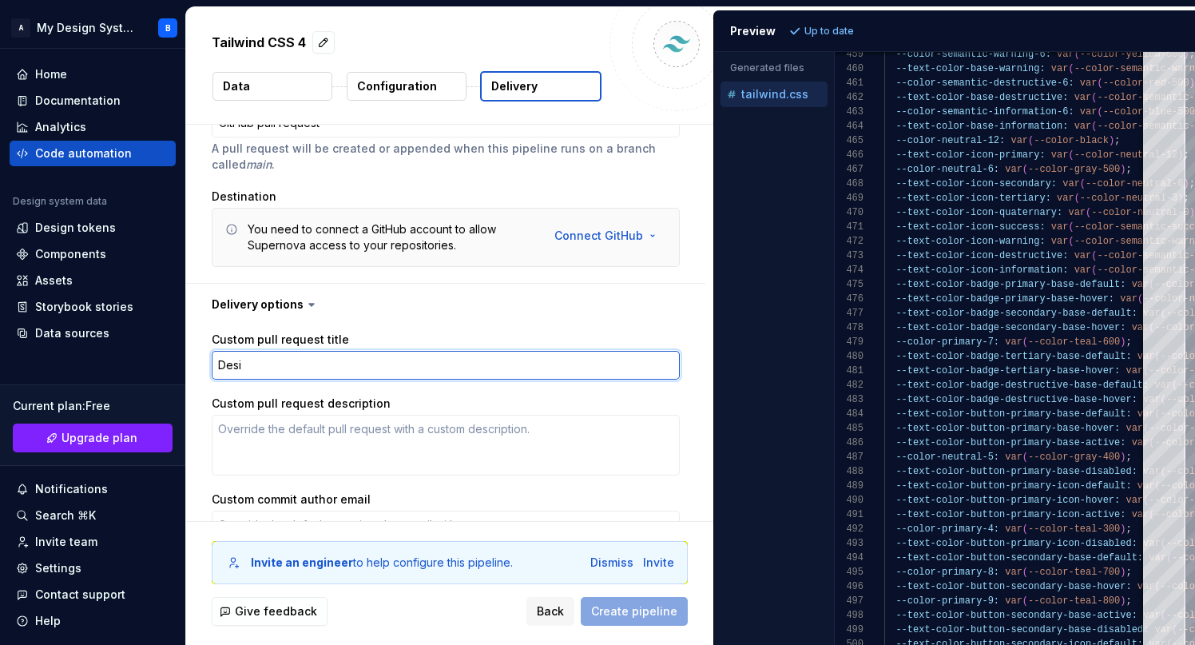
type textarea "Desig"
type textarea "*"
type textarea "Design"
type textarea "*"
type textarea "Design"
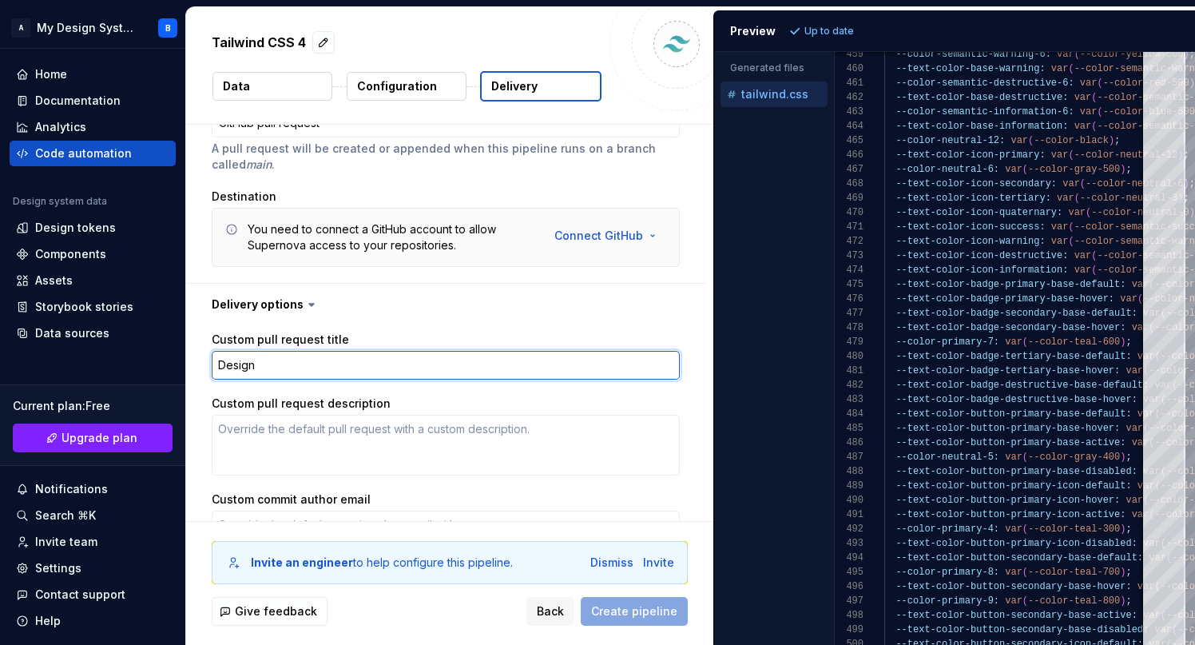
type textarea "*"
type textarea "Design T"
type textarea "*"
type textarea "Design To"
type textarea "*"
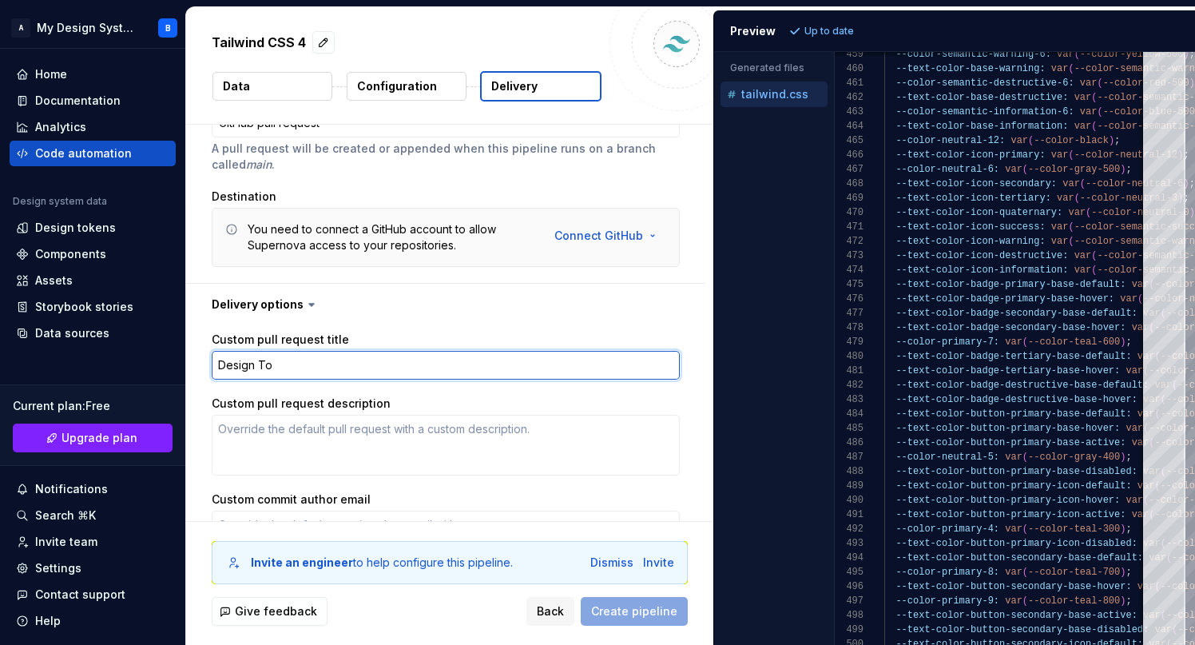
type textarea "Design Tok"
type textarea "*"
type textarea "Design Toke"
type textarea "*"
type textarea "Design Token"
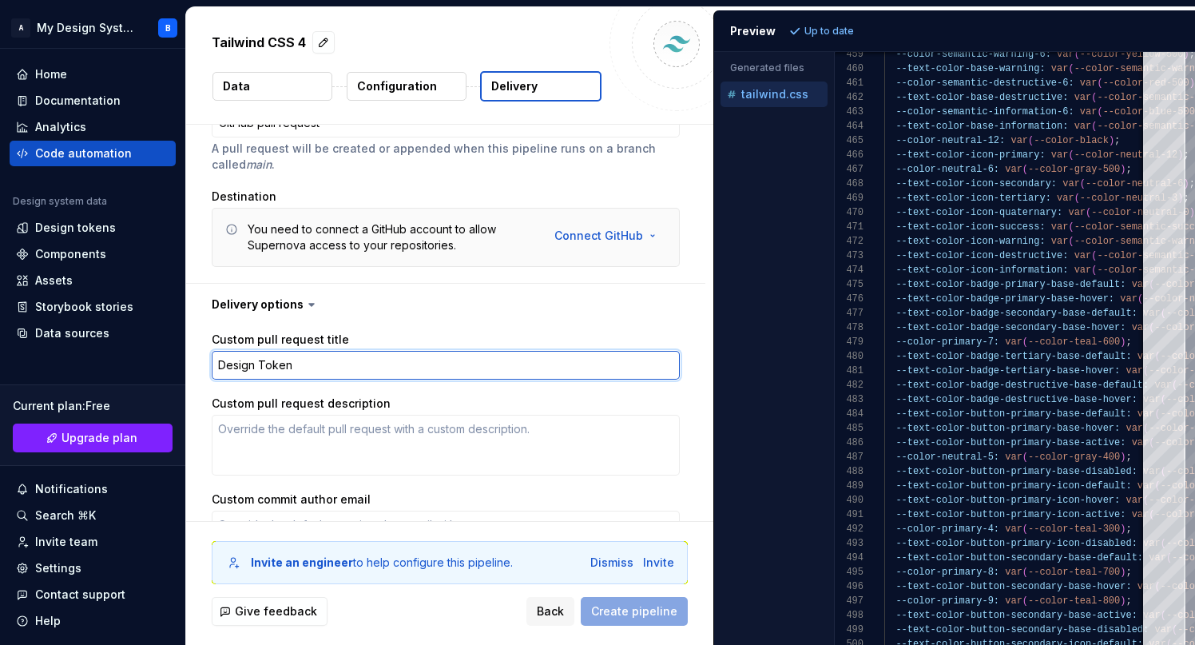
type textarea "*"
type textarea "Design Tokens"
type textarea "*"
type textarea "Design Tokens"
type textarea "*"
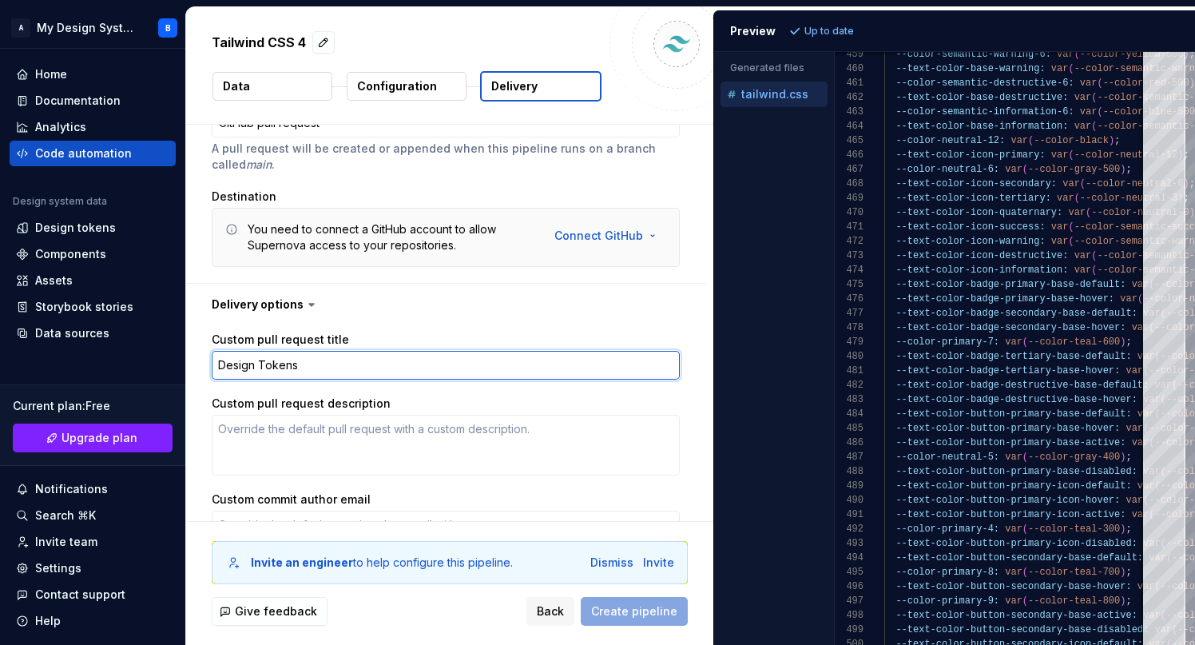
type textarea "Design Tokens U"
type textarea "*"
type textarea "Design Tokens Up"
type textarea "*"
type textarea "Design Tokens Upd"
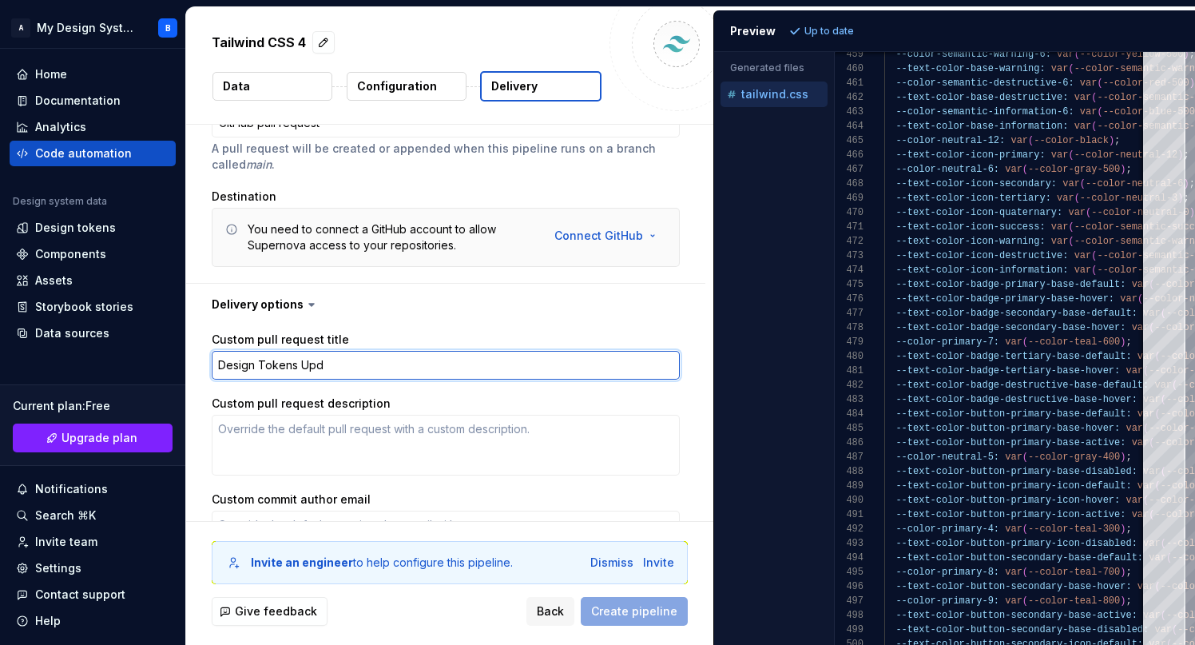
type textarea "*"
type textarea "Design Tokens Upda"
type textarea "*"
type textarea "Design Tokens Updat"
type textarea "*"
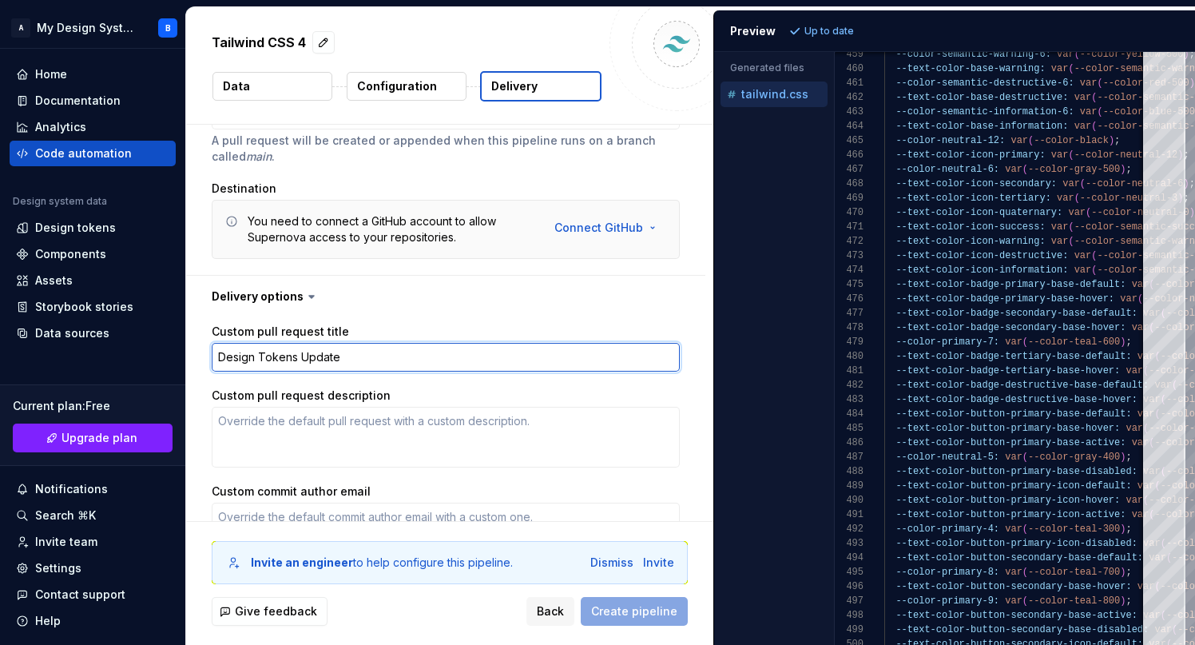
scroll to position [184, 0]
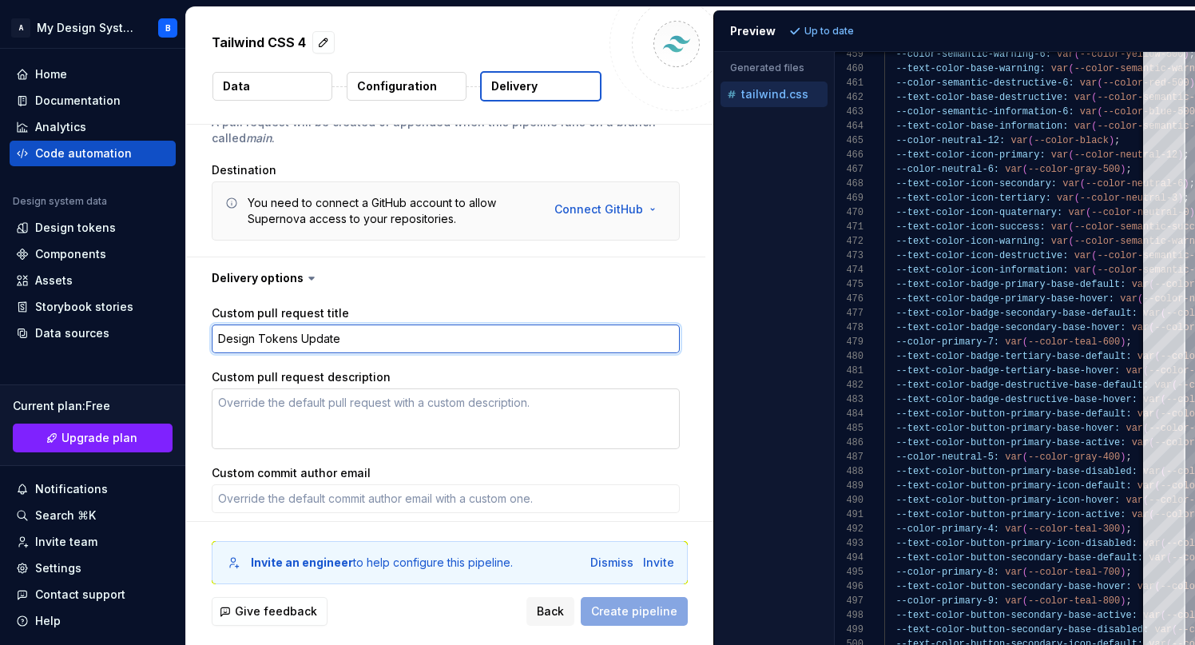
type textarea "Design Tokens Update"
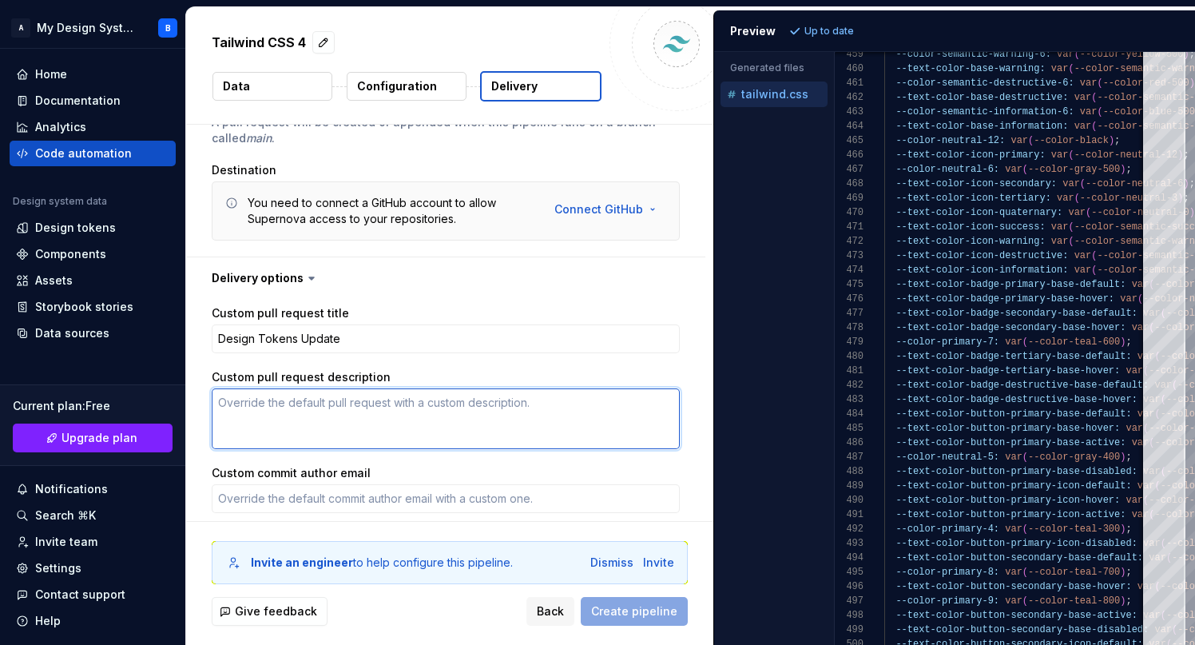
click at [315, 403] on textarea "Custom pull request description" at bounding box center [446, 418] width 468 height 61
type textarea "*"
type textarea "T"
type textarea "*"
type textarea "Th"
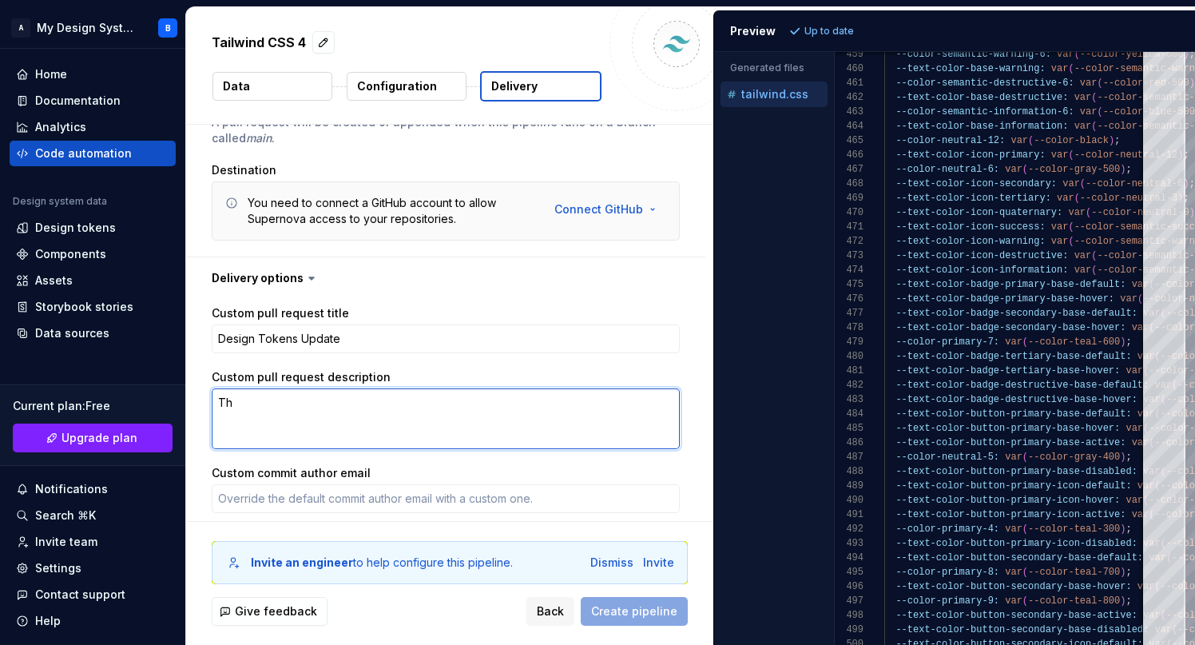
type textarea "*"
type textarea "Thi"
type textarea "*"
type textarea "This"
type textarea "*"
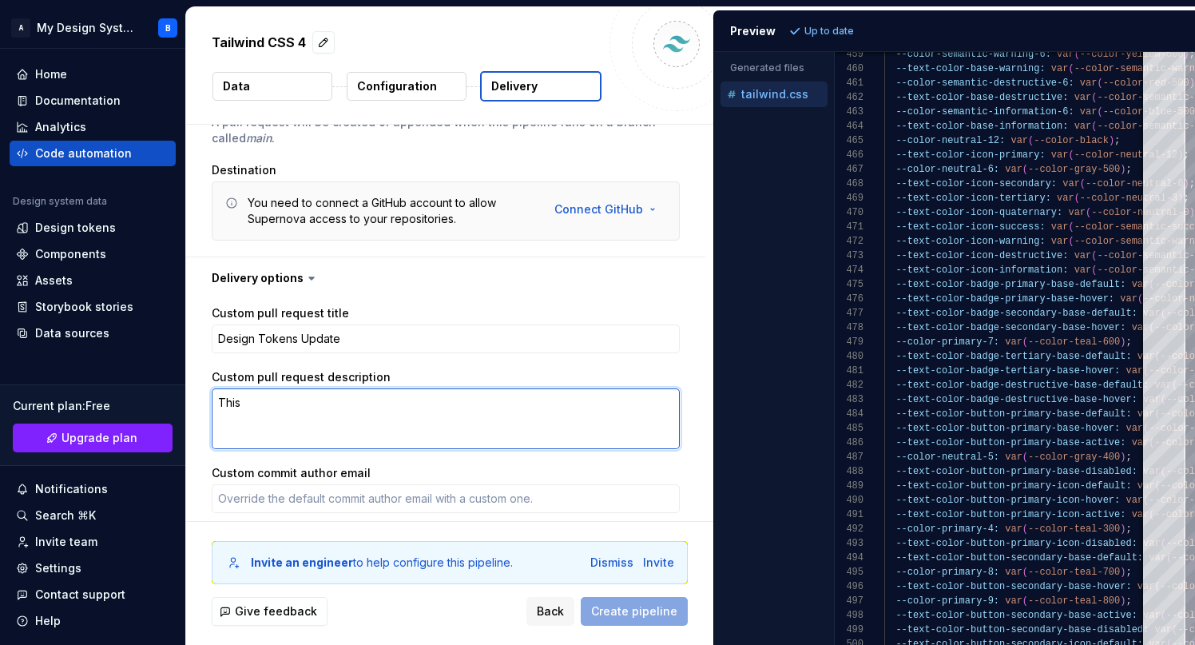
type textarea "This"
type textarea "*"
type textarea "This i"
type textarea "*"
type textarea "This is"
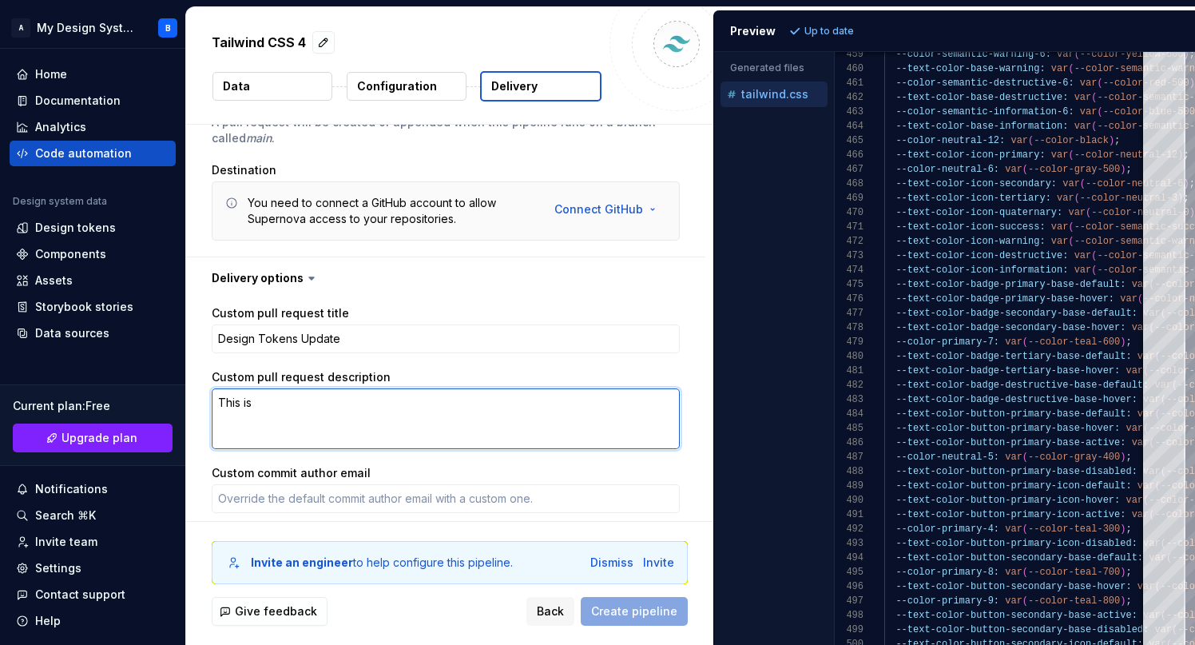
type textarea "*"
type textarea "This is"
type textarea "*"
type textarea "This is fo"
type textarea "*"
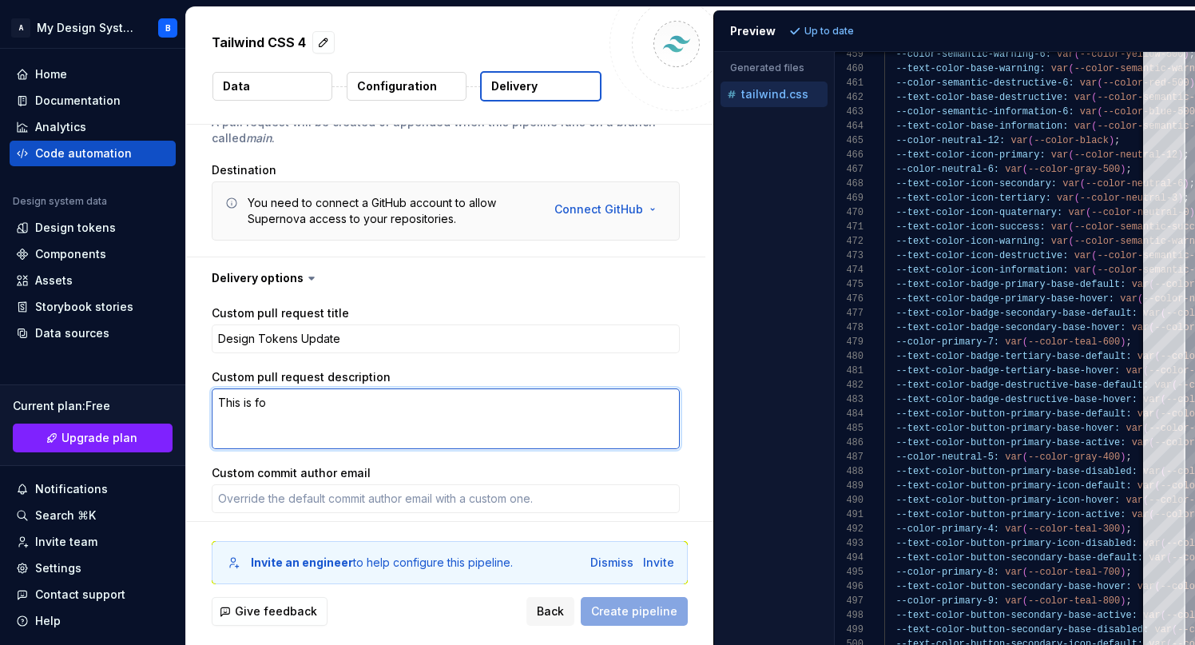
type textarea "This is for"
type textarea "*"
type textarea "This is for"
type textarea "*"
type textarea "This is for d"
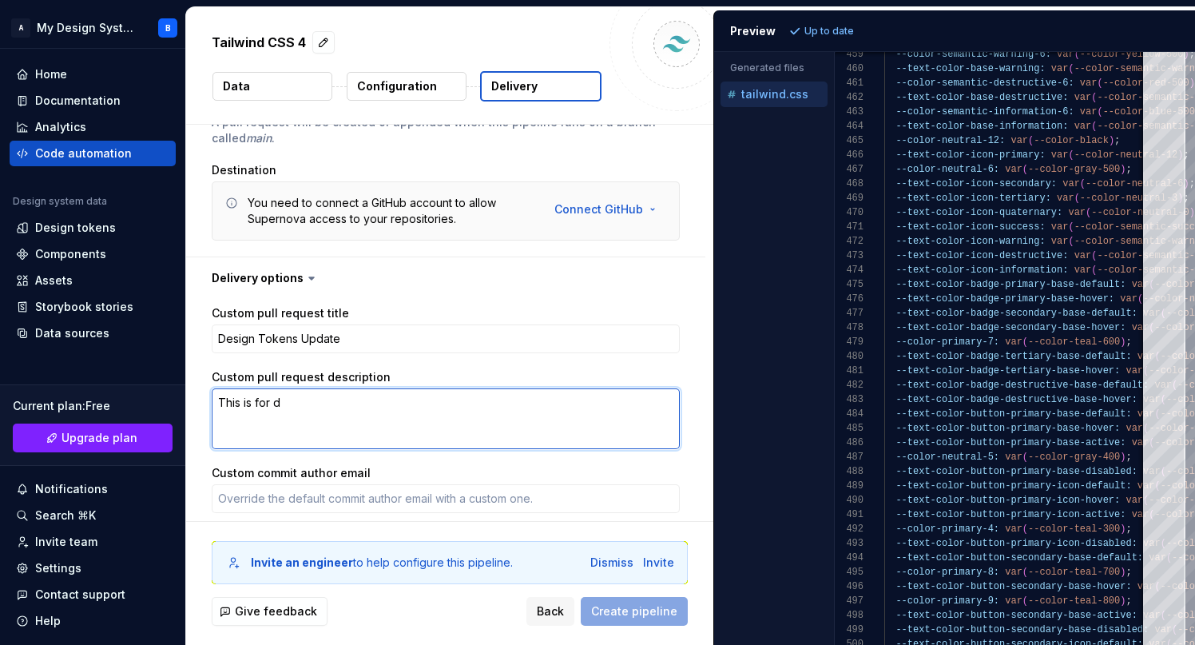
type textarea "*"
type textarea "This is for de"
type textarea "*"
type textarea "This is for des"
type textarea "*"
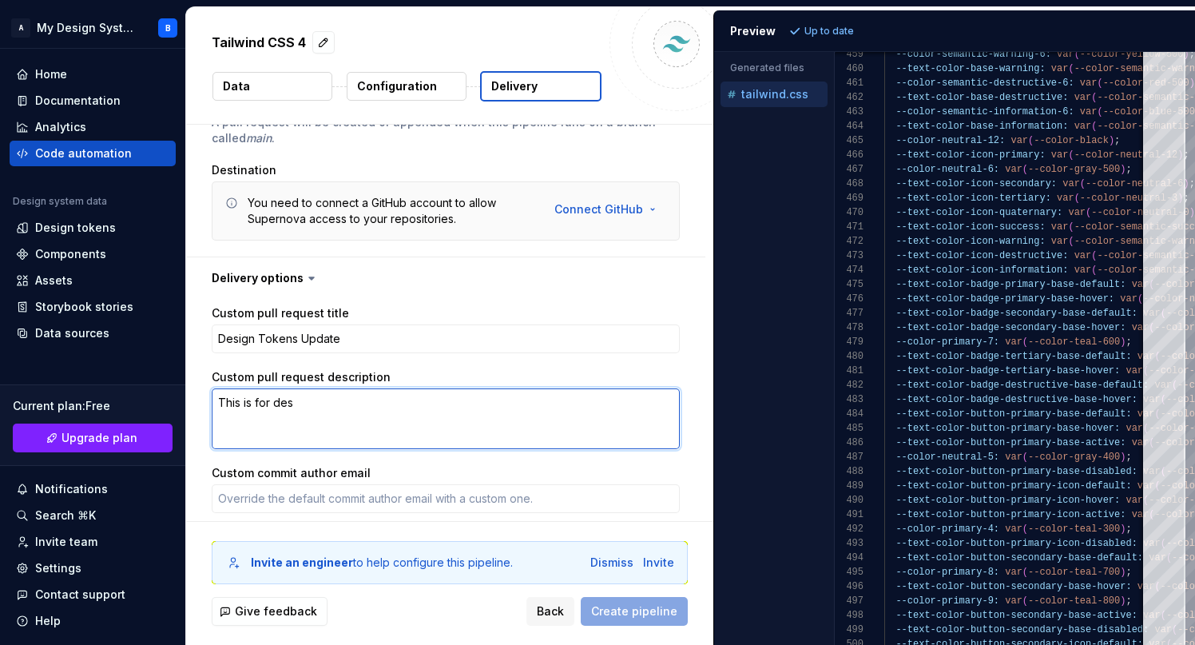
type textarea "This is for desi"
type textarea "*"
type textarea "This is for desig"
type textarea "*"
type textarea "This is for design"
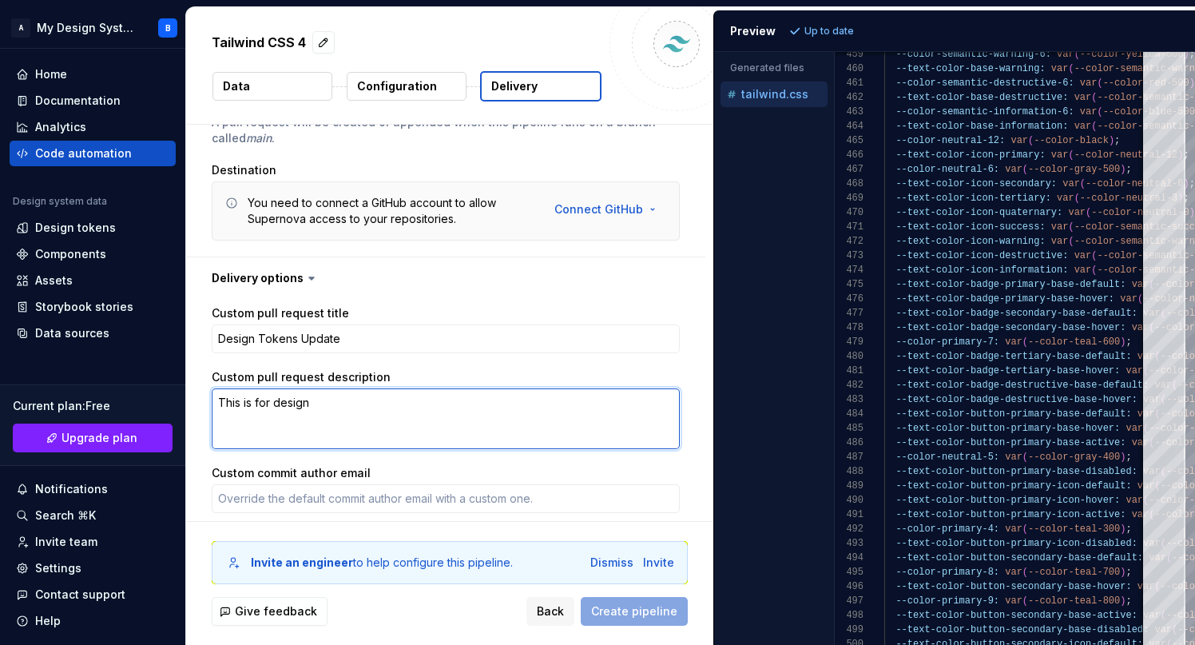
type textarea "*"
type textarea "This is for design"
type textarea "*"
type textarea "This is for design t"
type textarea "*"
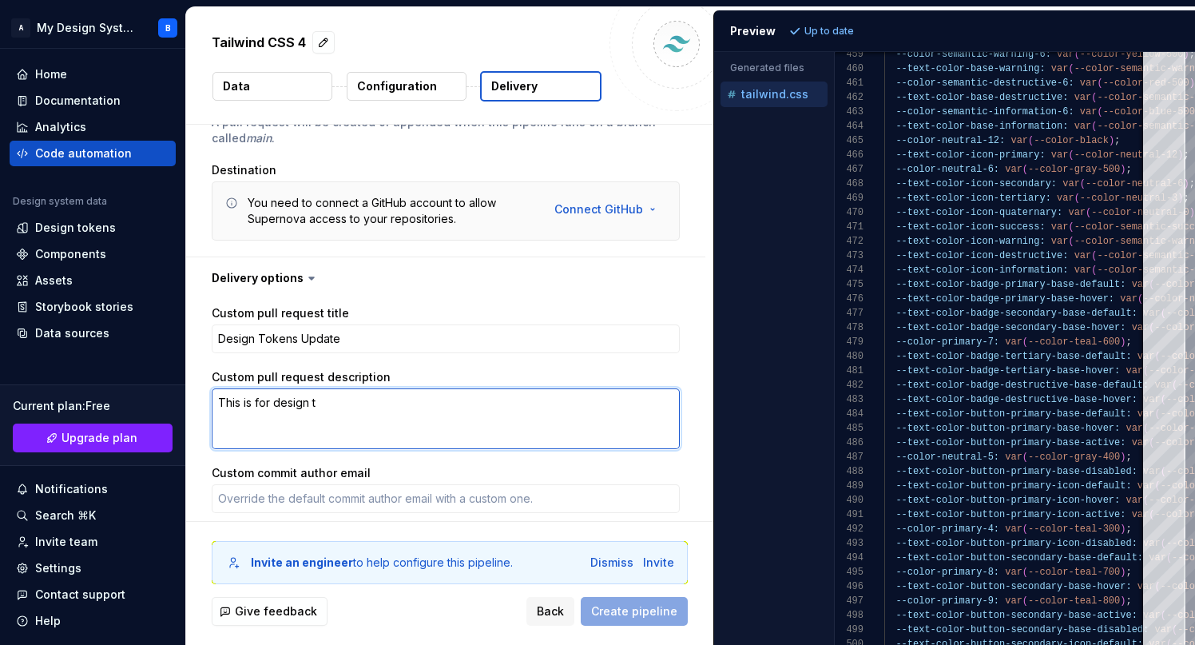
type textarea "This is for design to"
type textarea "*"
type textarea "This is for design tok"
type textarea "*"
type textarea "This is for design toke"
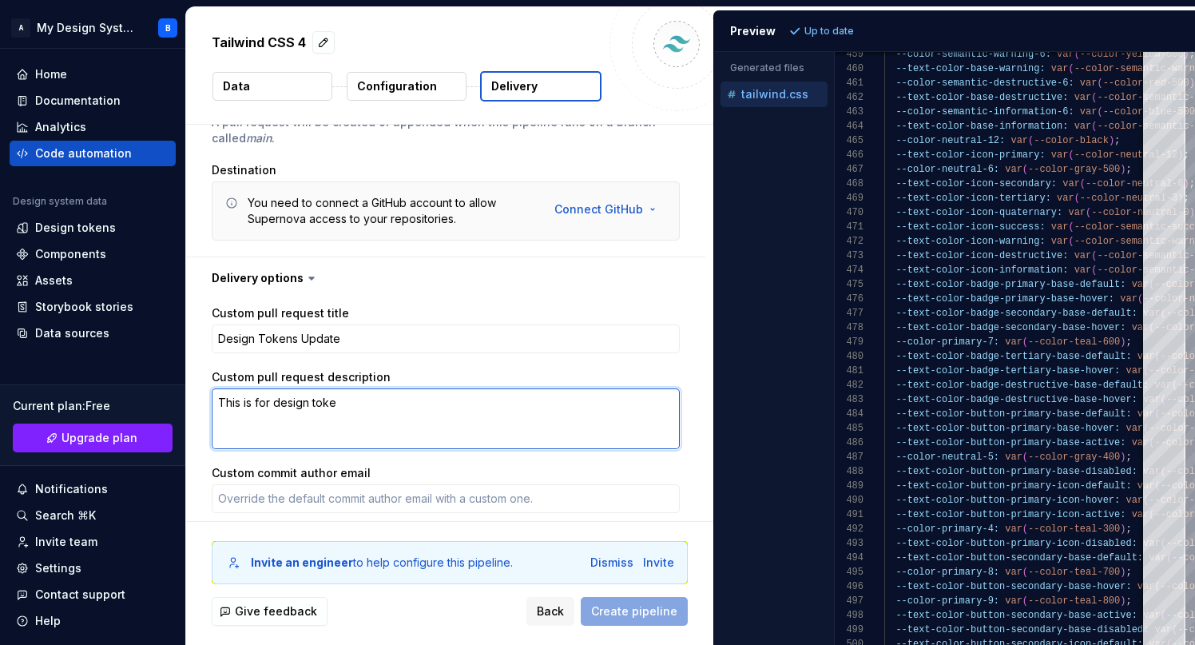
type textarea "*"
type textarea "This is for design token"
type textarea "*"
type textarea "This is for design token"
type textarea "*"
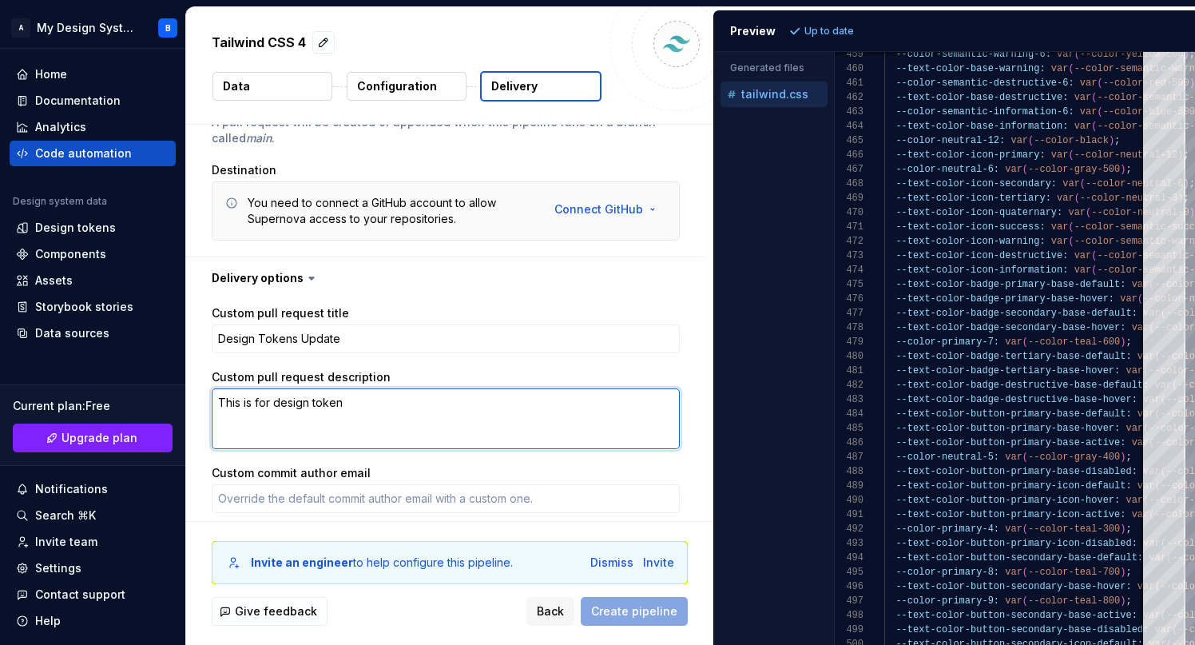
type textarea "This is for design token u"
type textarea "*"
type textarea "This is for design token up"
type textarea "*"
type textarea "This is for design token upd"
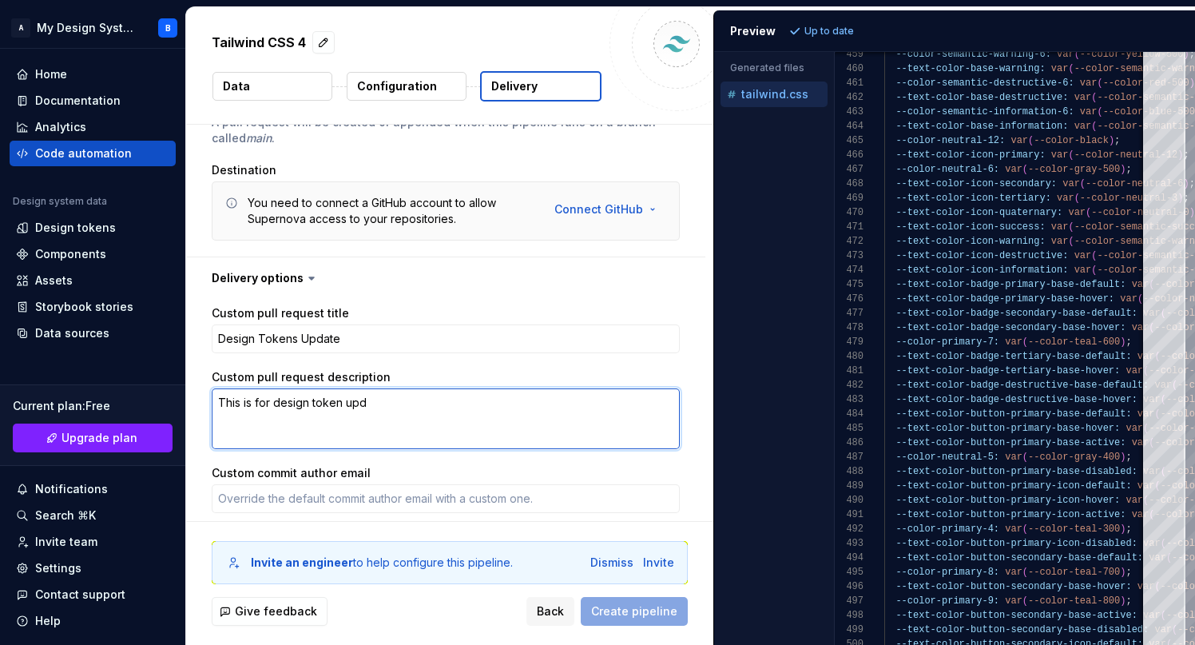
type textarea "*"
type textarea "This is for design token upda"
type textarea "*"
type textarea "This is for design token updat"
type textarea "*"
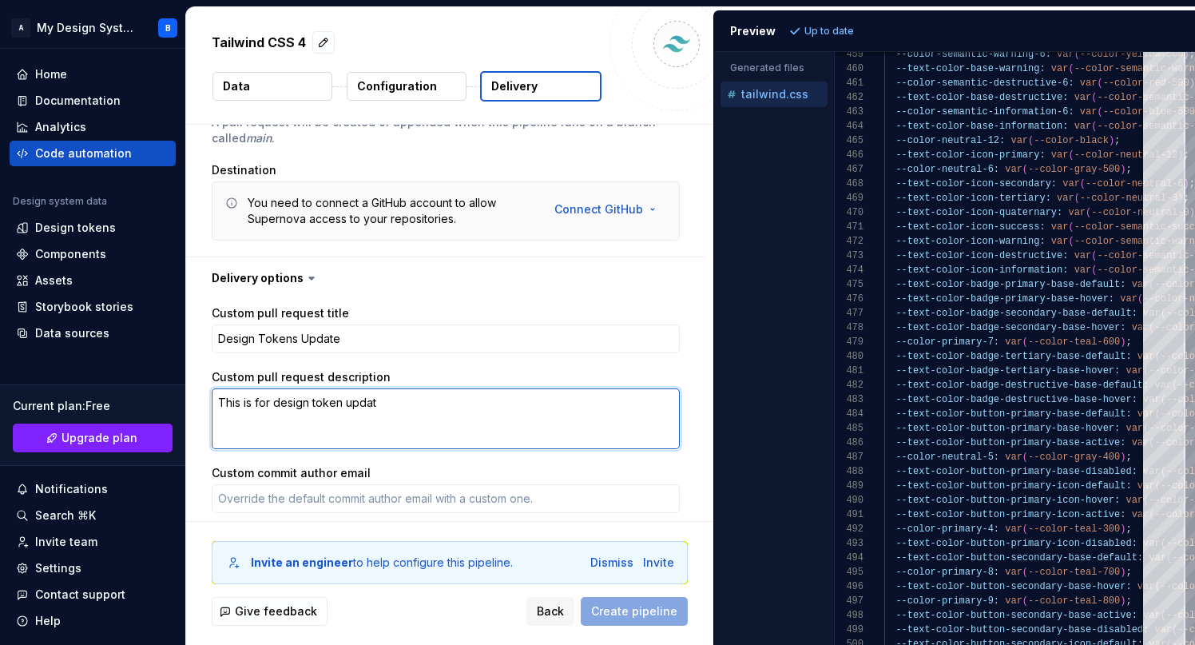
type textarea "This is for design token update"
type textarea "*"
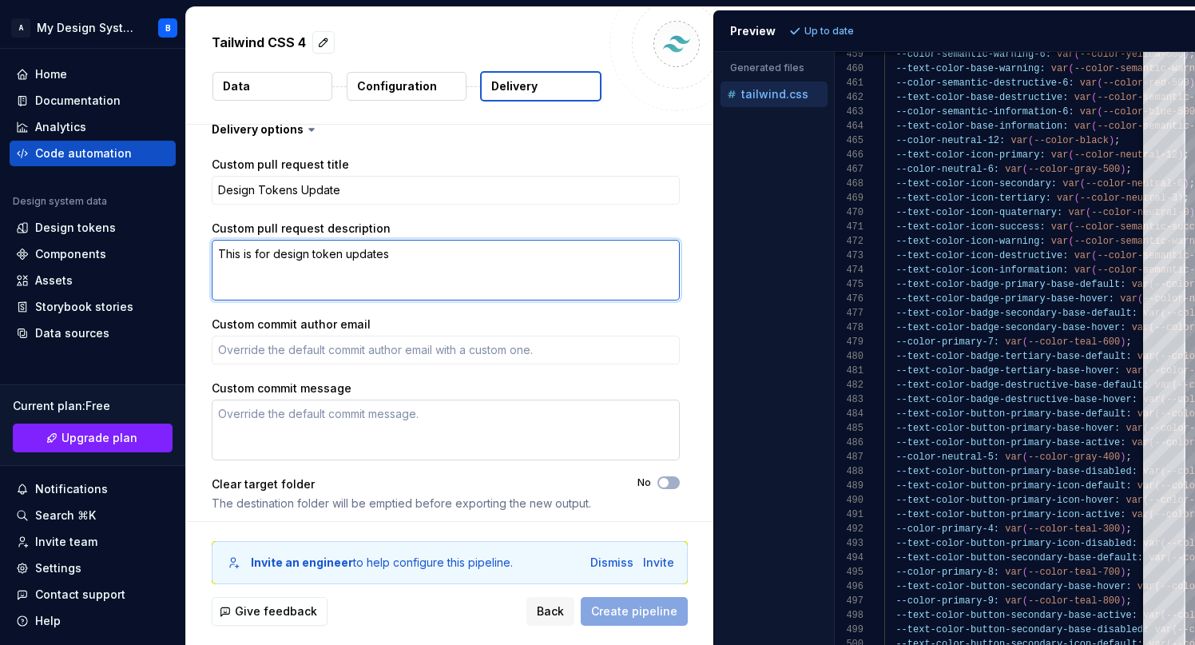
scroll to position [339, 0]
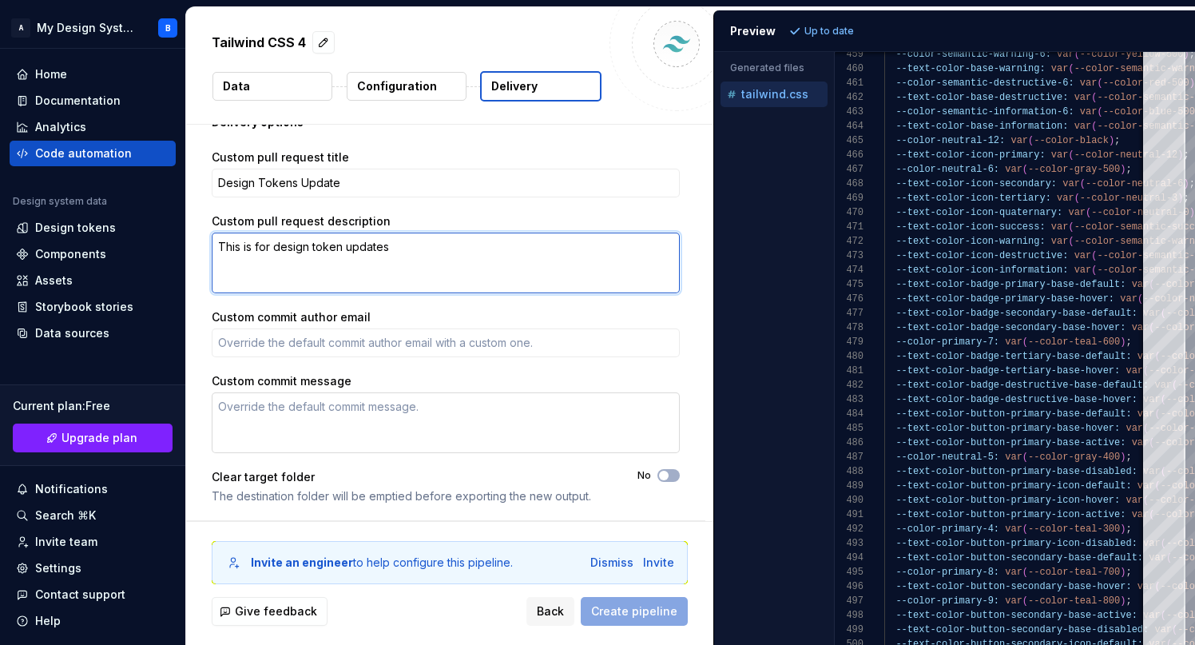
type textarea "This is for design token updates"
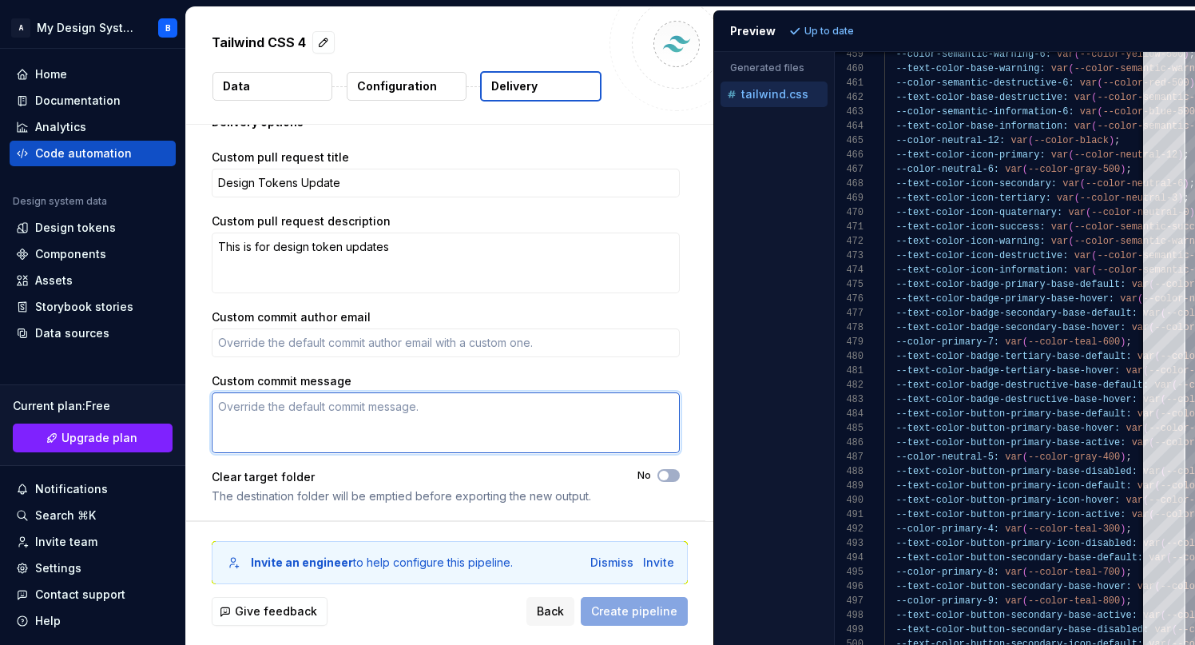
click at [363, 438] on textarea "Custom commit message" at bounding box center [446, 422] width 468 height 61
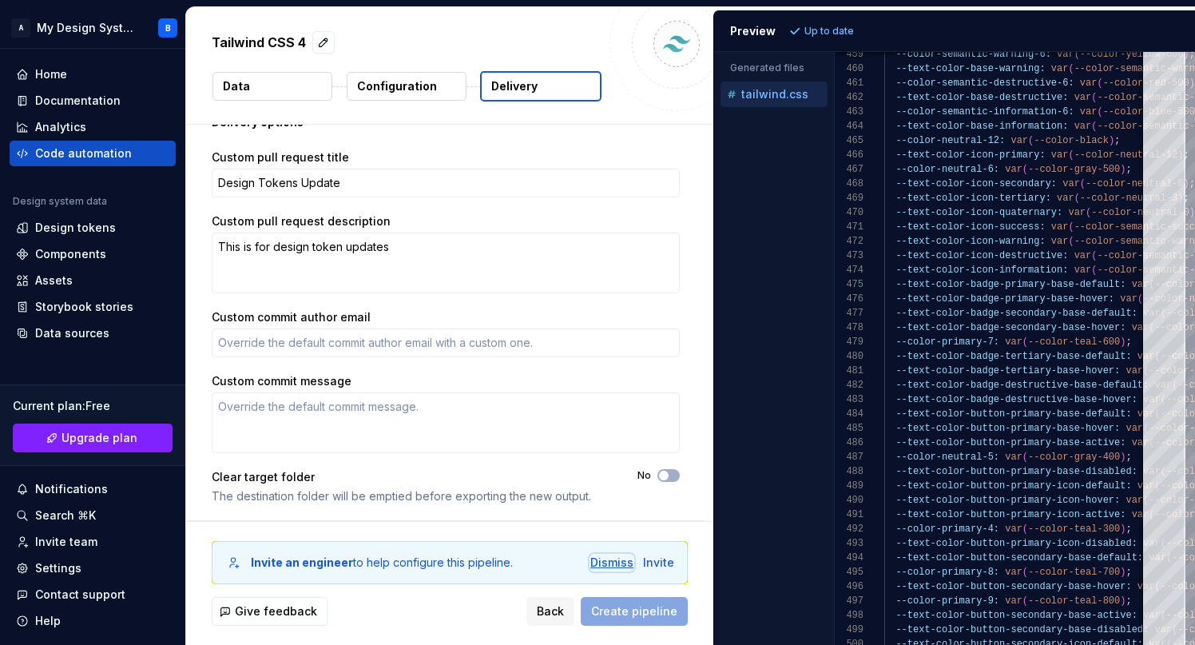
click at [605, 565] on div "Dismiss" at bounding box center [611, 562] width 43 height 16
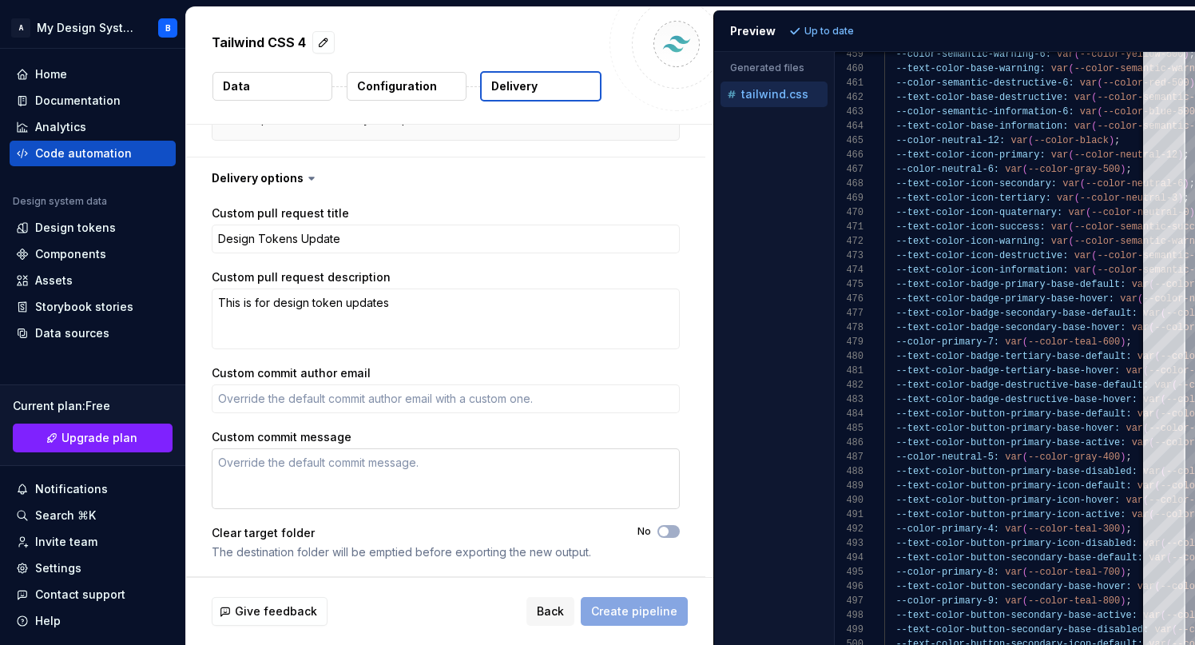
scroll to position [0, 0]
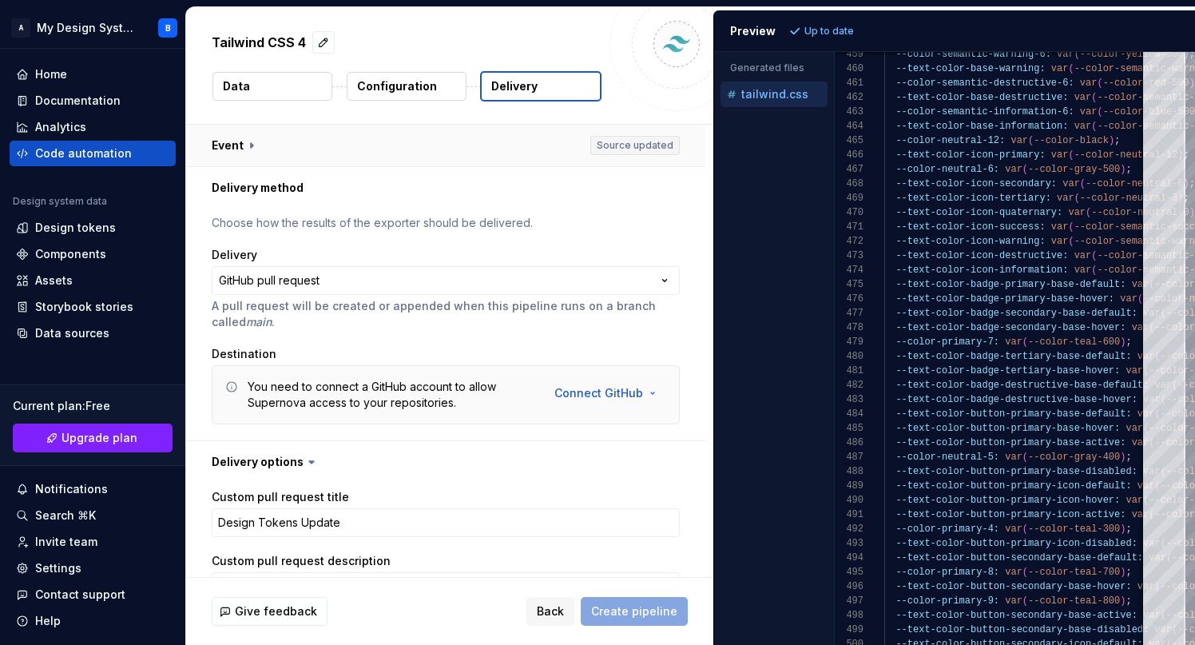
click at [237, 147] on button "button" at bounding box center [445, 146] width 519 height 42
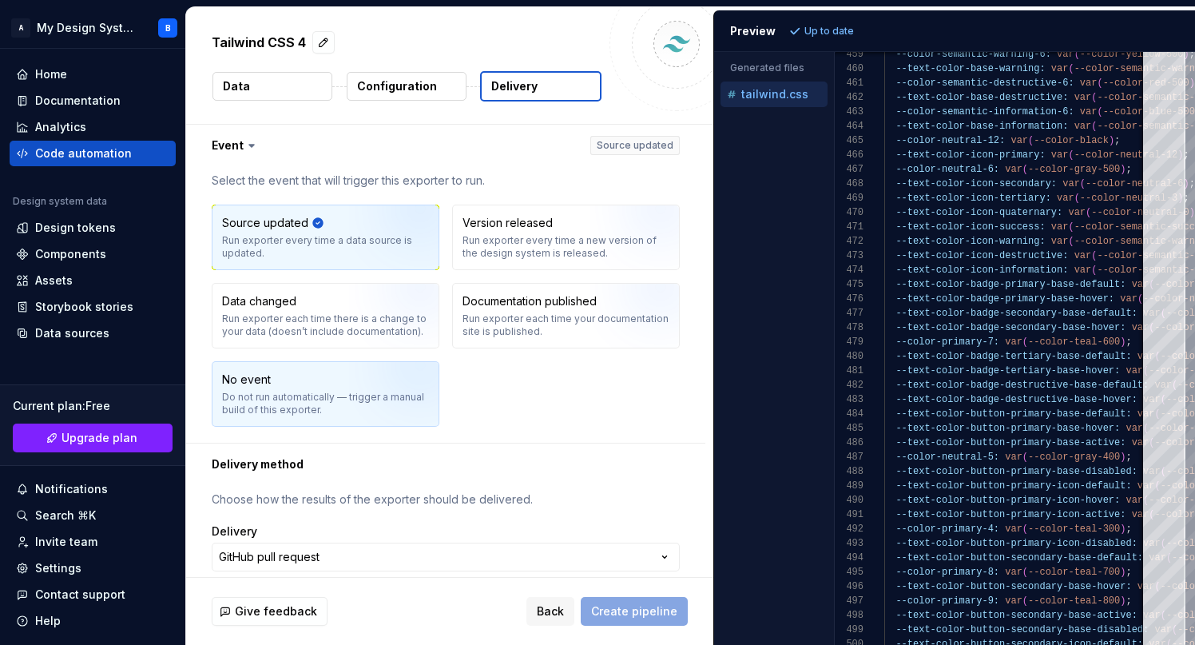
click at [383, 402] on img "button" at bounding box center [400, 399] width 102 height 107
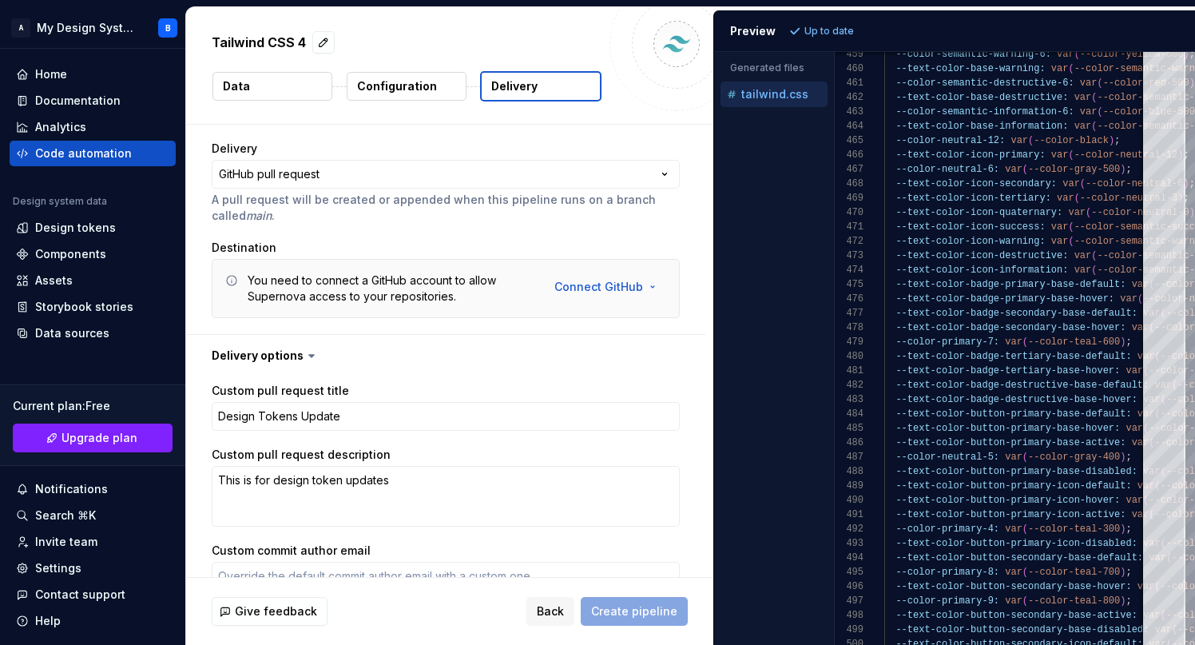
scroll to position [378, 0]
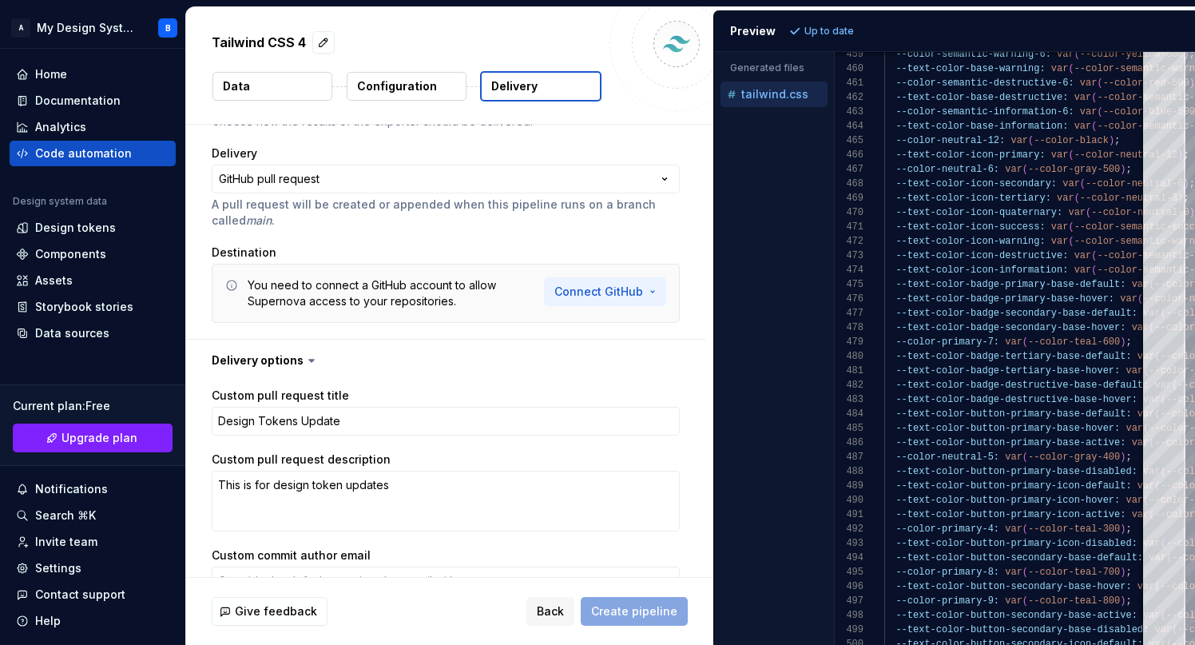
click at [579, 295] on html "**********" at bounding box center [597, 322] width 1195 height 645
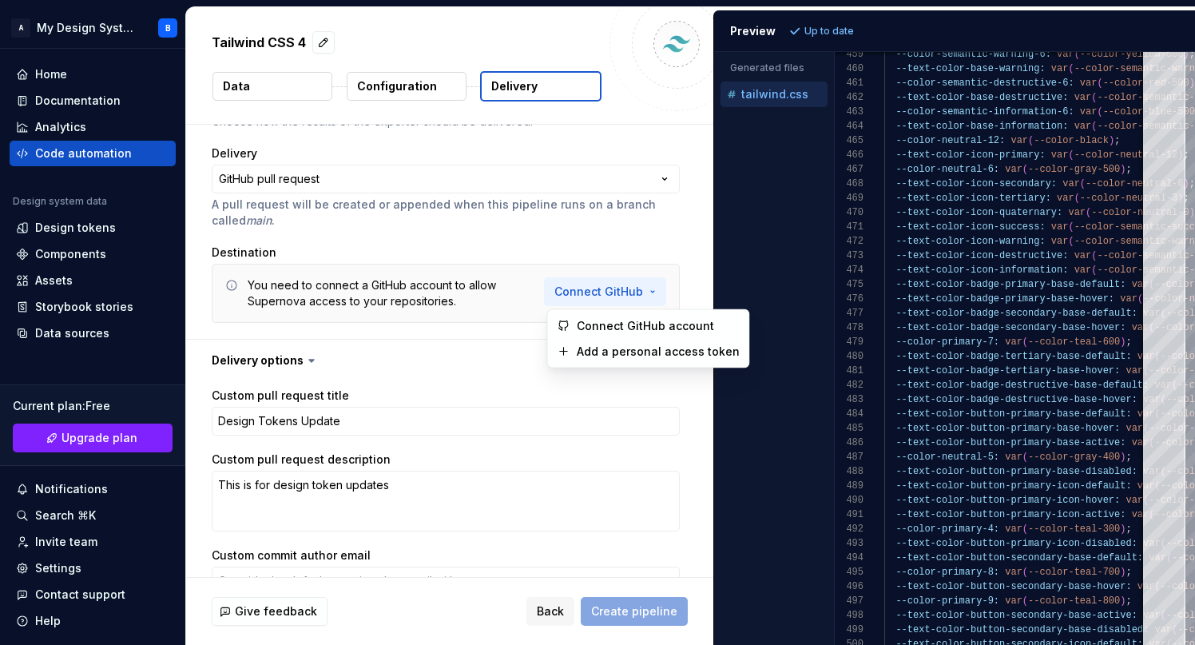
click at [594, 288] on html "**********" at bounding box center [597, 322] width 1195 height 645
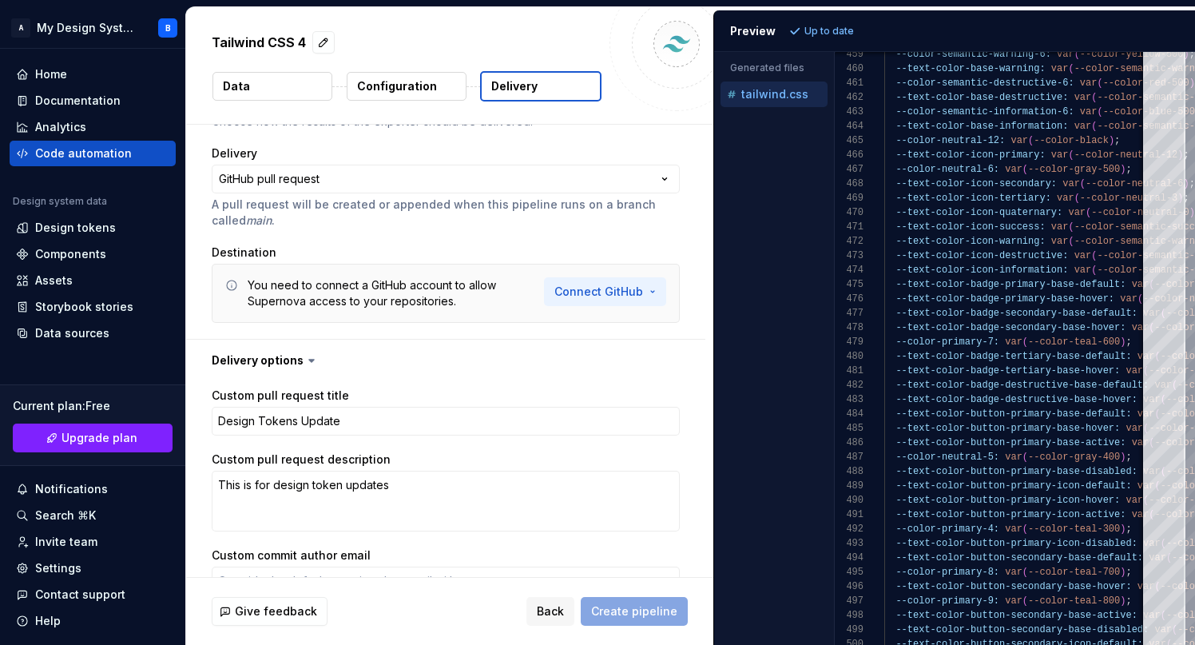
click at [594, 288] on html "**********" at bounding box center [597, 322] width 1195 height 645
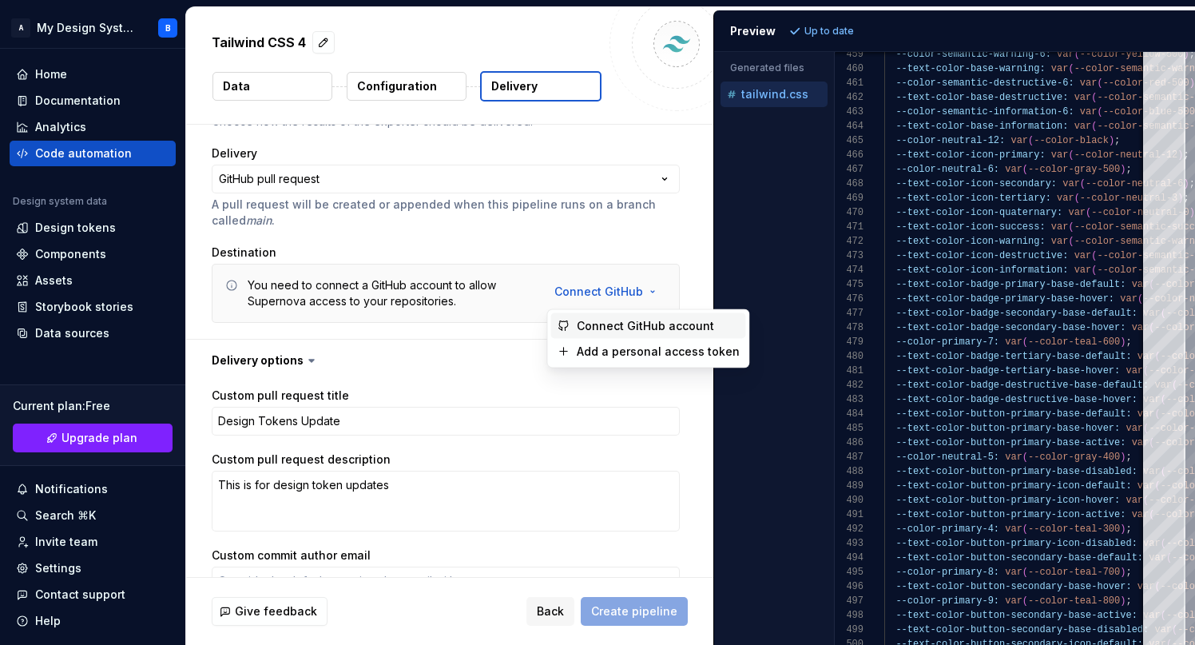
click at [596, 324] on span "Connect GitHub account" at bounding box center [658, 326] width 163 height 16
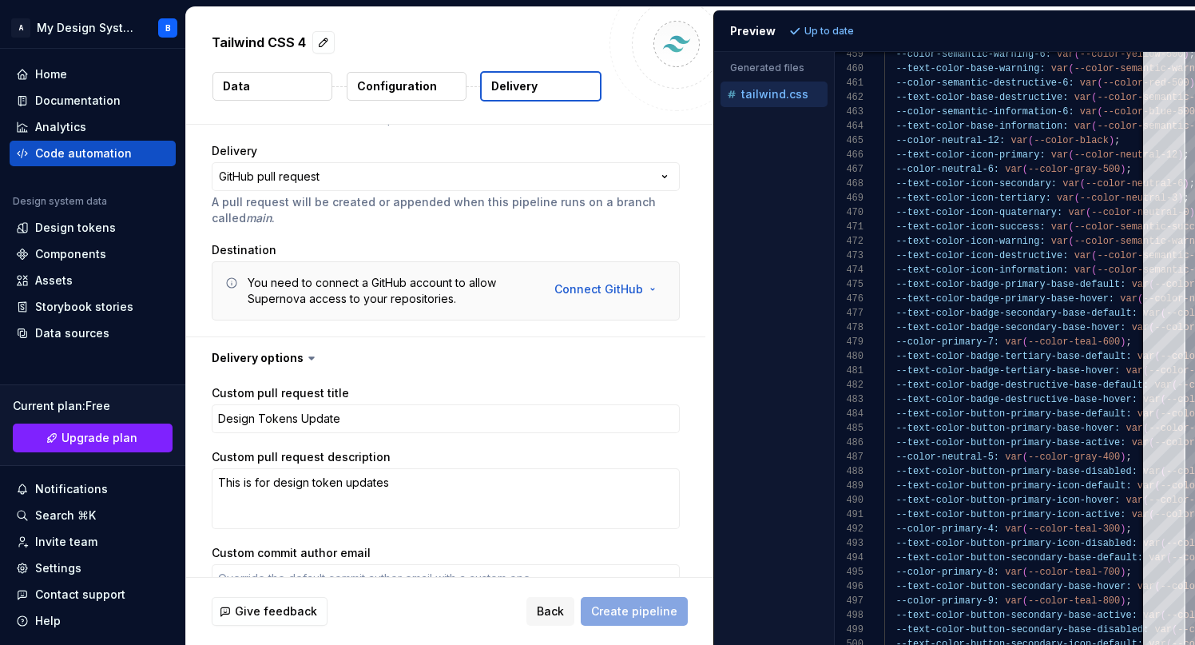
scroll to position [379, 0]
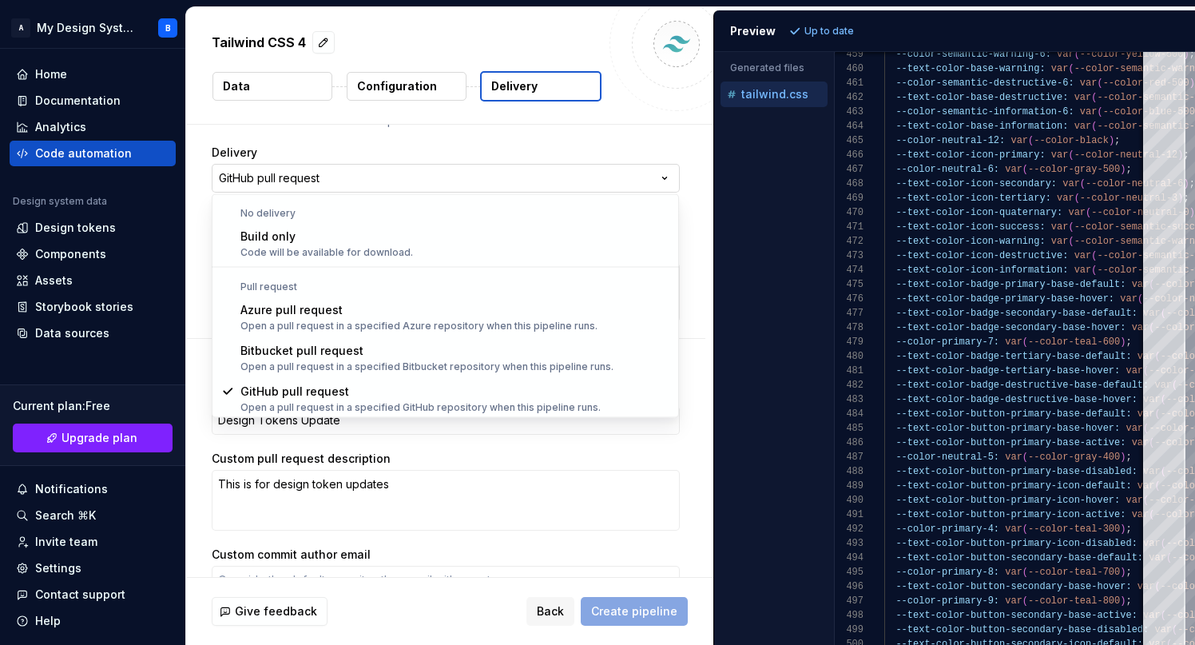
click at [267, 181] on html "**********" at bounding box center [597, 322] width 1195 height 645
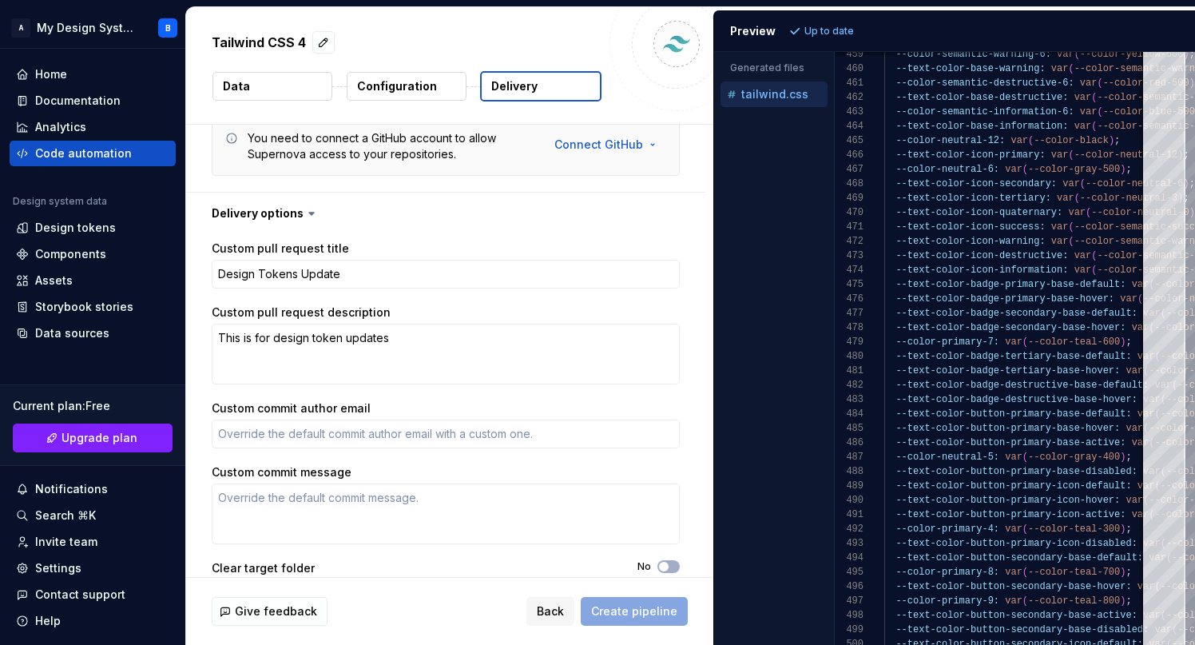
scroll to position [526, 0]
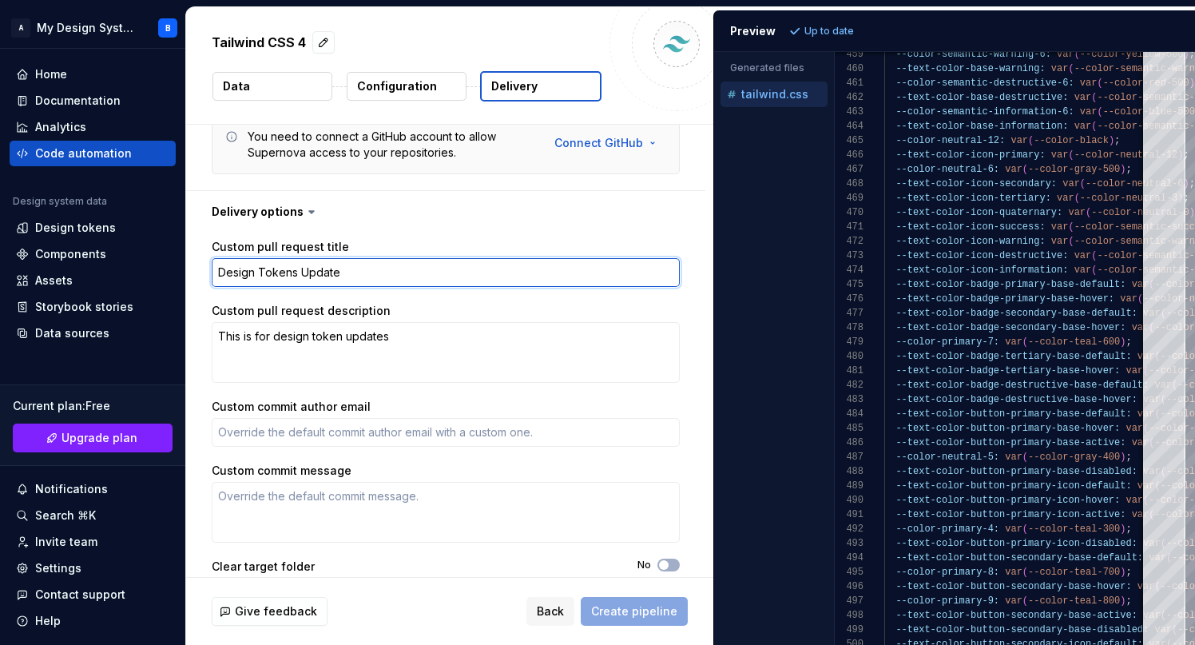
click at [327, 268] on textarea "Design Tokens Update" at bounding box center [446, 272] width 468 height 29
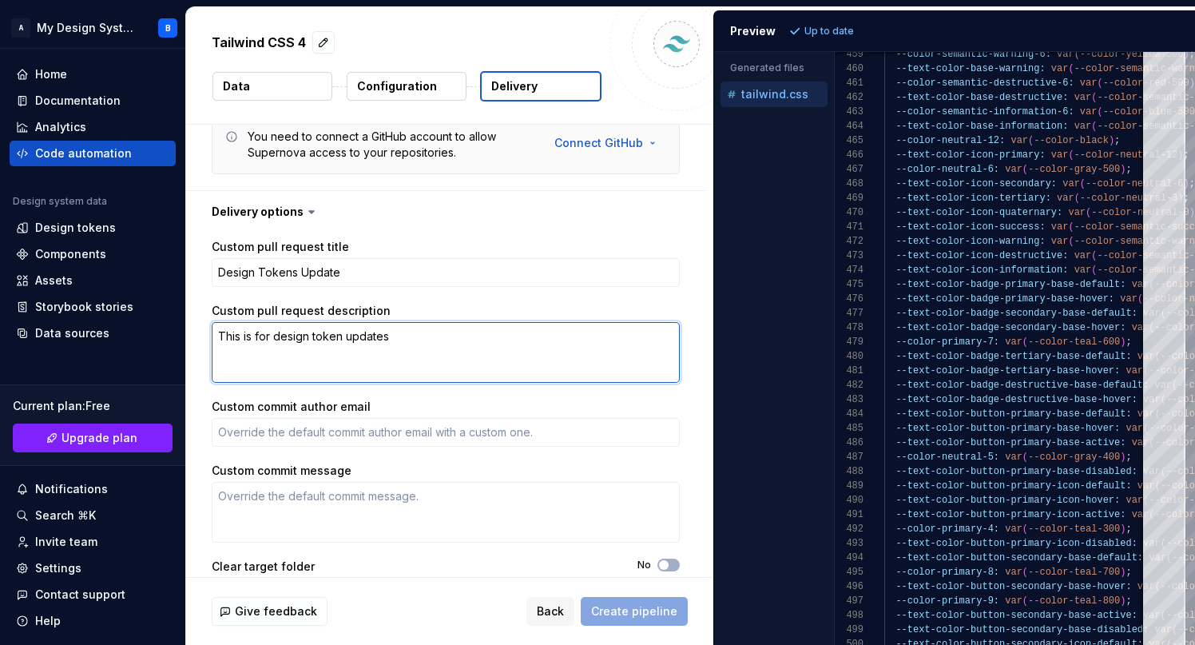
click at [445, 324] on textarea "This is for design token updates" at bounding box center [446, 352] width 468 height 61
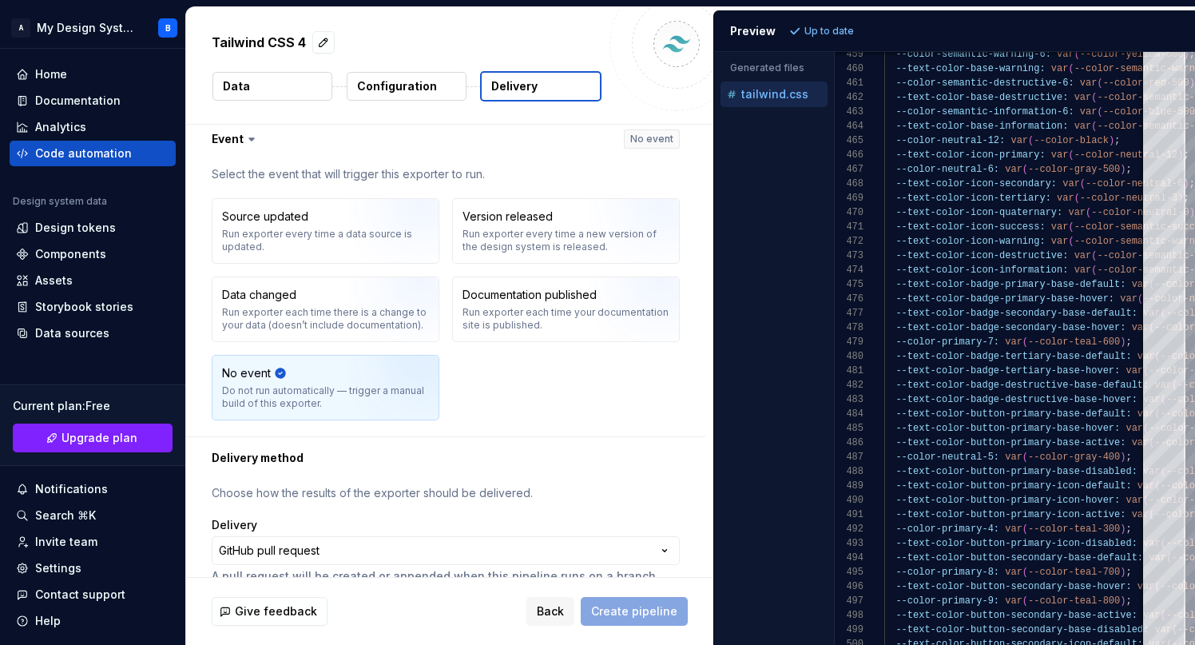
scroll to position [0, 0]
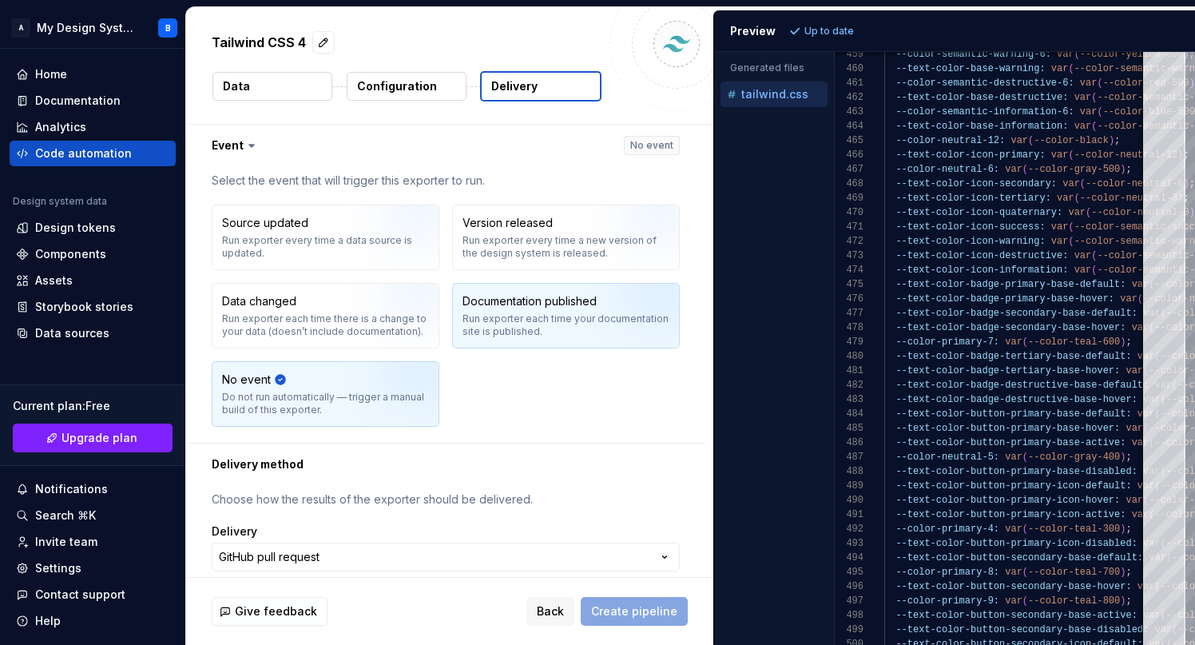
click at [557, 313] on div "Run exporter each time your documentation site is published." at bounding box center [565, 325] width 207 height 26
click at [323, 379] on div "No event Do not run automatically — trigger a manual build of this exporter." at bounding box center [325, 393] width 207 height 45
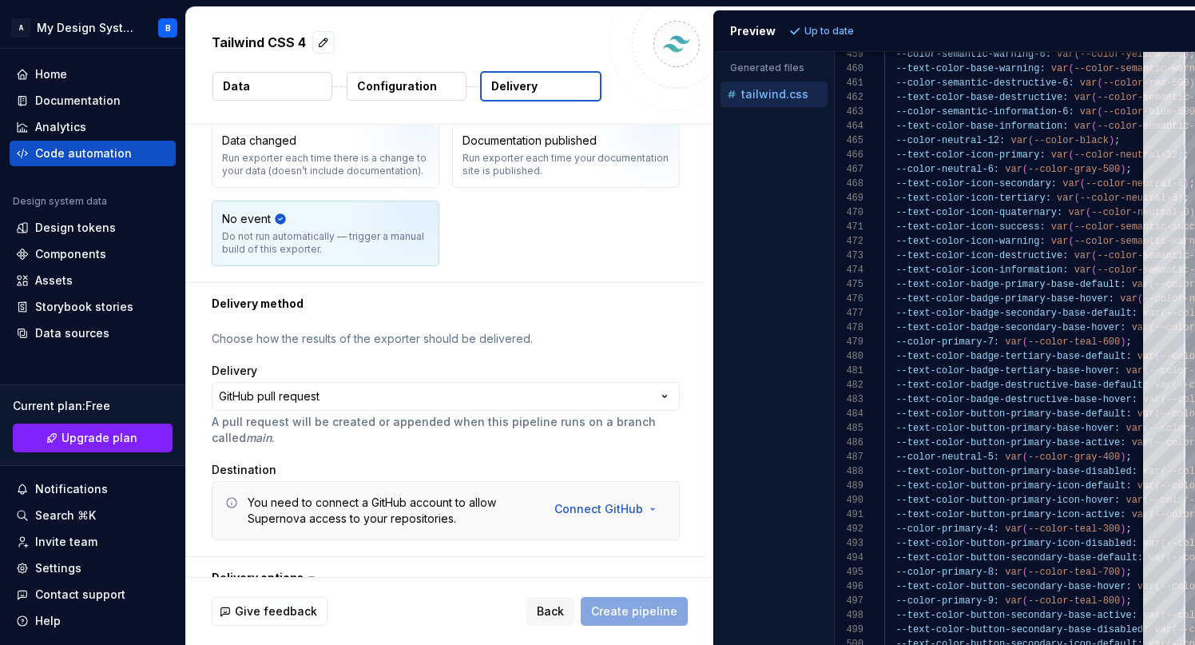
scroll to position [260, 0]
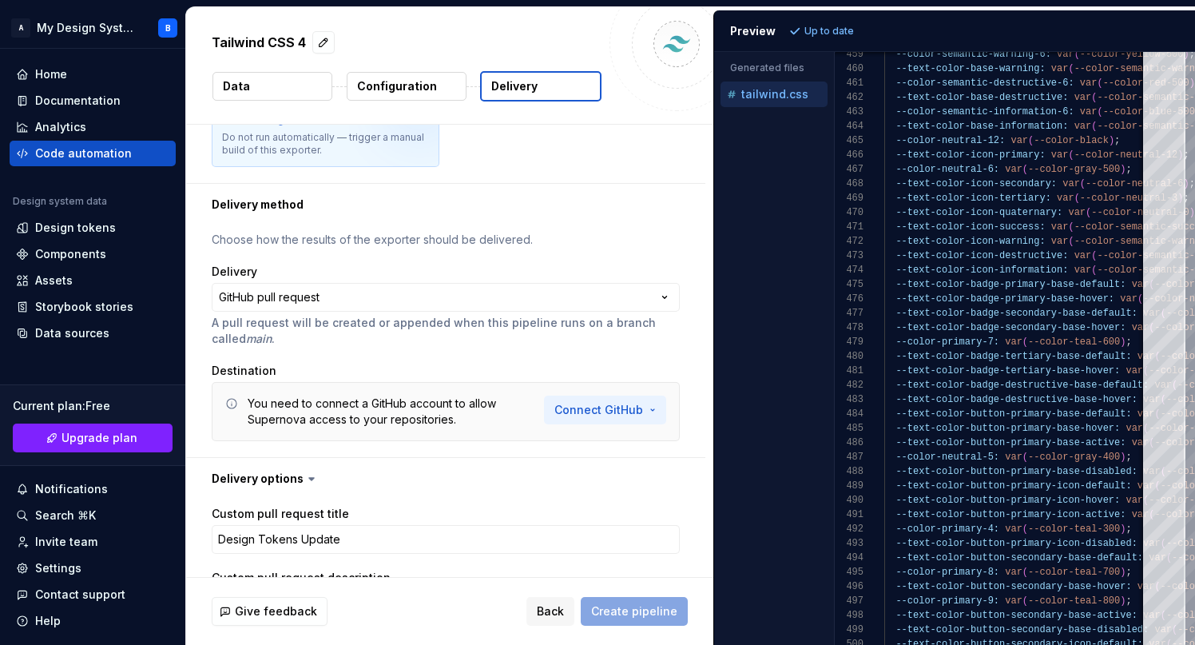
click at [603, 408] on html "**********" at bounding box center [597, 322] width 1195 height 645
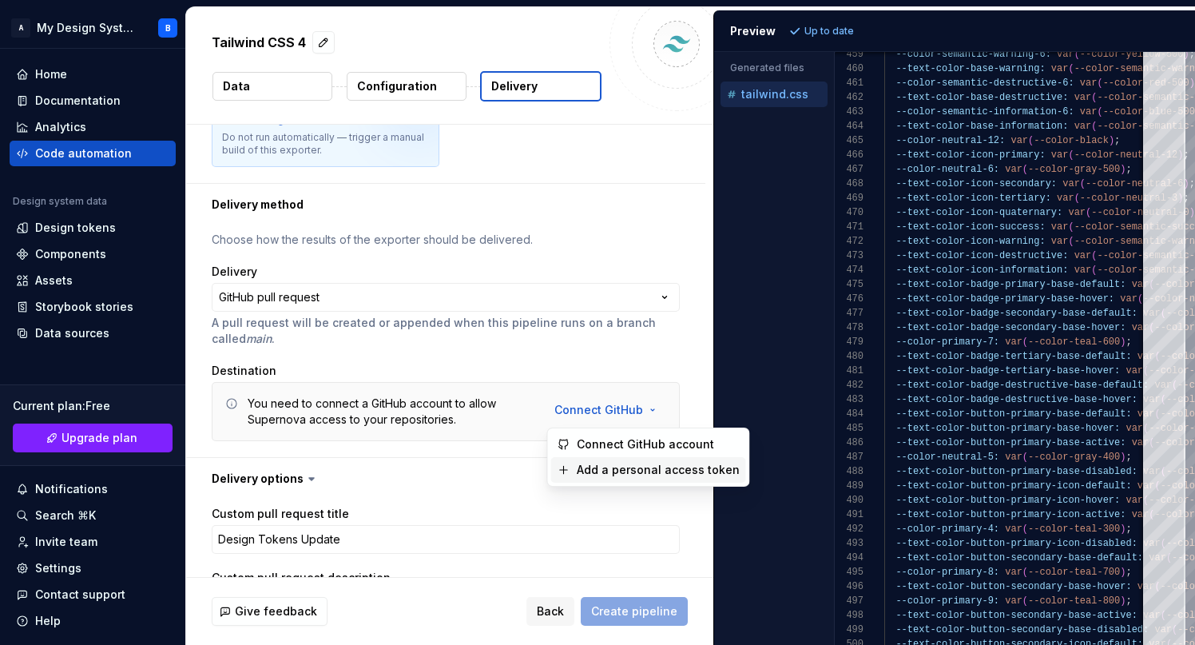
click at [633, 470] on span "Add a personal access token" at bounding box center [658, 470] width 163 height 16
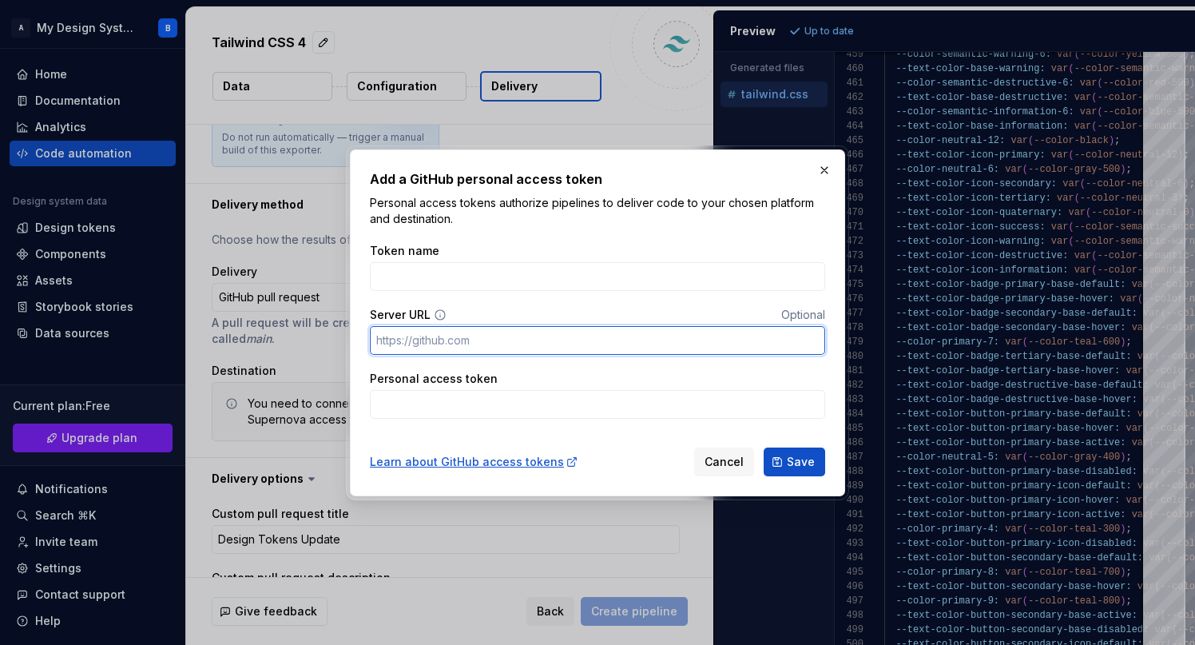
click at [424, 348] on input "Server URL" at bounding box center [597, 340] width 455 height 29
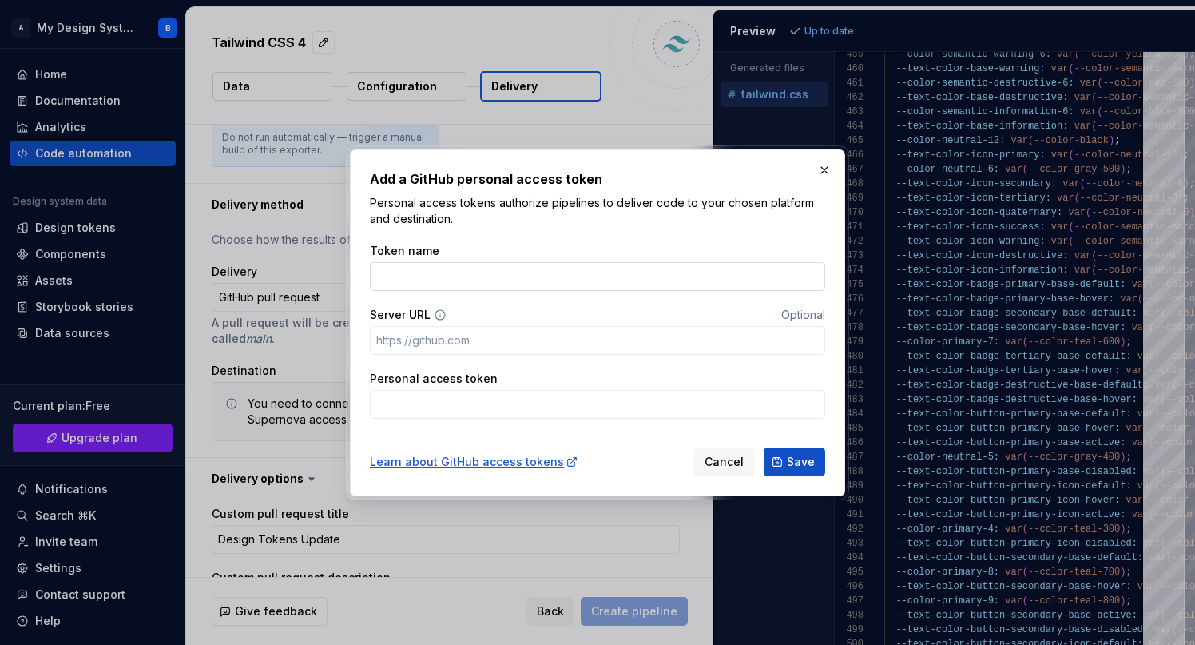
click at [410, 268] on input "Token name" at bounding box center [597, 276] width 455 height 29
click at [724, 457] on span "Cancel" at bounding box center [723, 462] width 39 height 16
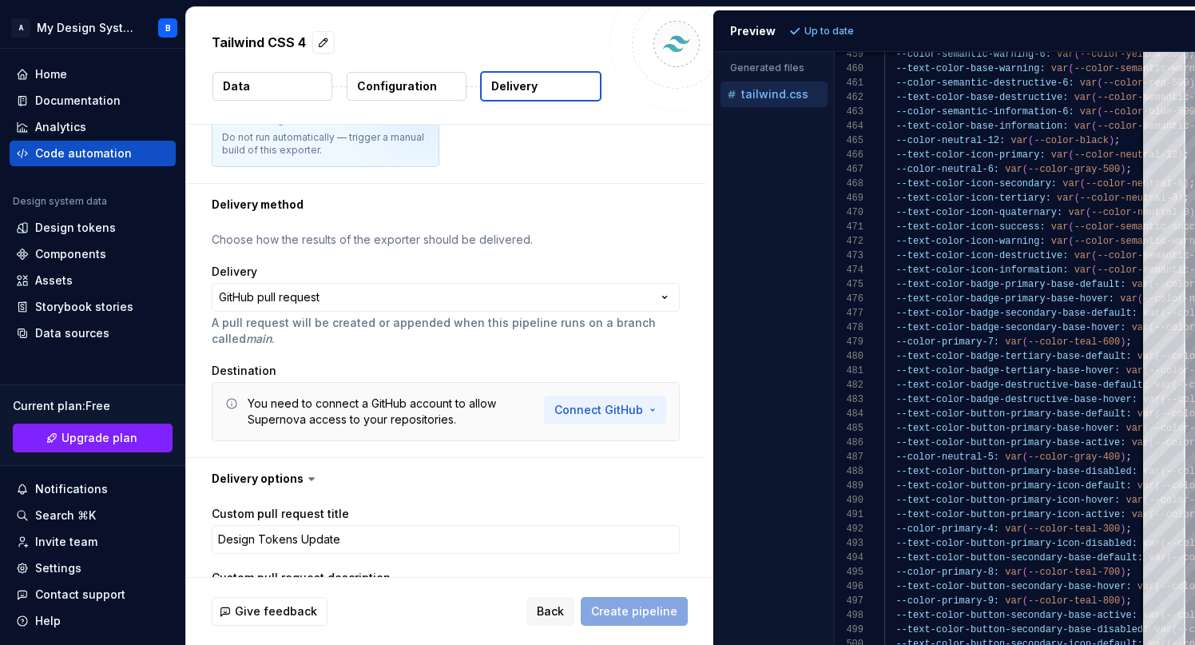
click at [606, 411] on html "**********" at bounding box center [597, 322] width 1195 height 645
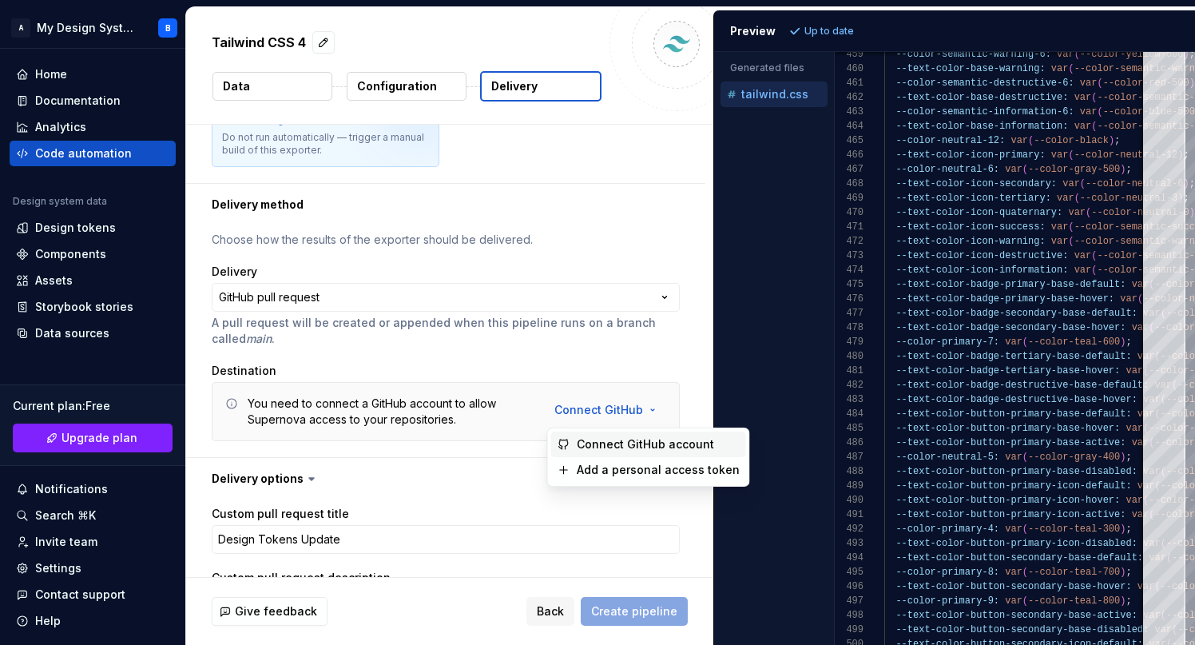
click at [625, 442] on span "Connect GitHub account" at bounding box center [658, 444] width 163 height 16
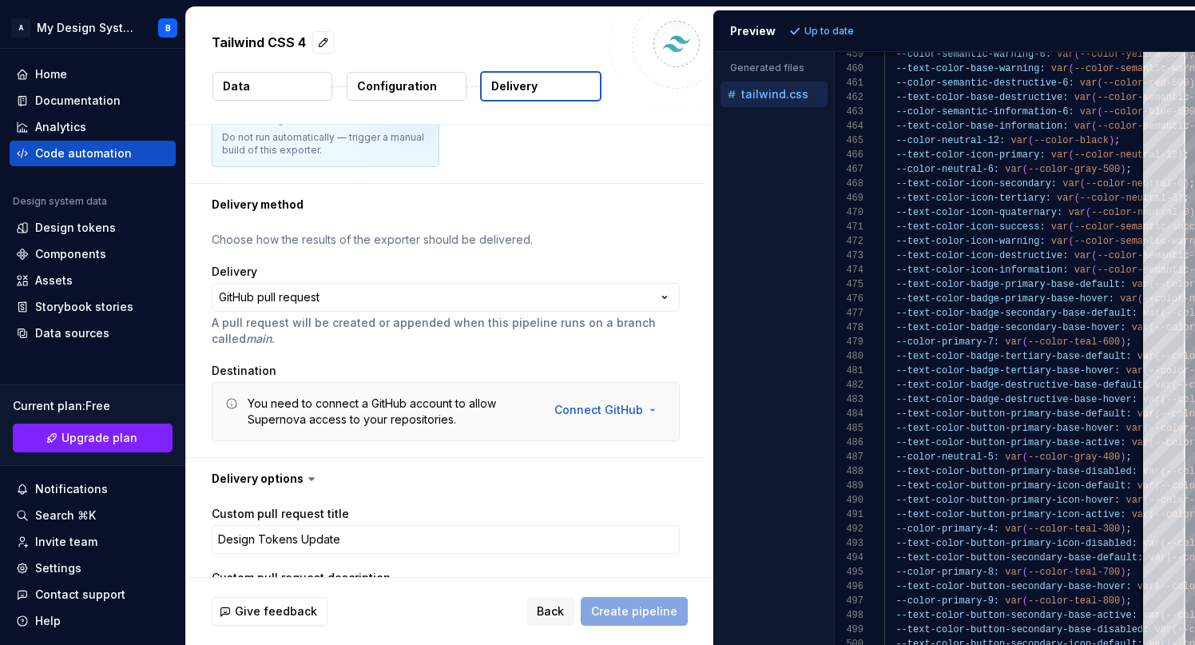
type textarea "*"
click at [412, 312] on div "**********" at bounding box center [446, 305] width 468 height 83
click at [362, 91] on p "Configuration" at bounding box center [397, 86] width 80 height 16
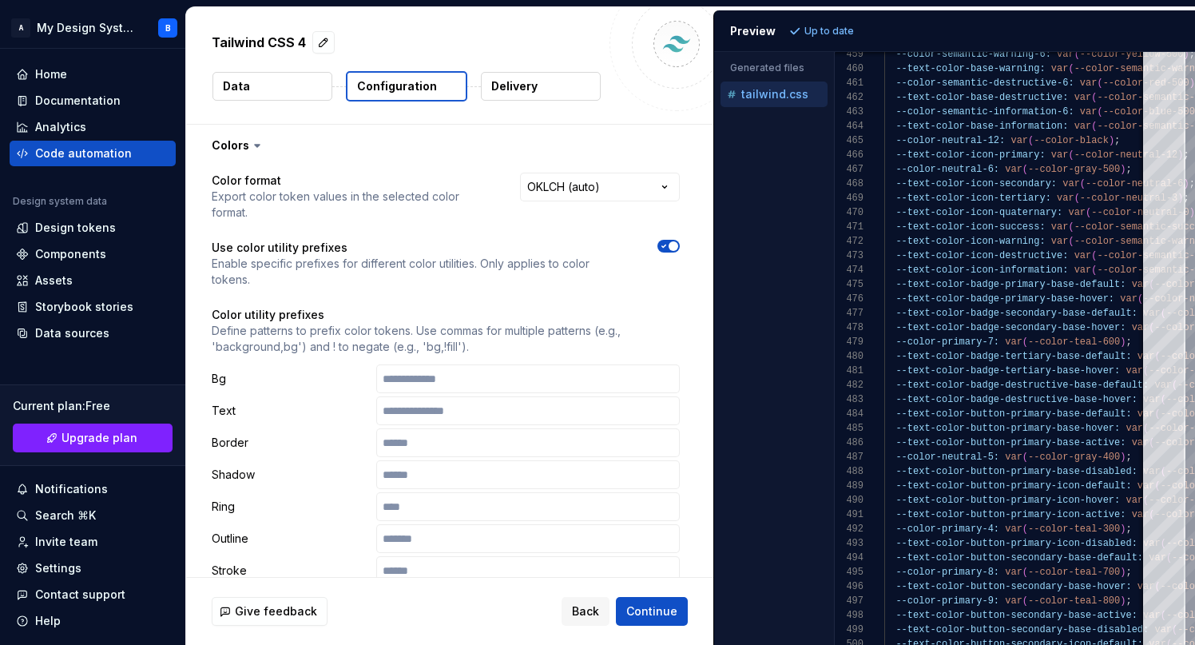
click at [245, 85] on p "Data" at bounding box center [236, 86] width 27 height 16
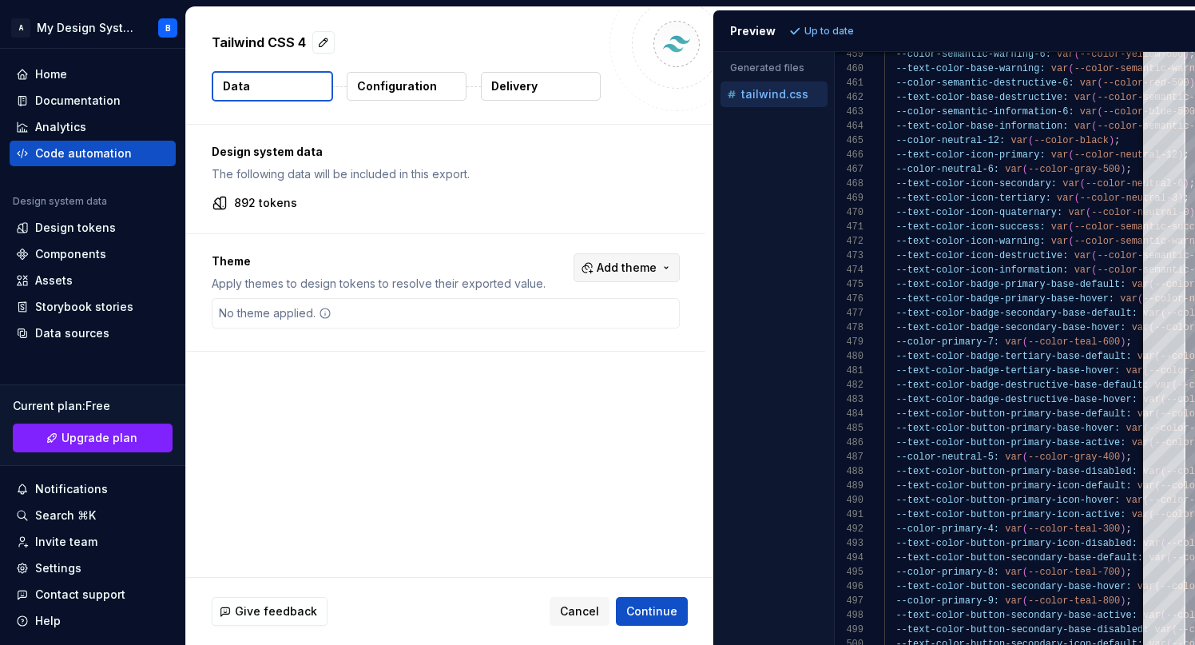
click at [592, 268] on button "Add theme" at bounding box center [626, 267] width 106 height 29
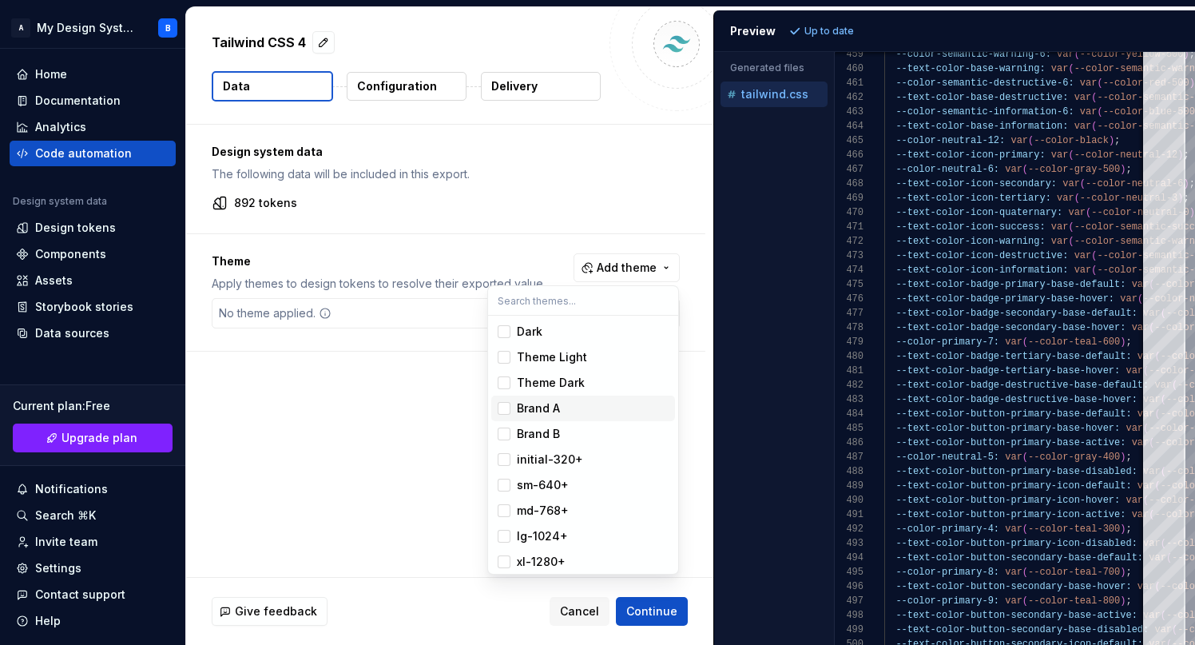
click at [502, 403] on div "Suggestions" at bounding box center [504, 408] width 13 height 13
click at [504, 358] on div "Suggestions" at bounding box center [504, 357] width 13 height 13
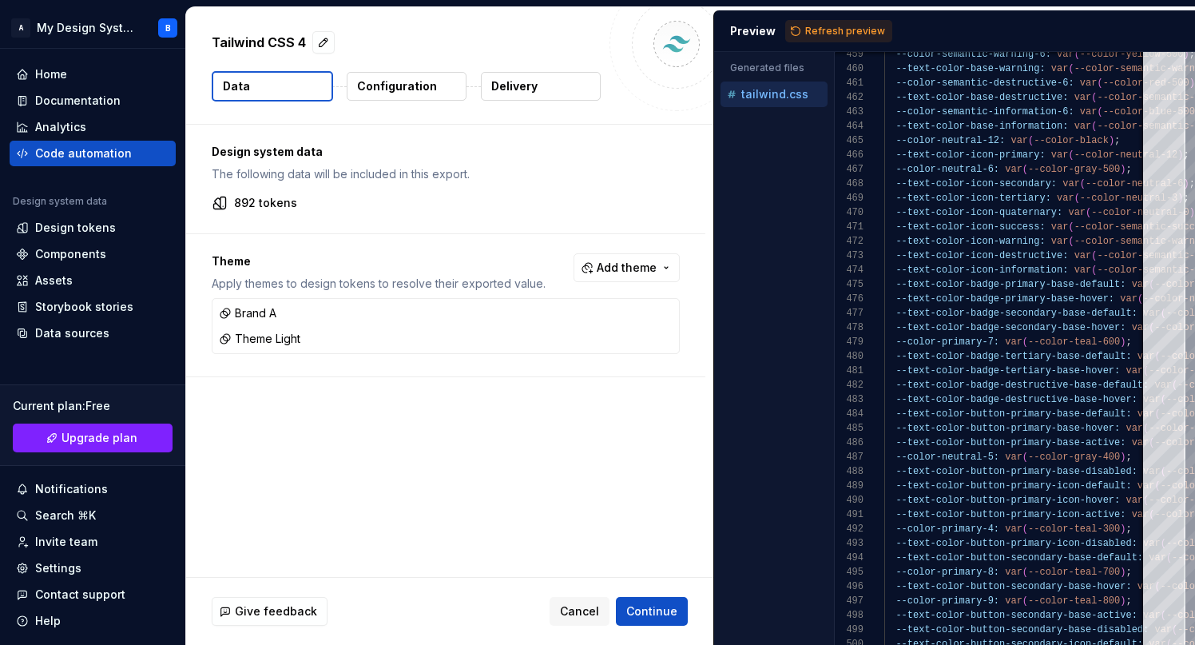
click at [375, 454] on html "A My Design System B Home Documentation Analytics Code automation Design system…" at bounding box center [597, 322] width 1195 height 645
click at [655, 607] on span "Continue" at bounding box center [651, 611] width 51 height 16
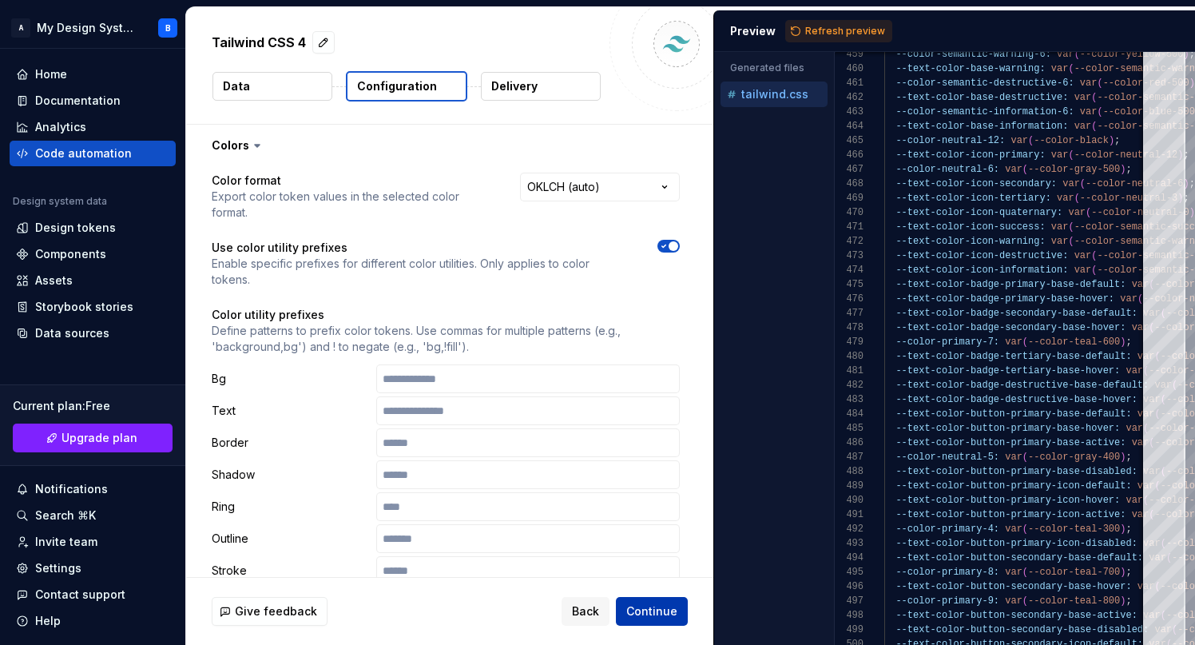
click at [655, 607] on span "Continue" at bounding box center [651, 611] width 51 height 16
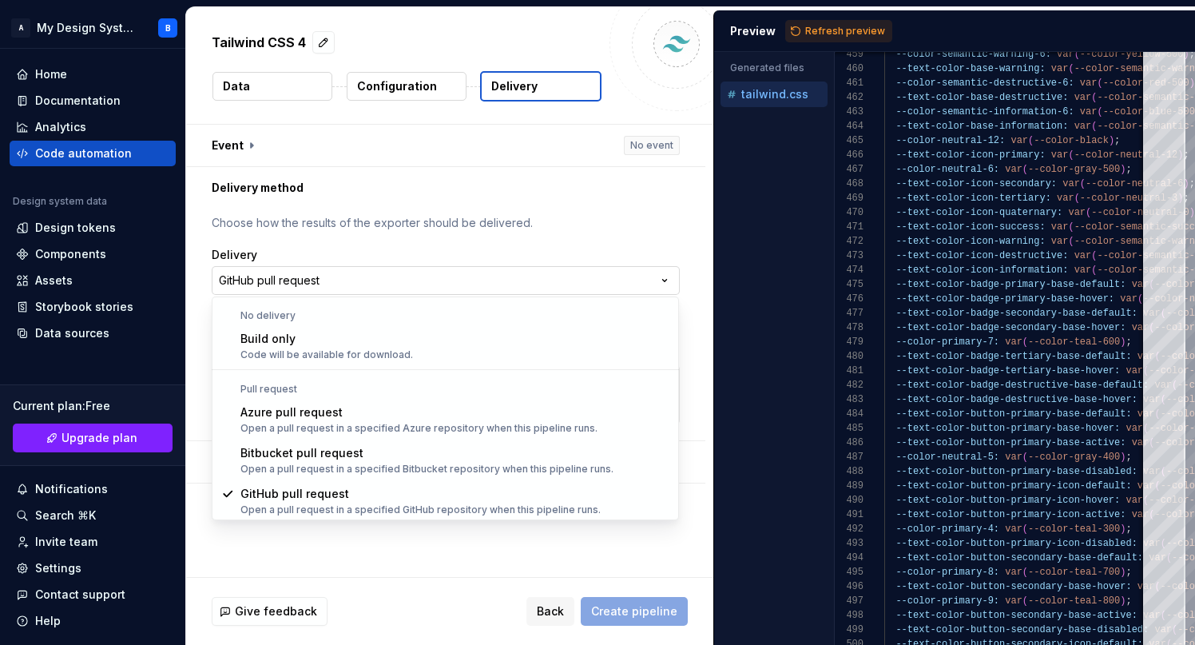
click at [318, 277] on html "**********" at bounding box center [597, 322] width 1195 height 645
select select "*********"
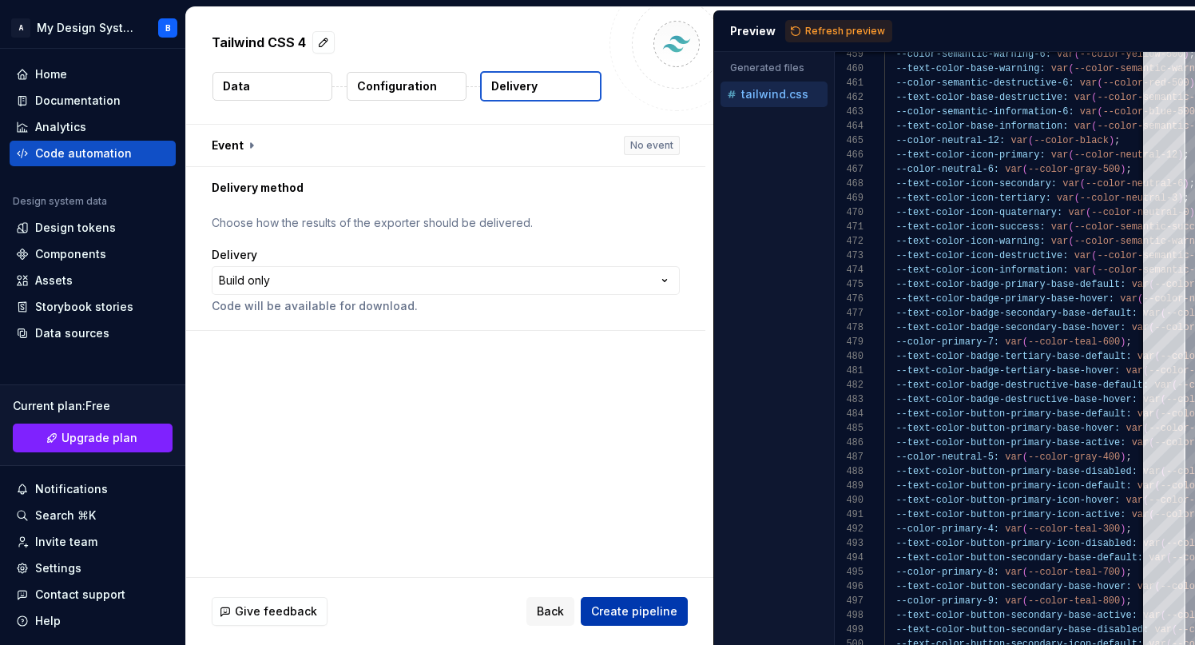
click at [655, 608] on span "Create pipeline" at bounding box center [634, 611] width 86 height 16
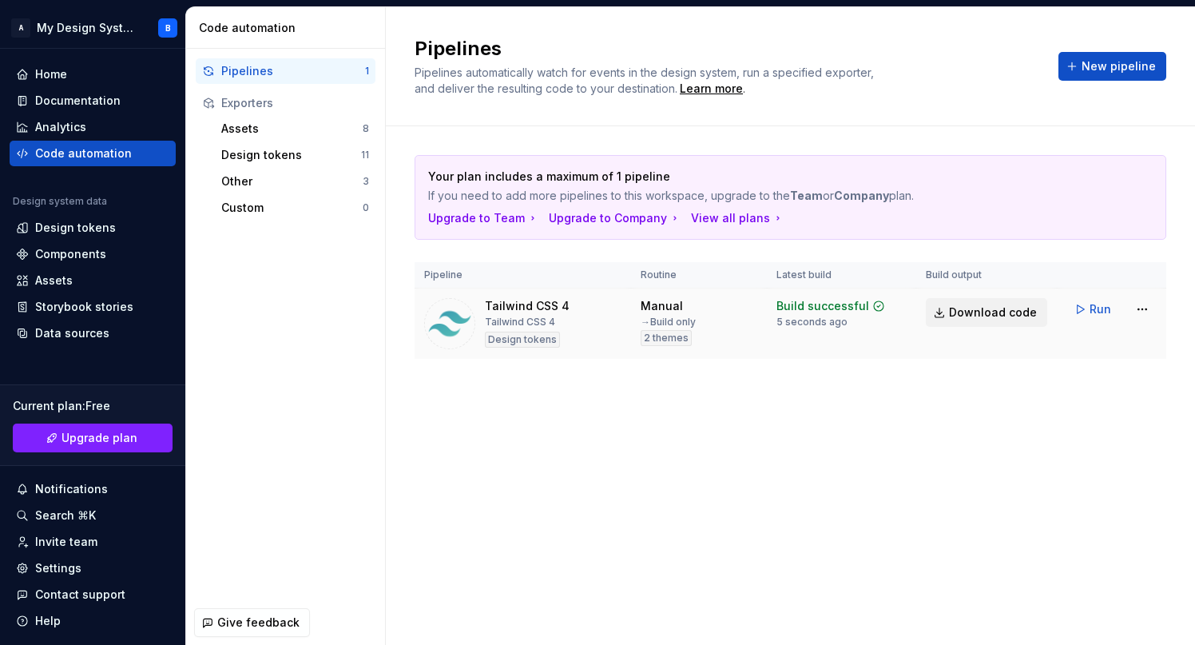
click at [1007, 312] on span "Download code" at bounding box center [993, 312] width 88 height 16
